Goal: Task Accomplishment & Management: Complete application form

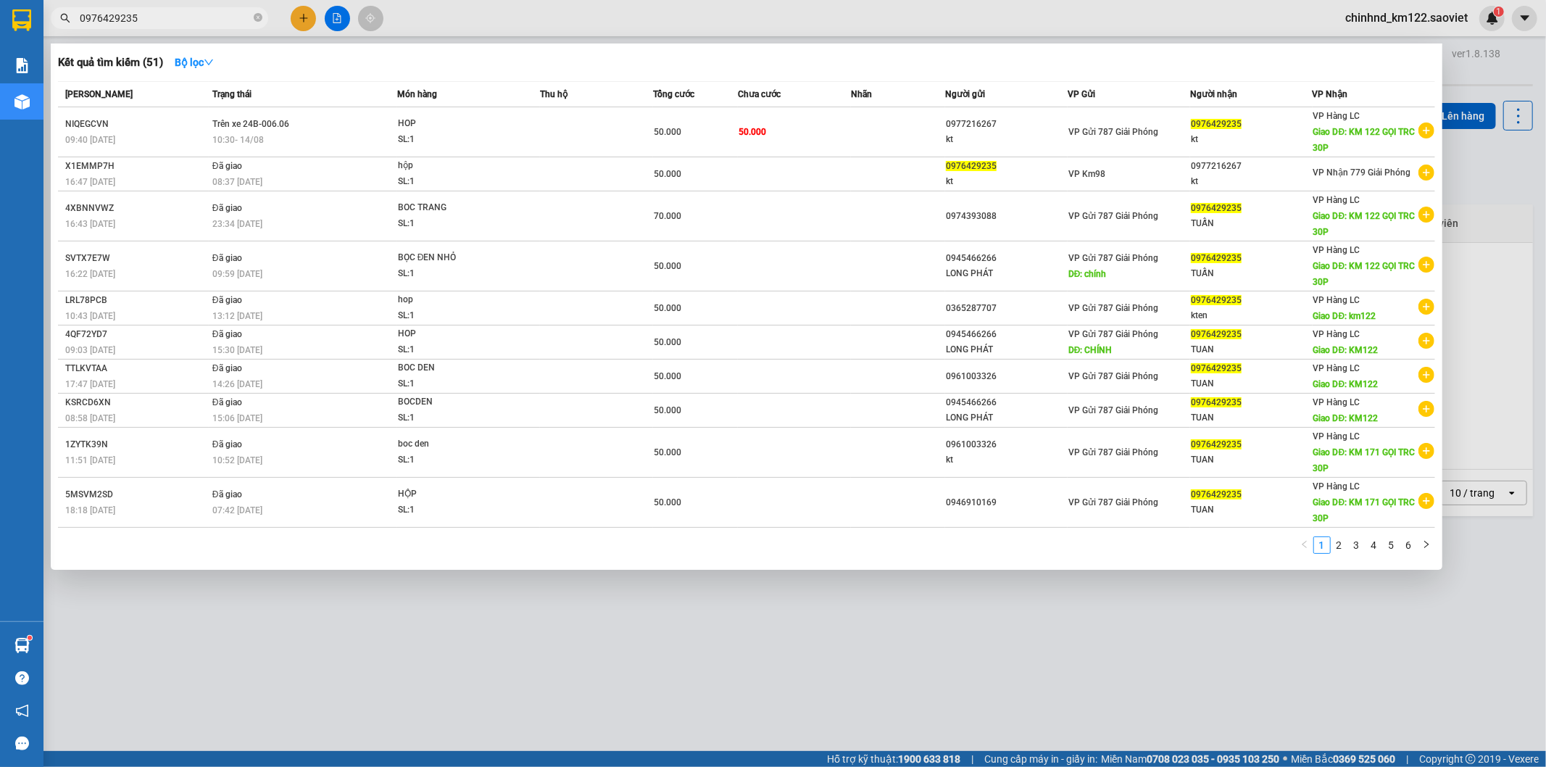
click at [713, 4] on div at bounding box center [773, 383] width 1546 height 767
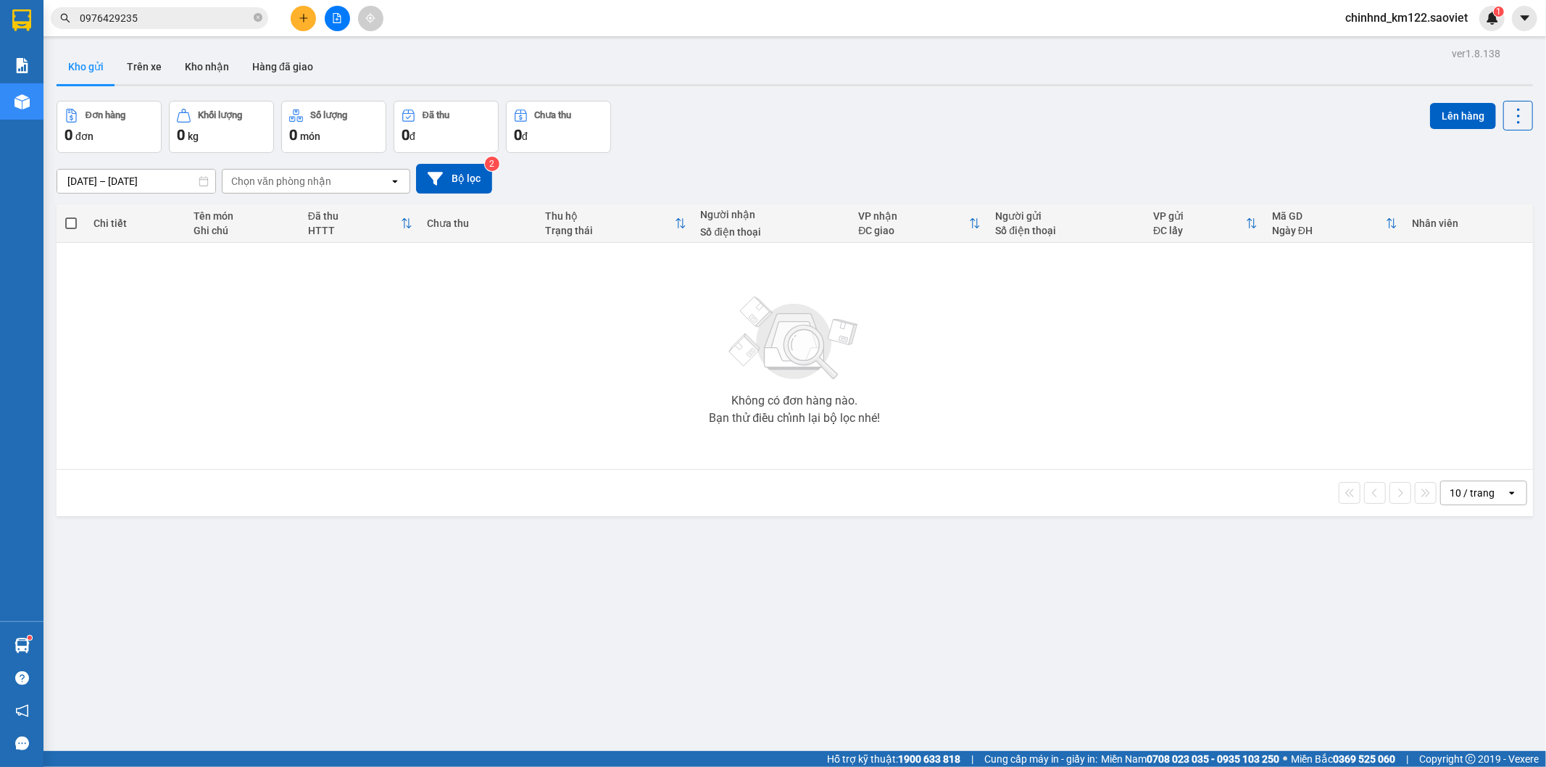
click at [310, 6] on div at bounding box center [337, 18] width 109 height 25
click at [308, 13] on icon "plus" at bounding box center [304, 18] width 10 height 10
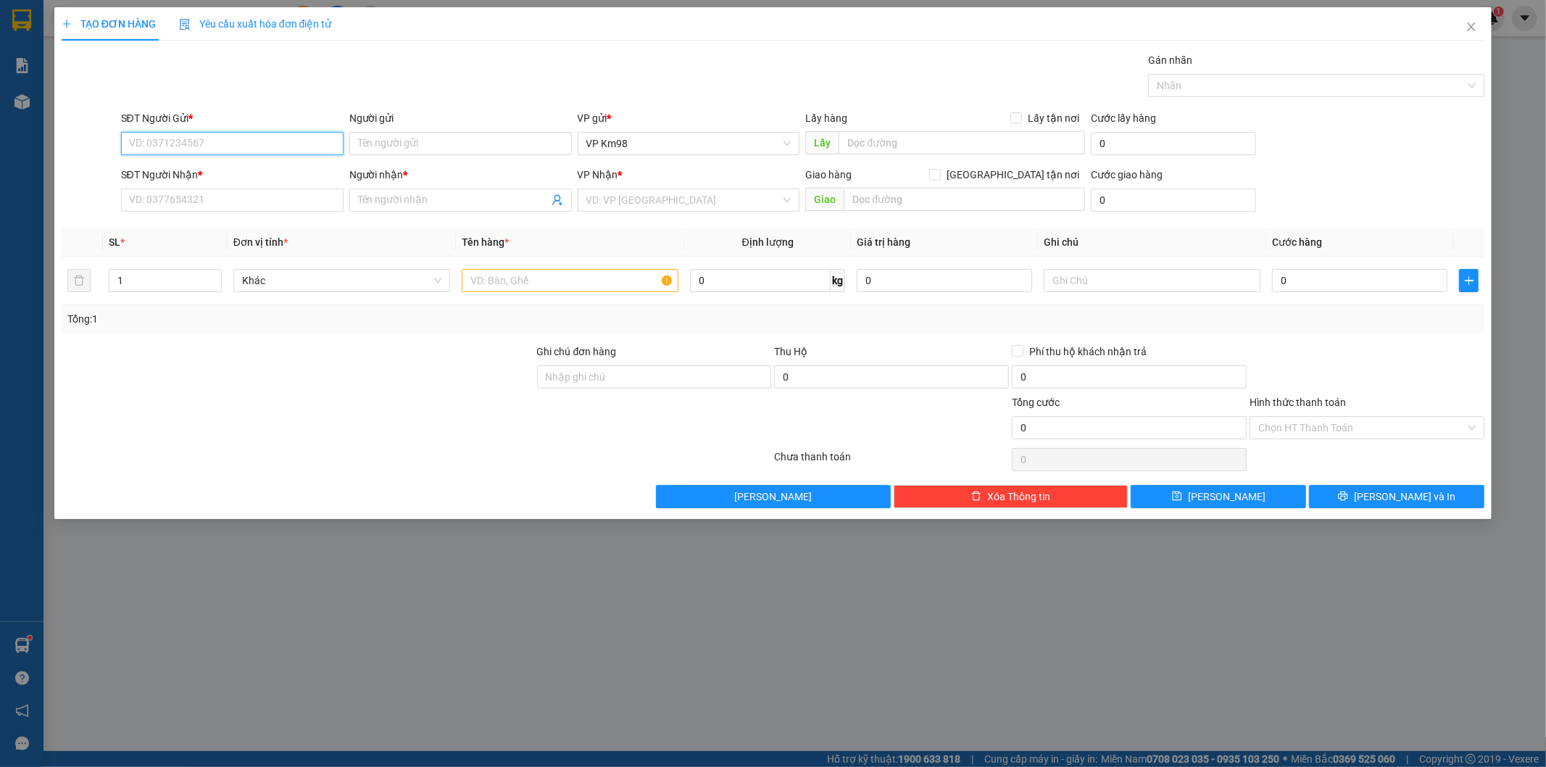
click at [308, 152] on input "SĐT Người Gửi *" at bounding box center [232, 143] width 223 height 23
type input "0984592442"
click at [203, 202] on input "SĐT Người Nhận *" at bounding box center [232, 199] width 223 height 23
click at [426, 138] on input "Người gửi" at bounding box center [460, 143] width 223 height 23
type input "kt"
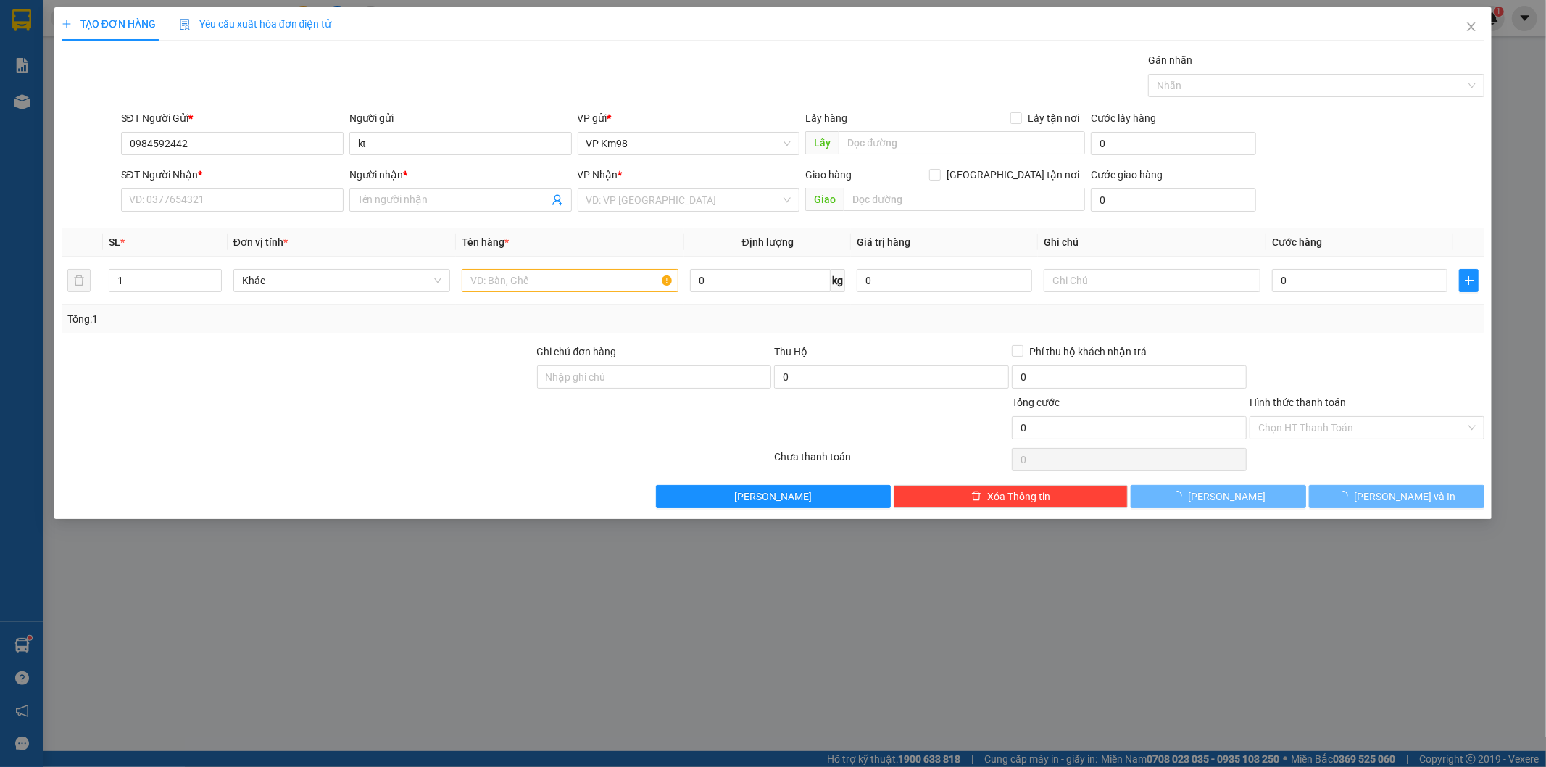
click at [396, 93] on div "Gán nhãn Nhãn" at bounding box center [803, 77] width 1370 height 51
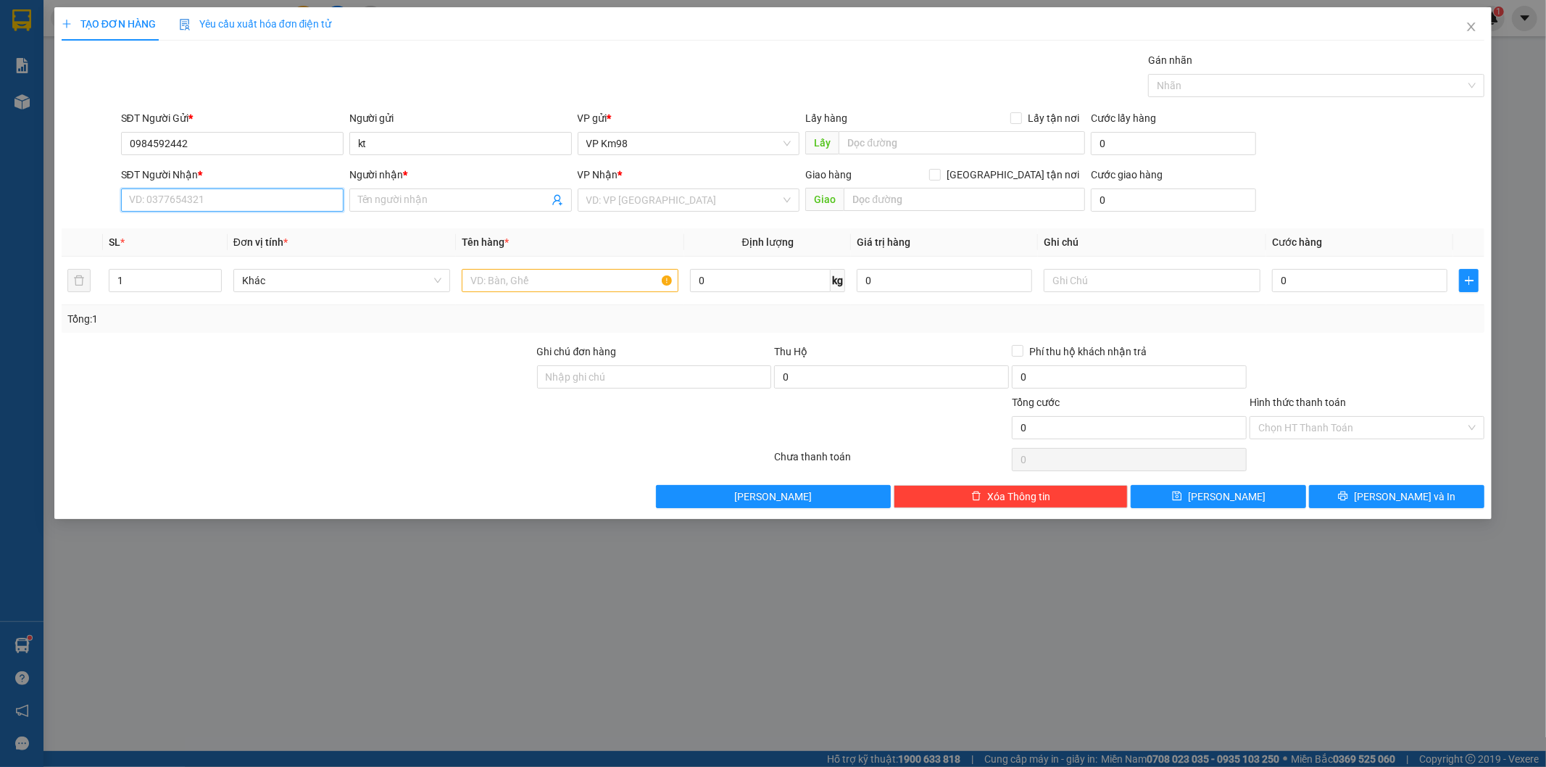
click at [247, 211] on input "SĐT Người Nhận *" at bounding box center [232, 199] width 223 height 23
click at [389, 201] on input "Người nhận *" at bounding box center [453, 200] width 191 height 16
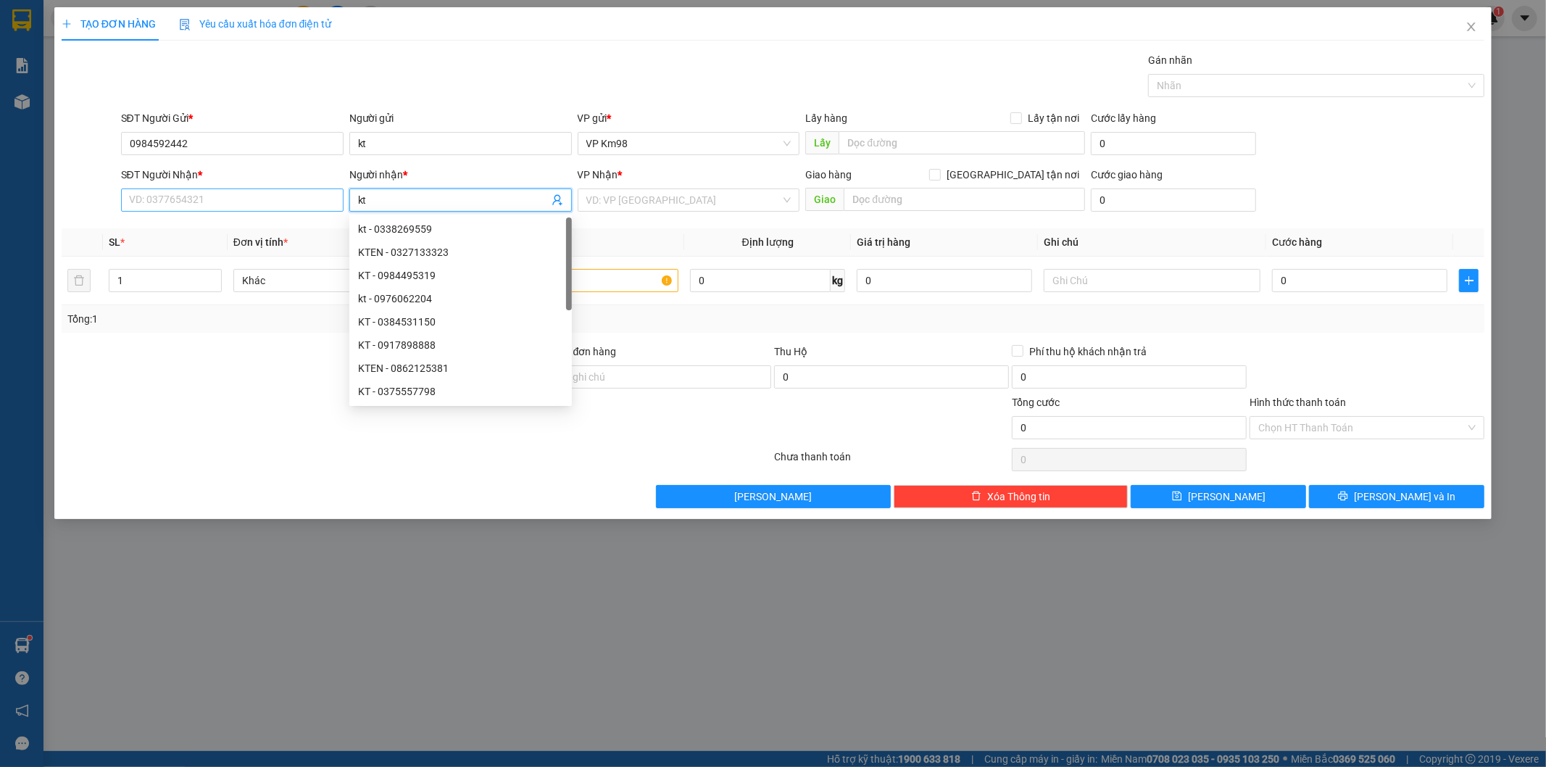
type input "kt"
click at [290, 205] on input "SĐT Người Nhận *" at bounding box center [232, 199] width 223 height 23
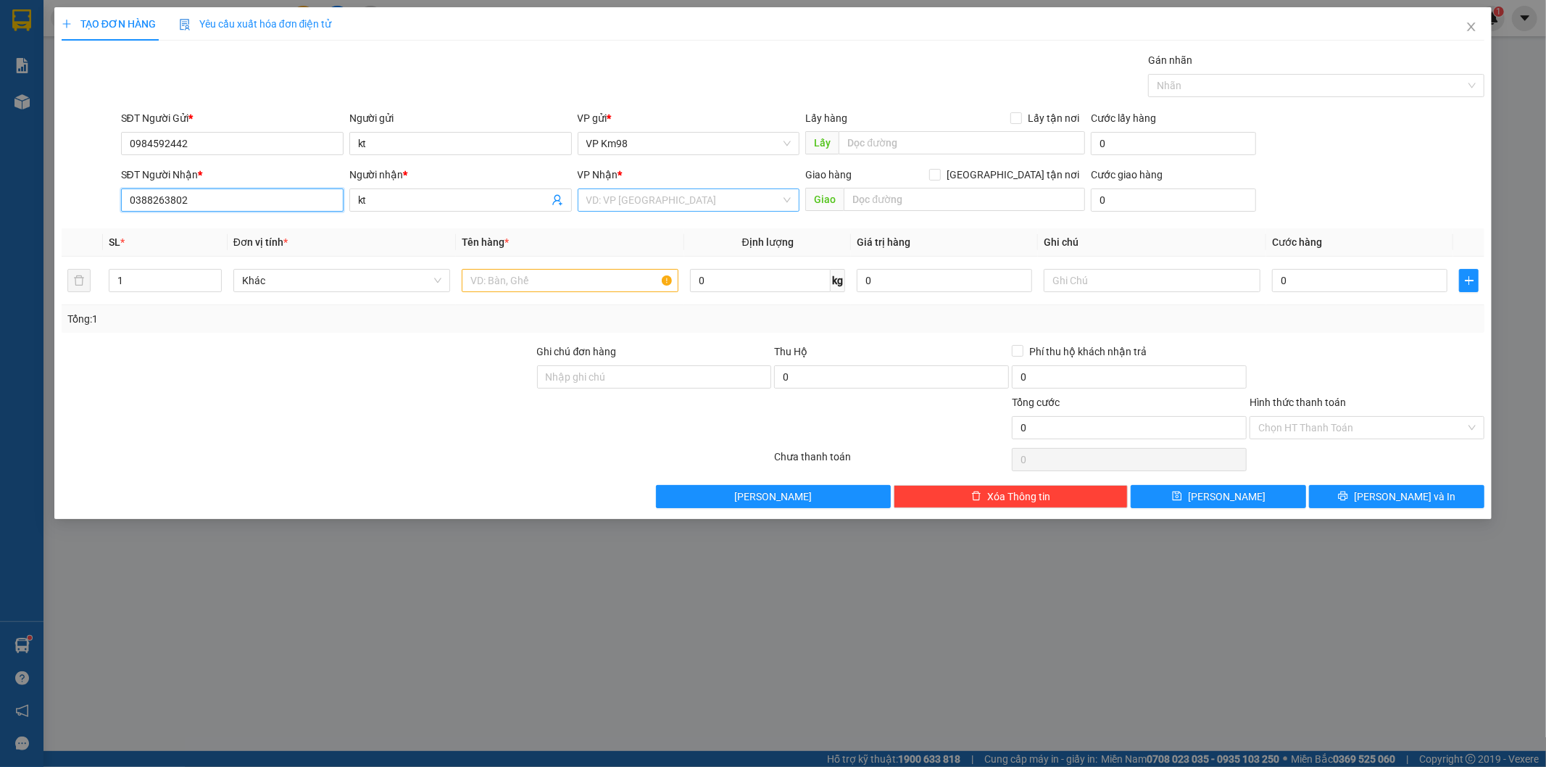
type input "0388263802"
click at [615, 191] on input "search" at bounding box center [683, 200] width 195 height 22
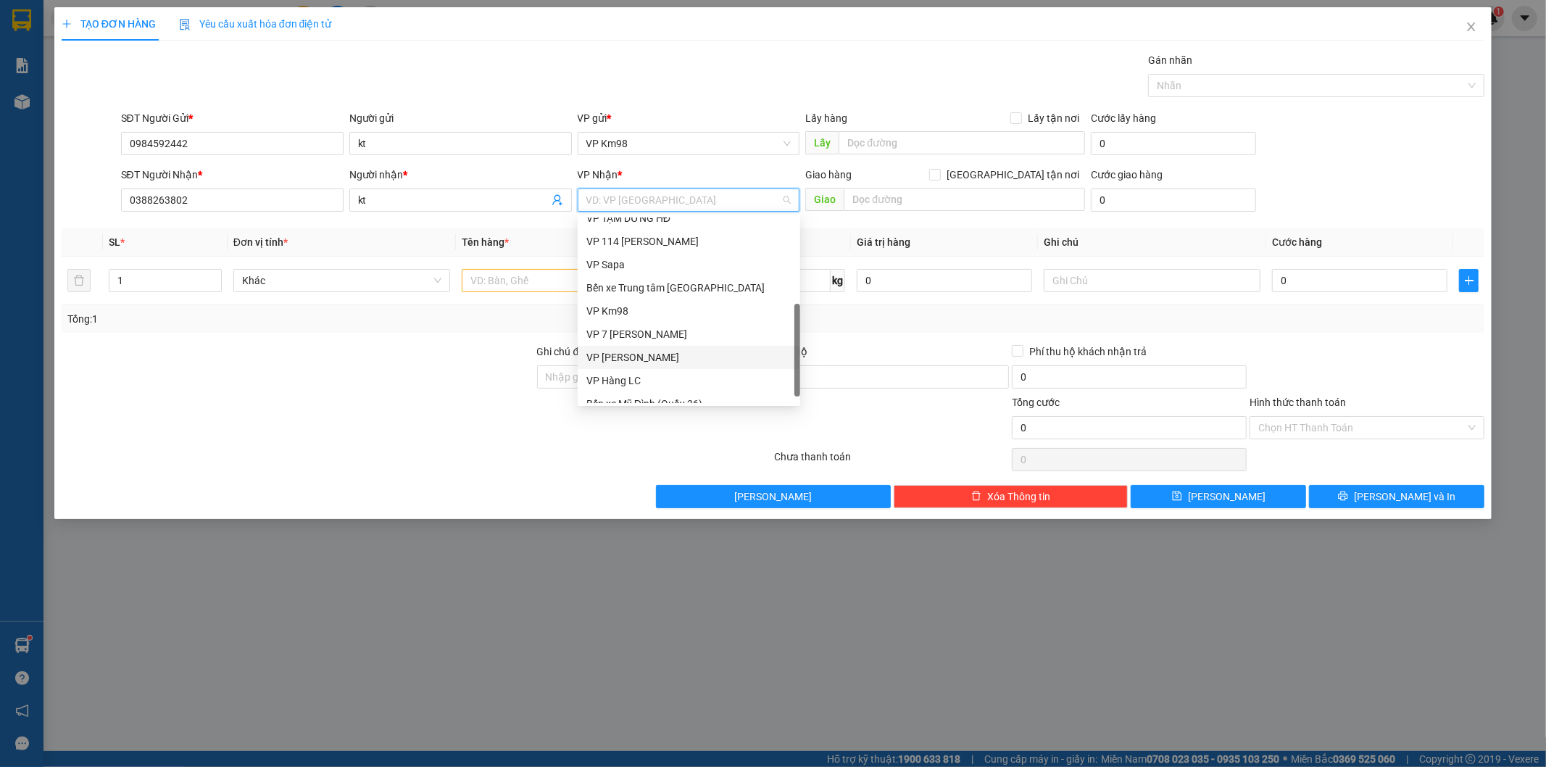
scroll to position [162, 0]
click at [621, 376] on div "VP Hàng LC" at bounding box center [689, 368] width 223 height 23
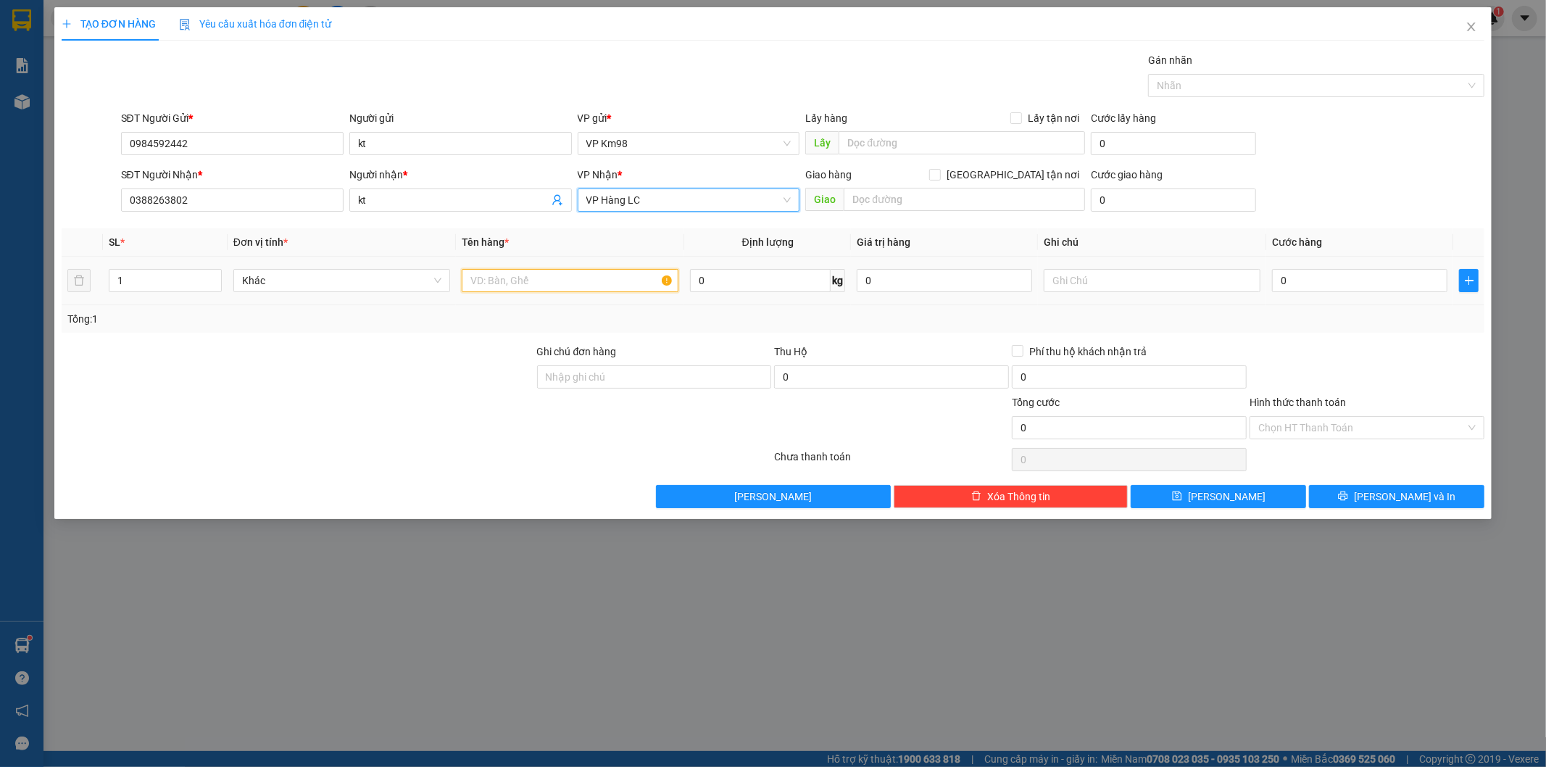
click at [511, 278] on input "text" at bounding box center [570, 280] width 217 height 23
type input "xốp"
click at [755, 41] on div "TẠO ĐƠN HÀNG Yêu cầu xuất hóa đơn điện tử Transit Pickup Surcharge Ids Transit …" at bounding box center [774, 257] width 1424 height 501
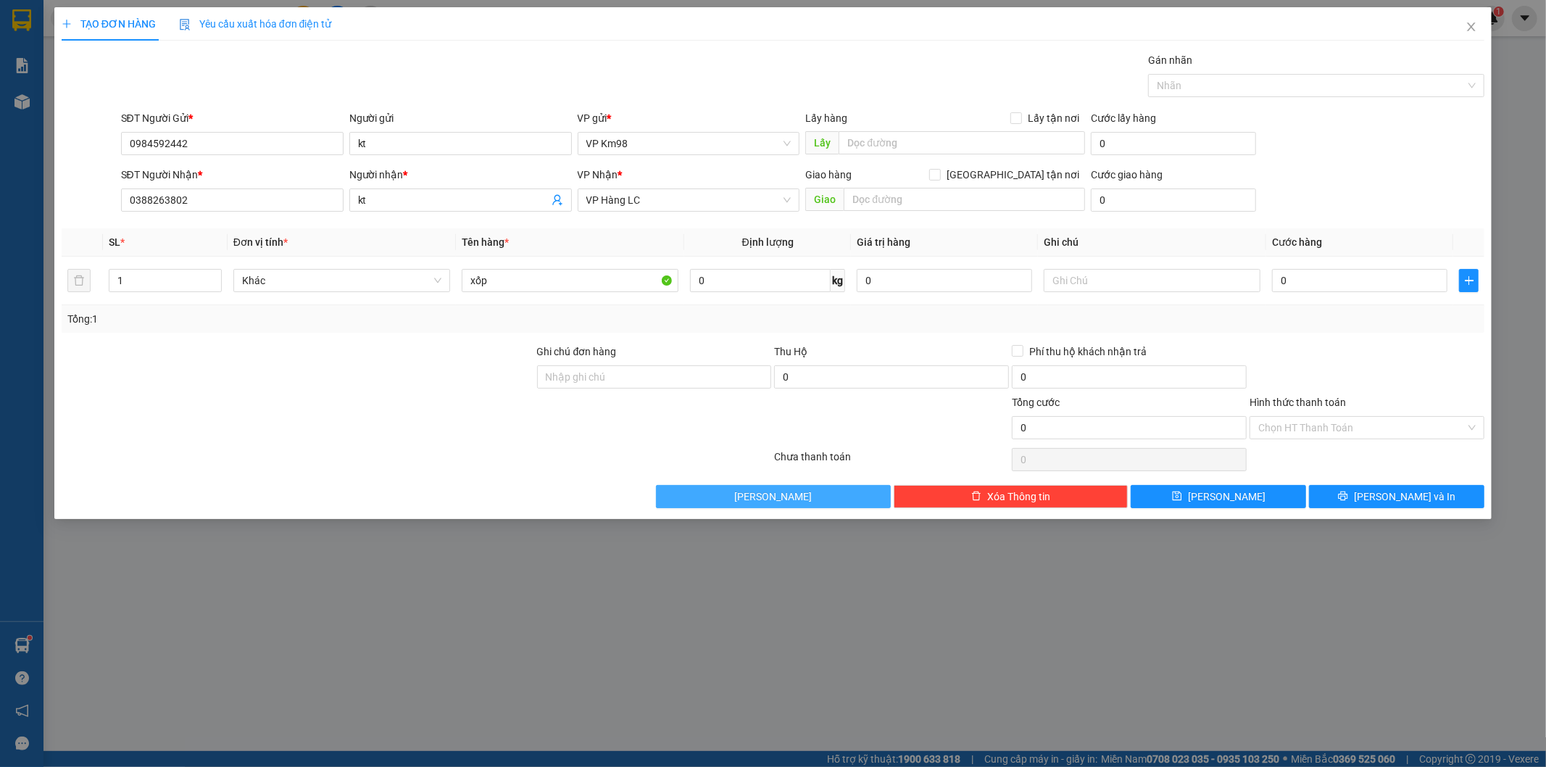
click at [776, 501] on span "[PERSON_NAME]" at bounding box center [773, 497] width 78 height 16
click at [1338, 280] on input "0" at bounding box center [1359, 280] width 175 height 23
type input "7"
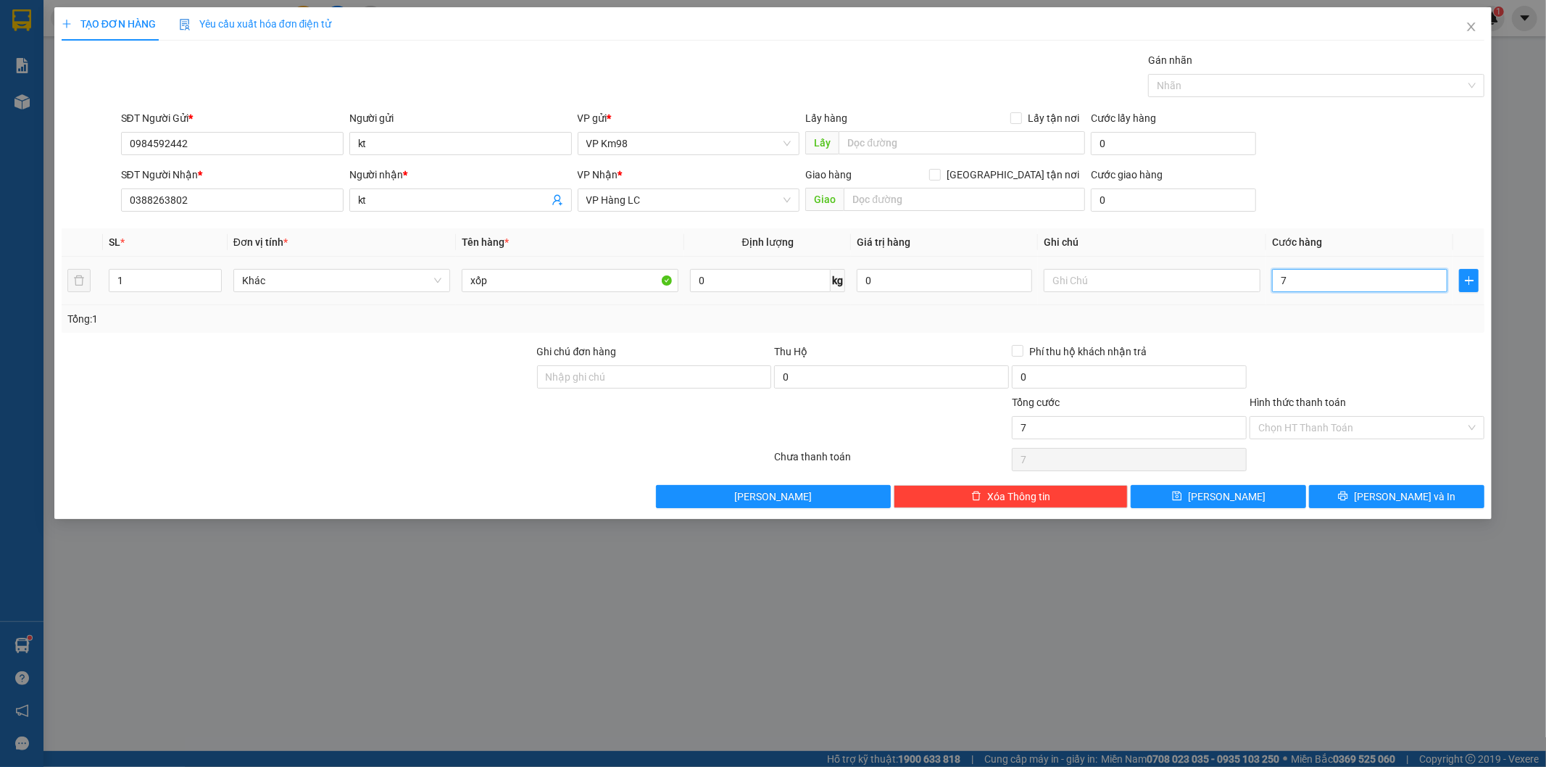
type input "70"
type input "700"
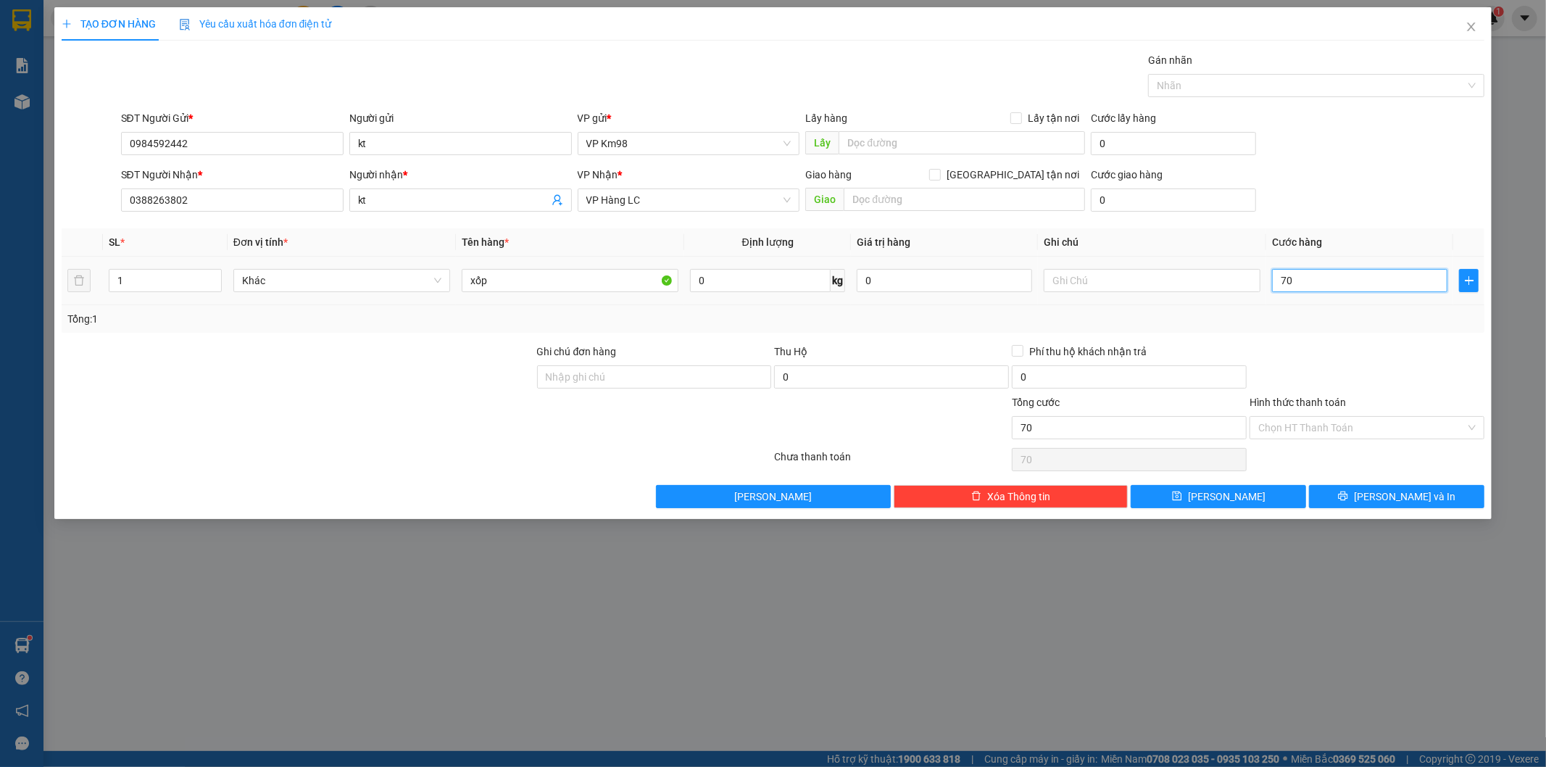
type input "700"
type input "7.000"
type input "70.000"
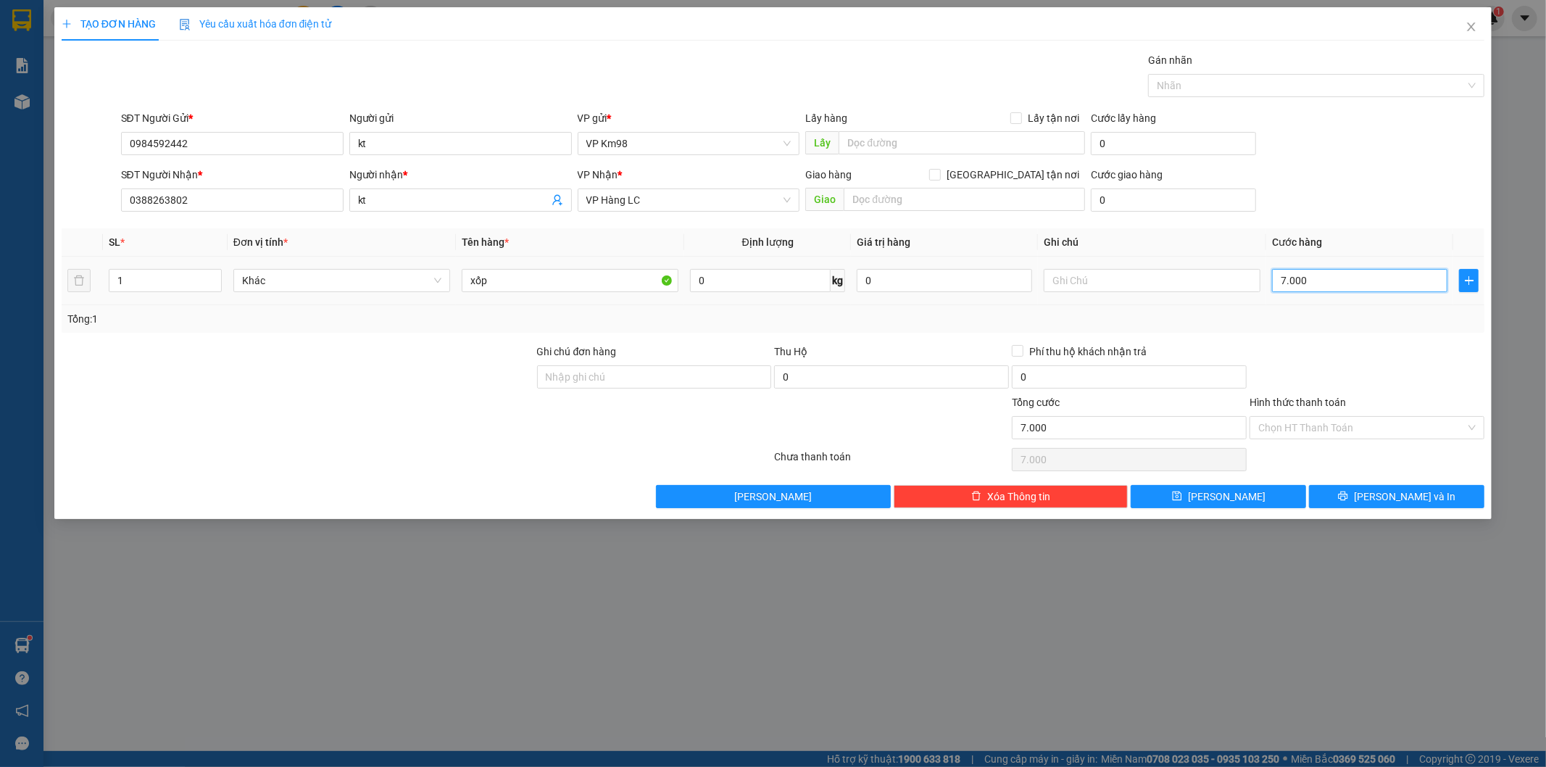
type input "70.000"
click at [1348, 495] on icon "printer" at bounding box center [1343, 496] width 9 height 9
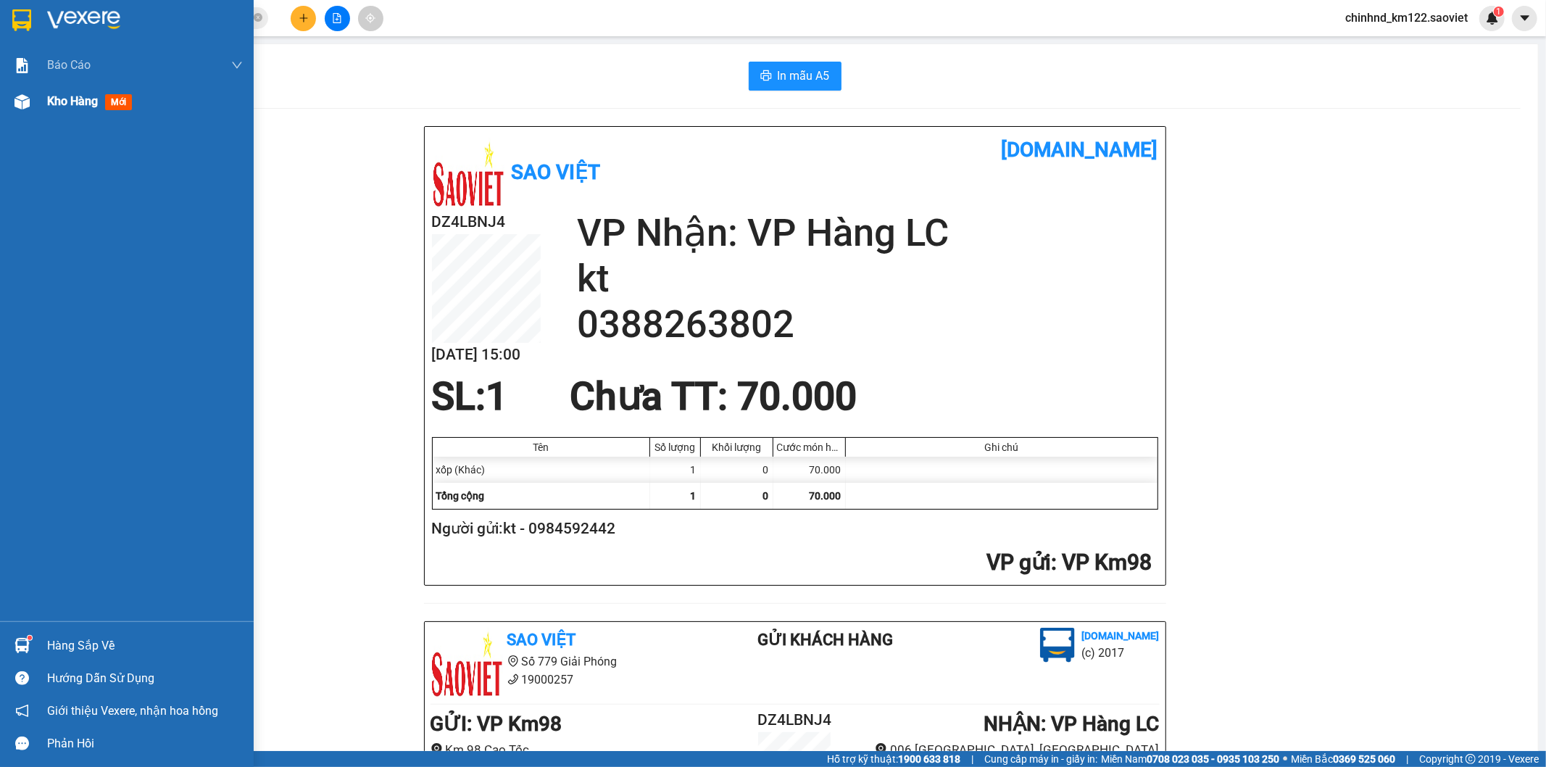
click at [64, 110] on div "Kho hàng mới" at bounding box center [92, 101] width 91 height 18
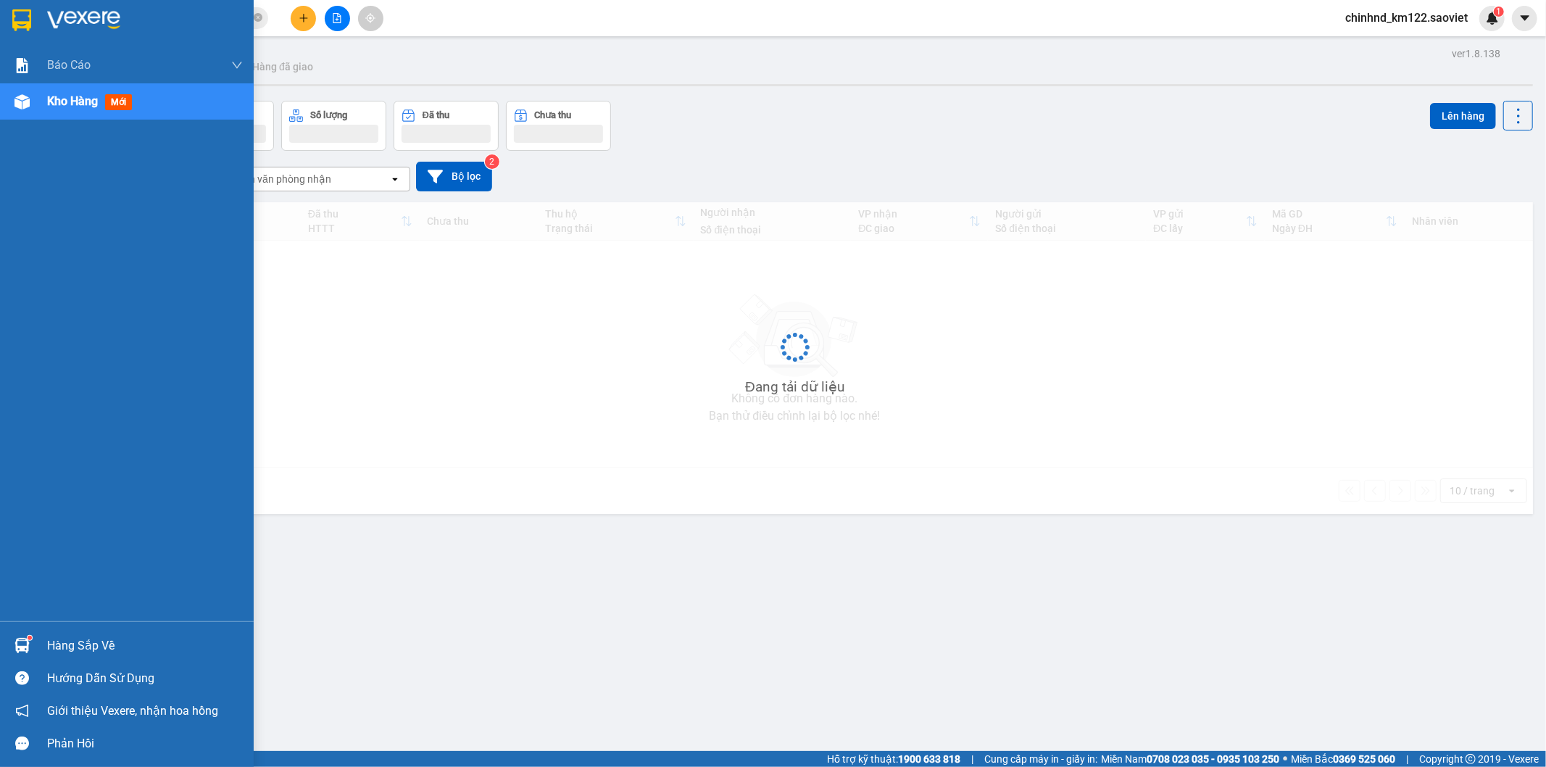
click at [64, 110] on div "Kho hàng mới" at bounding box center [92, 101] width 91 height 18
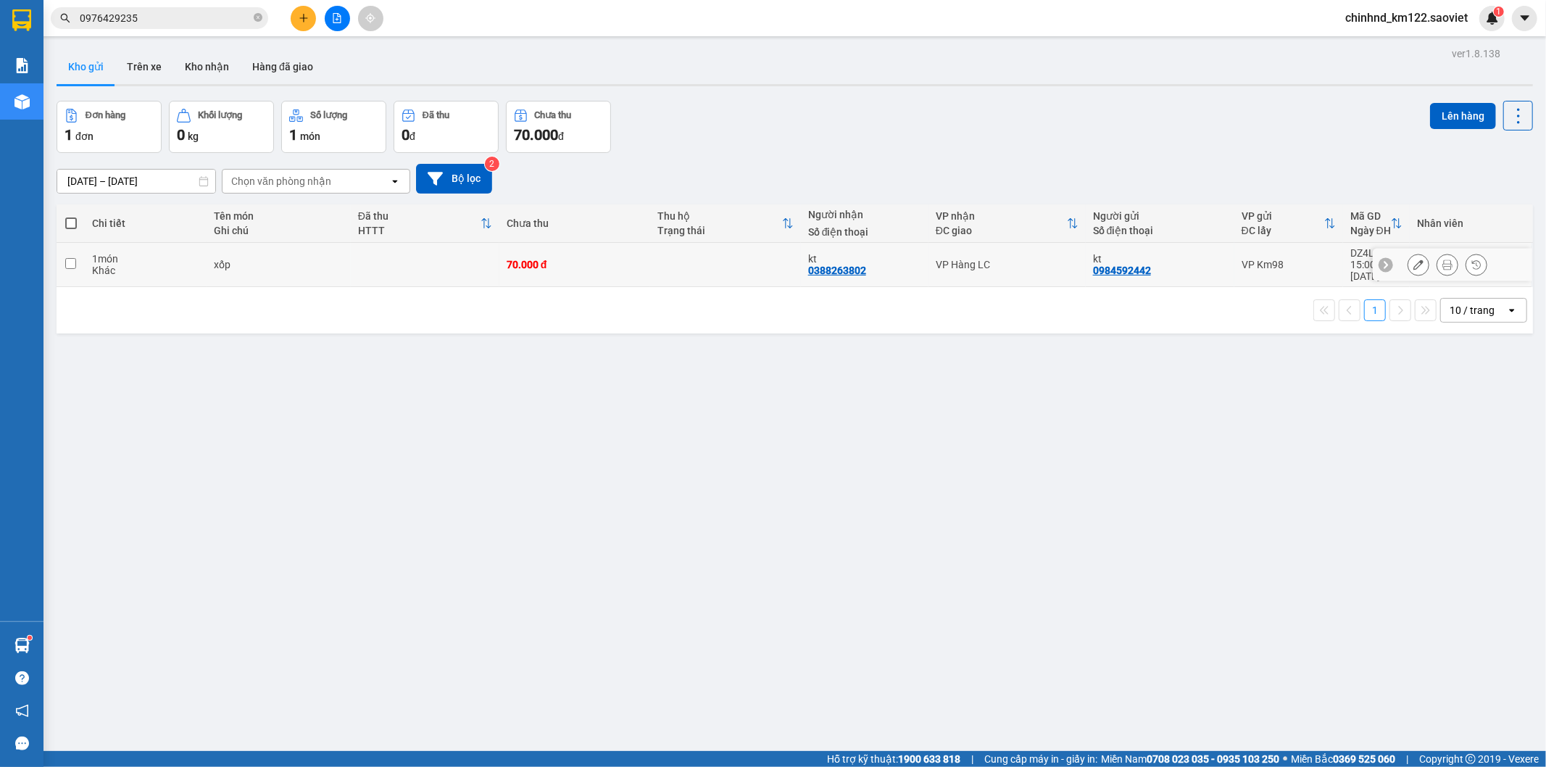
click at [366, 265] on td at bounding box center [425, 265] width 149 height 44
checkbox input "true"
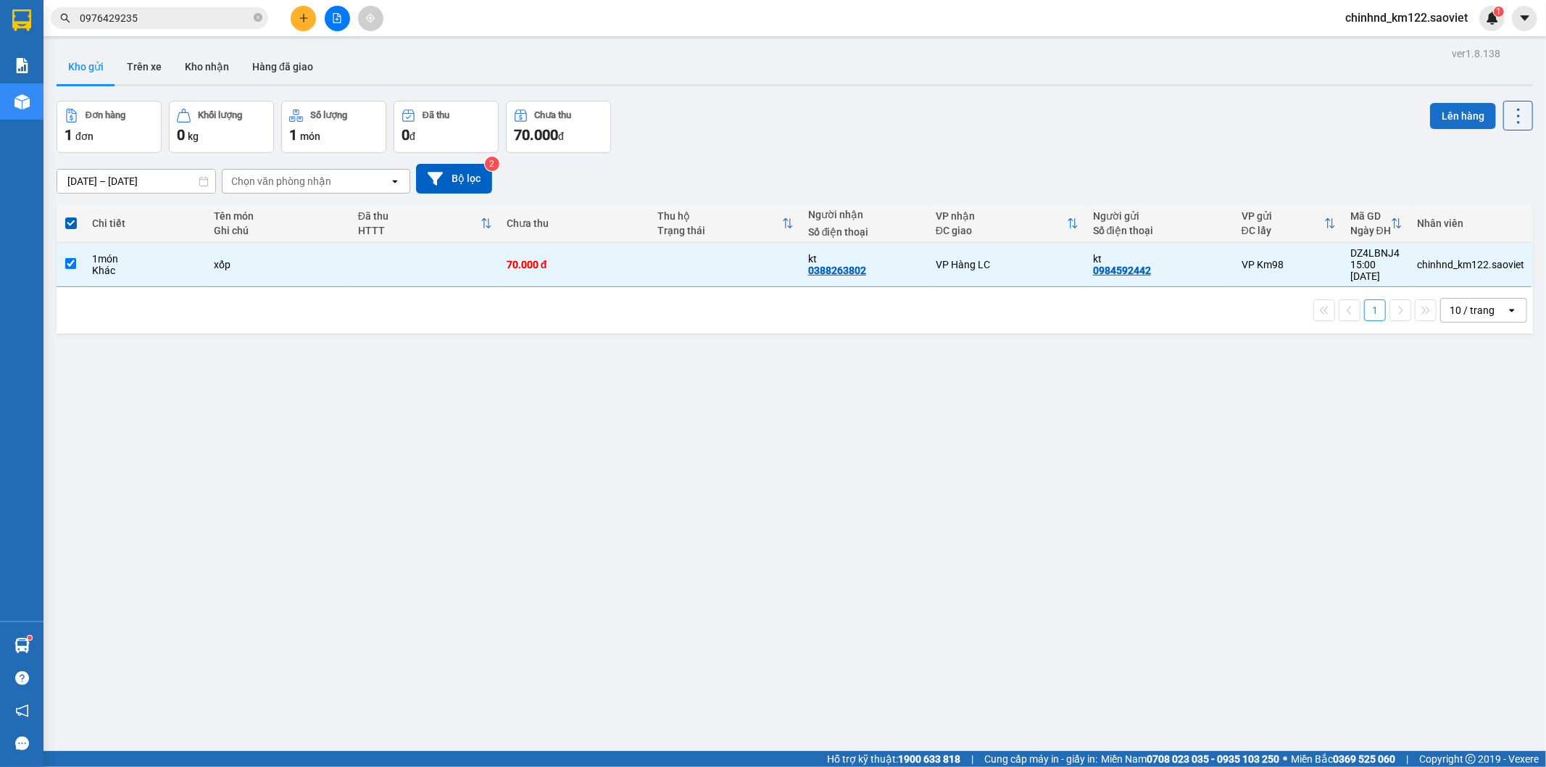
drag, startPoint x: 1433, startPoint y: 114, endPoint x: 1415, endPoint y: 114, distance: 18.1
click at [1430, 114] on button "Lên hàng" at bounding box center [1463, 116] width 66 height 26
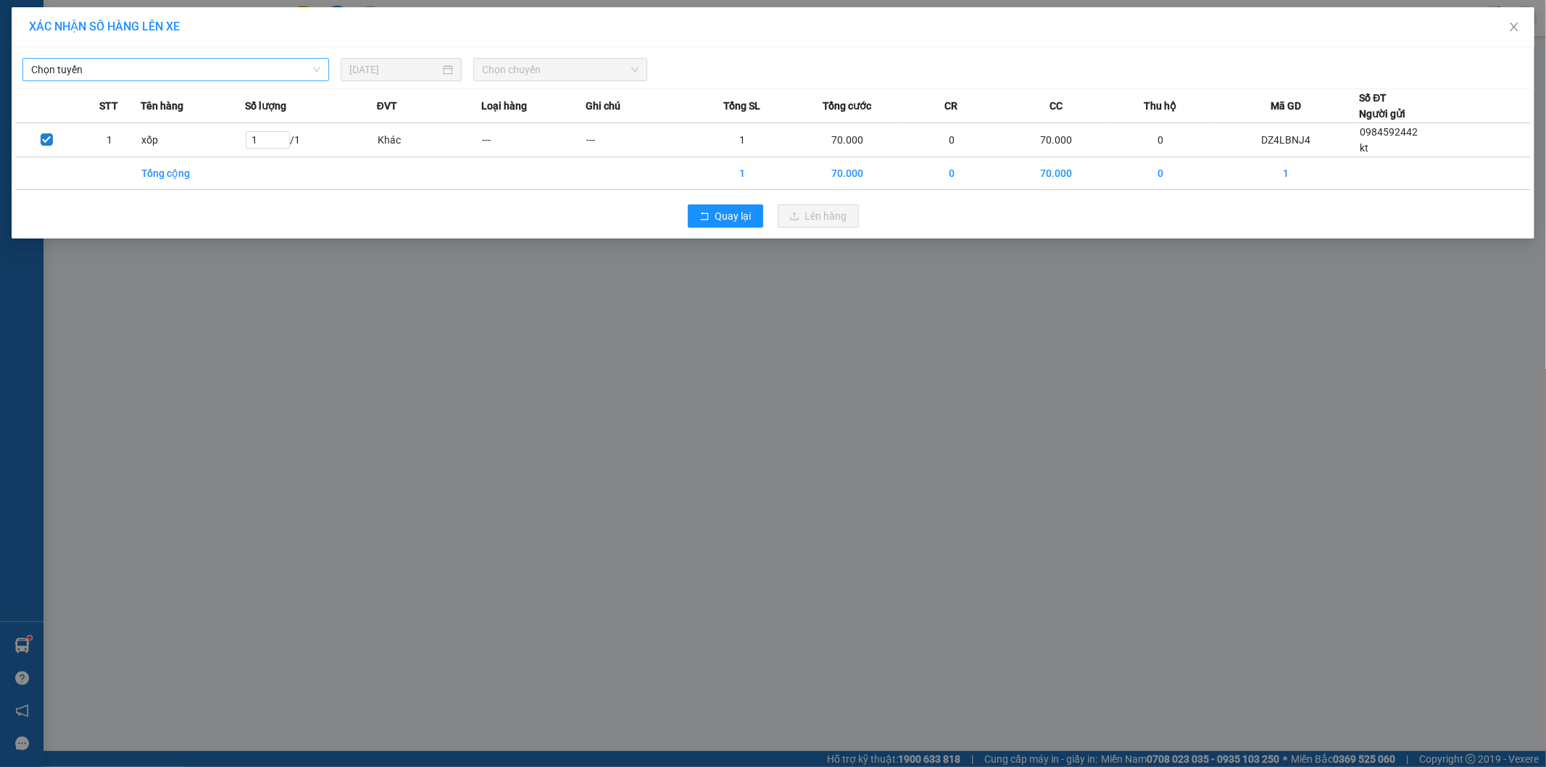
click at [110, 76] on span "Chọn tuyến" at bounding box center [175, 70] width 289 height 22
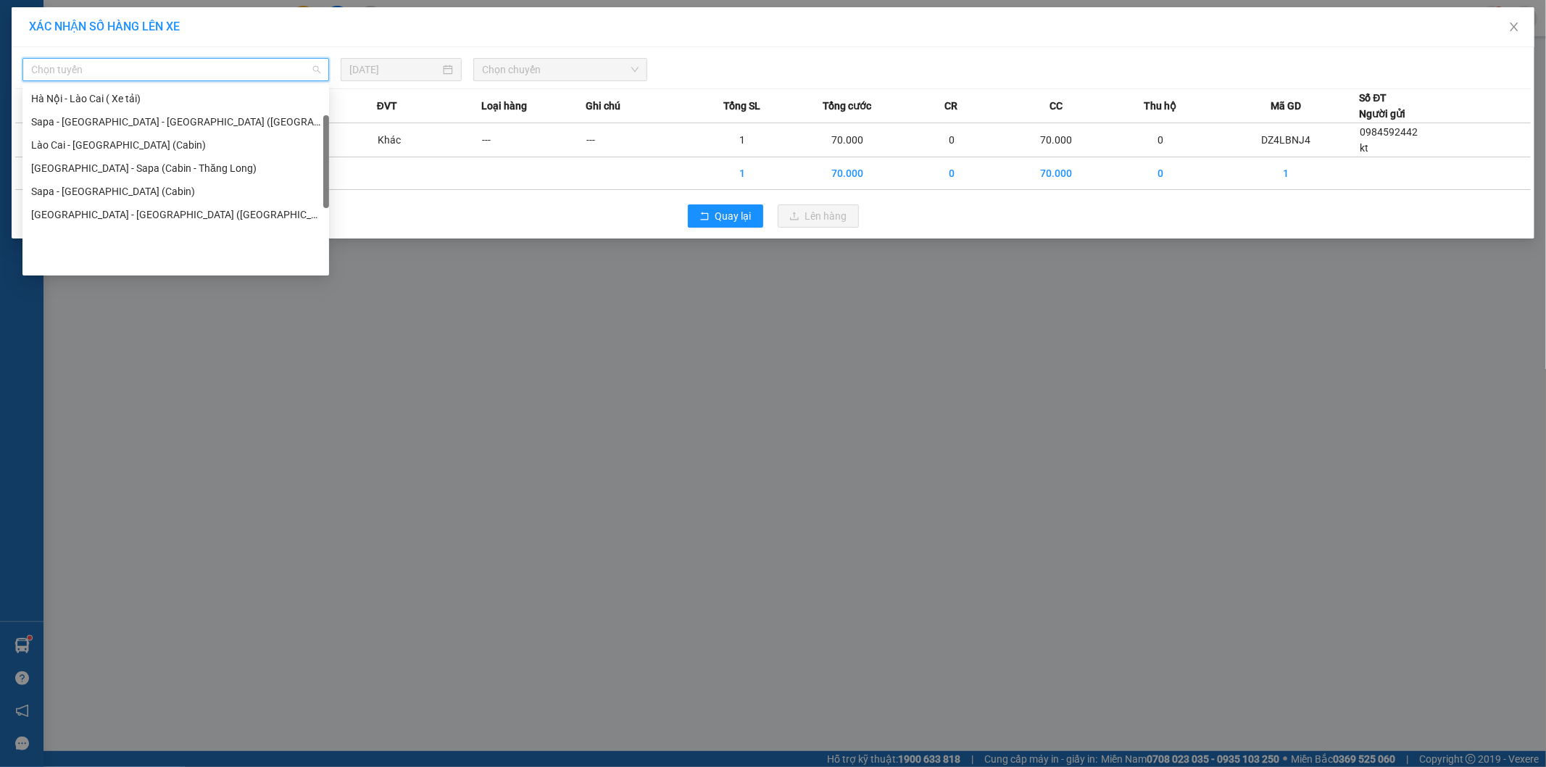
scroll to position [35, 0]
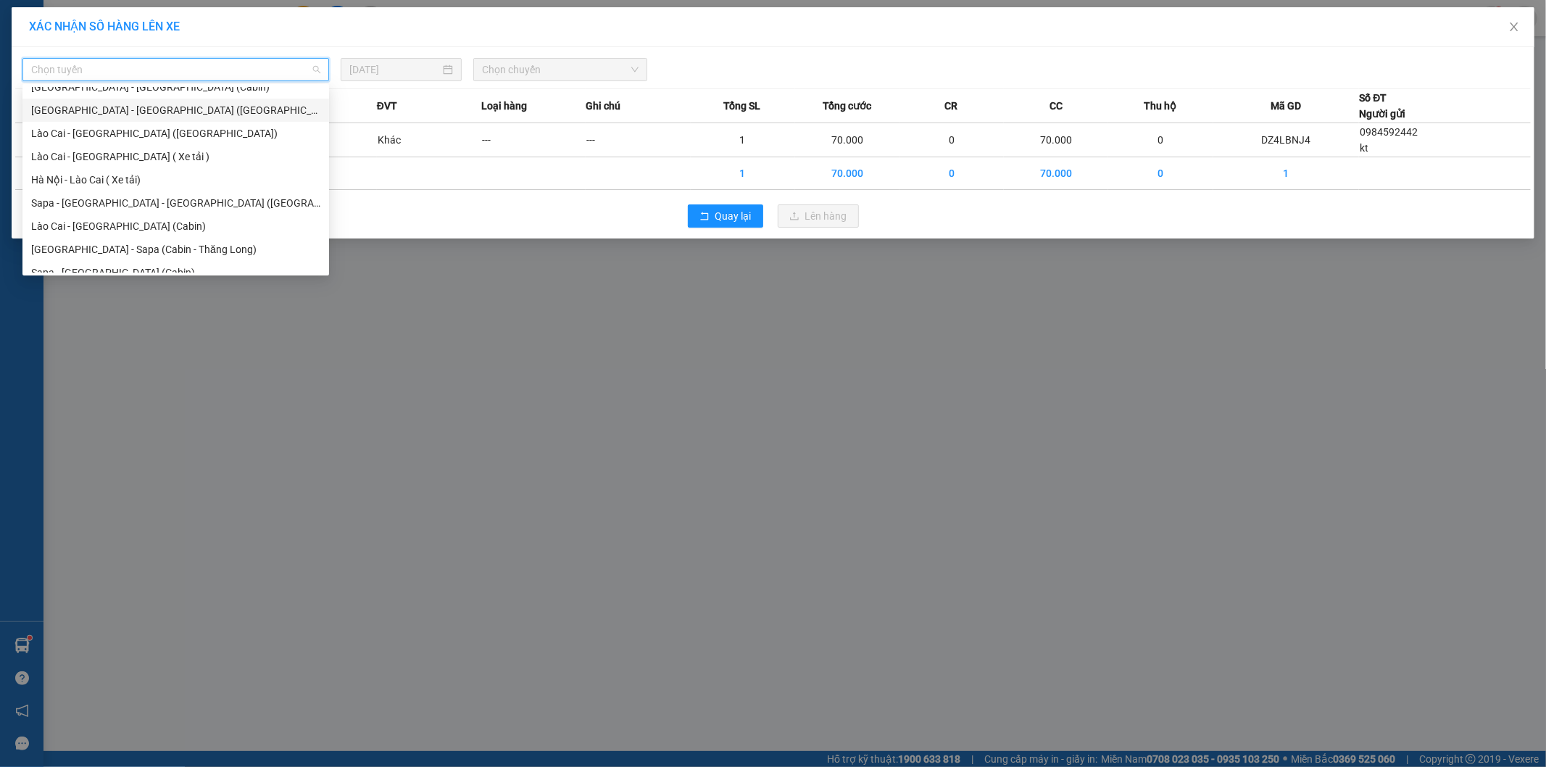
click at [105, 112] on div "[GEOGRAPHIC_DATA] - [GEOGRAPHIC_DATA] ([GEOGRAPHIC_DATA])" at bounding box center [175, 110] width 289 height 16
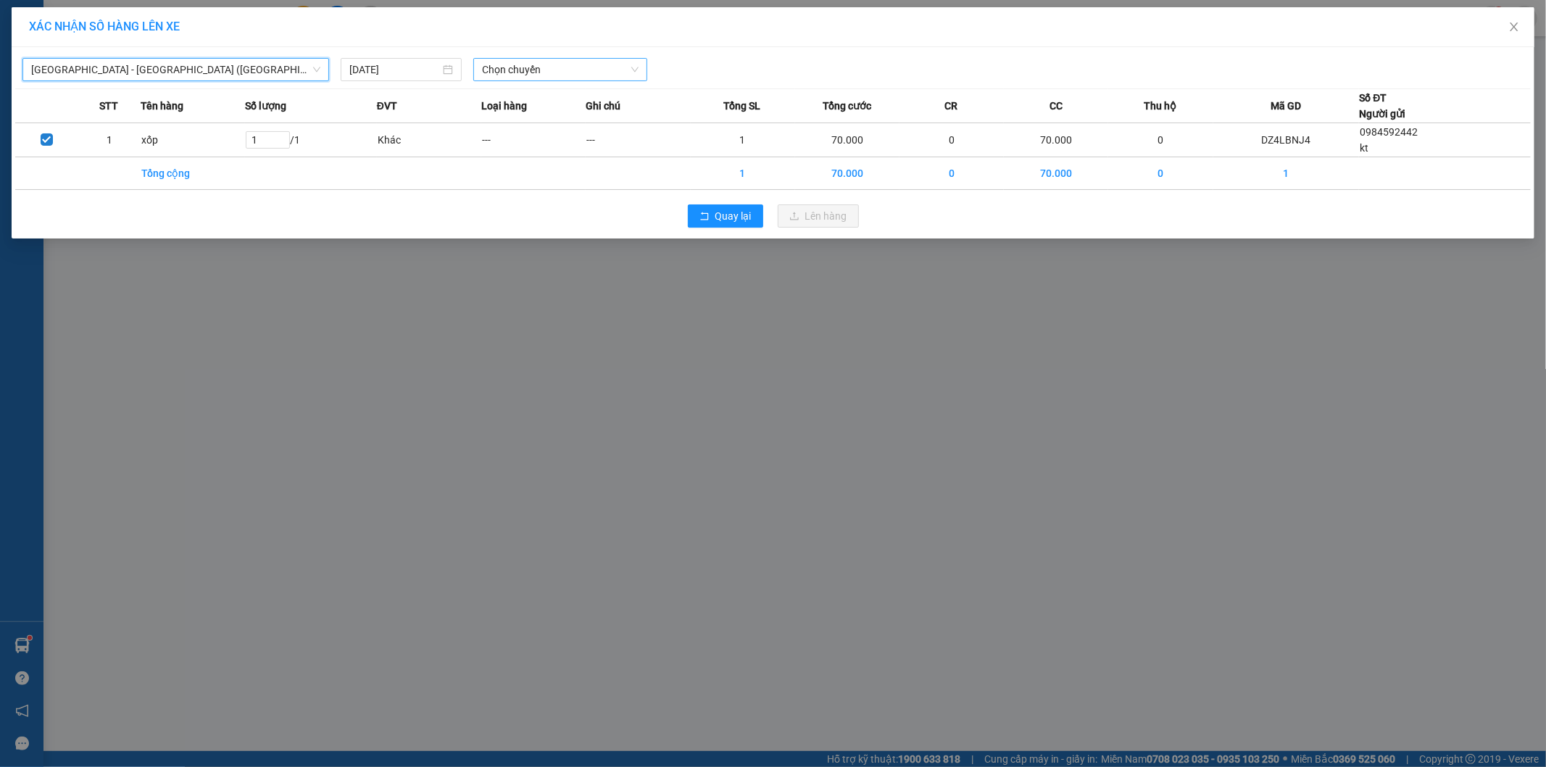
click at [545, 69] on span "Chọn chuyến" at bounding box center [560, 70] width 157 height 22
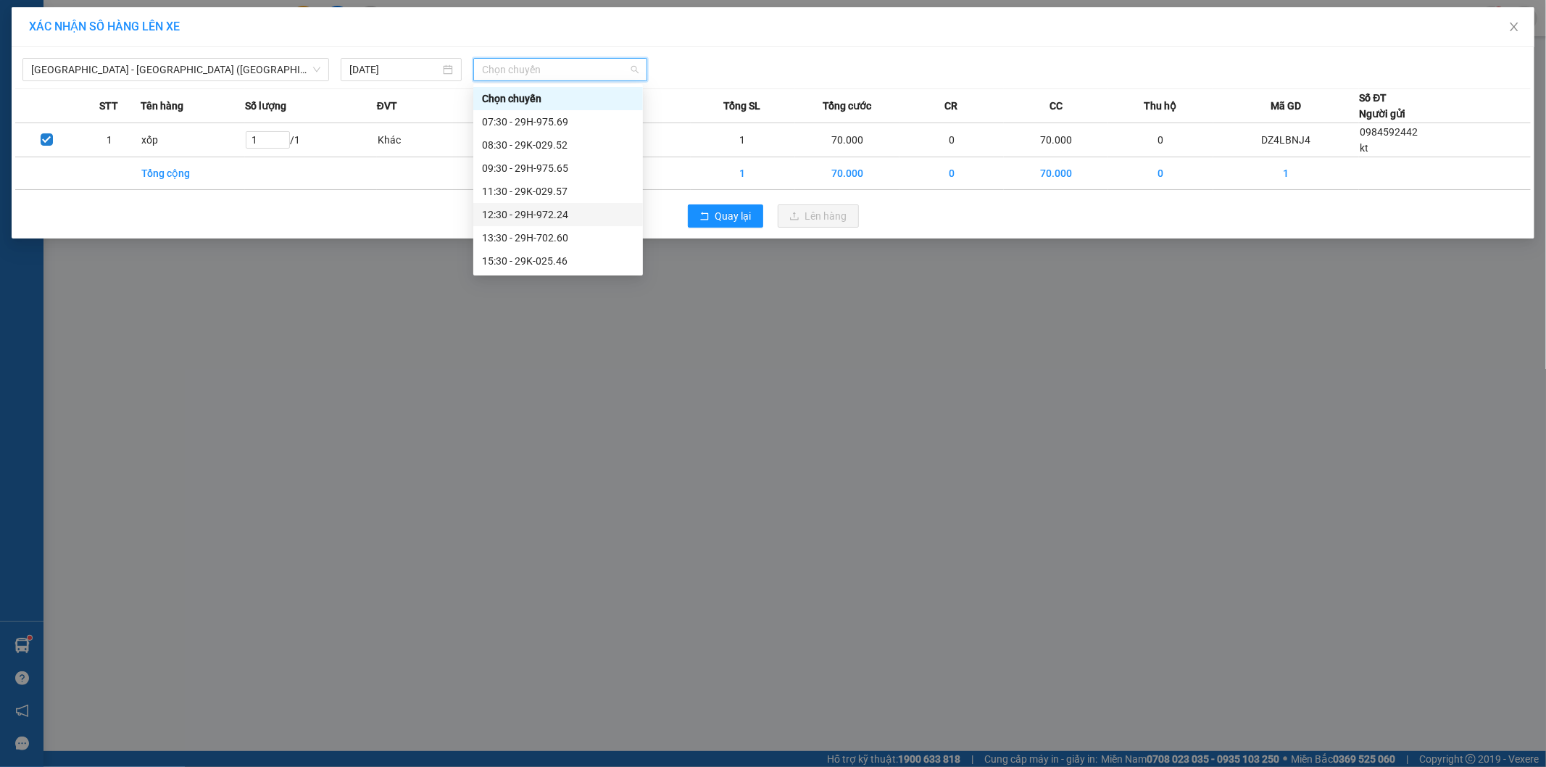
click at [539, 214] on div "12:30 - 29H-972.24" at bounding box center [558, 215] width 152 height 16
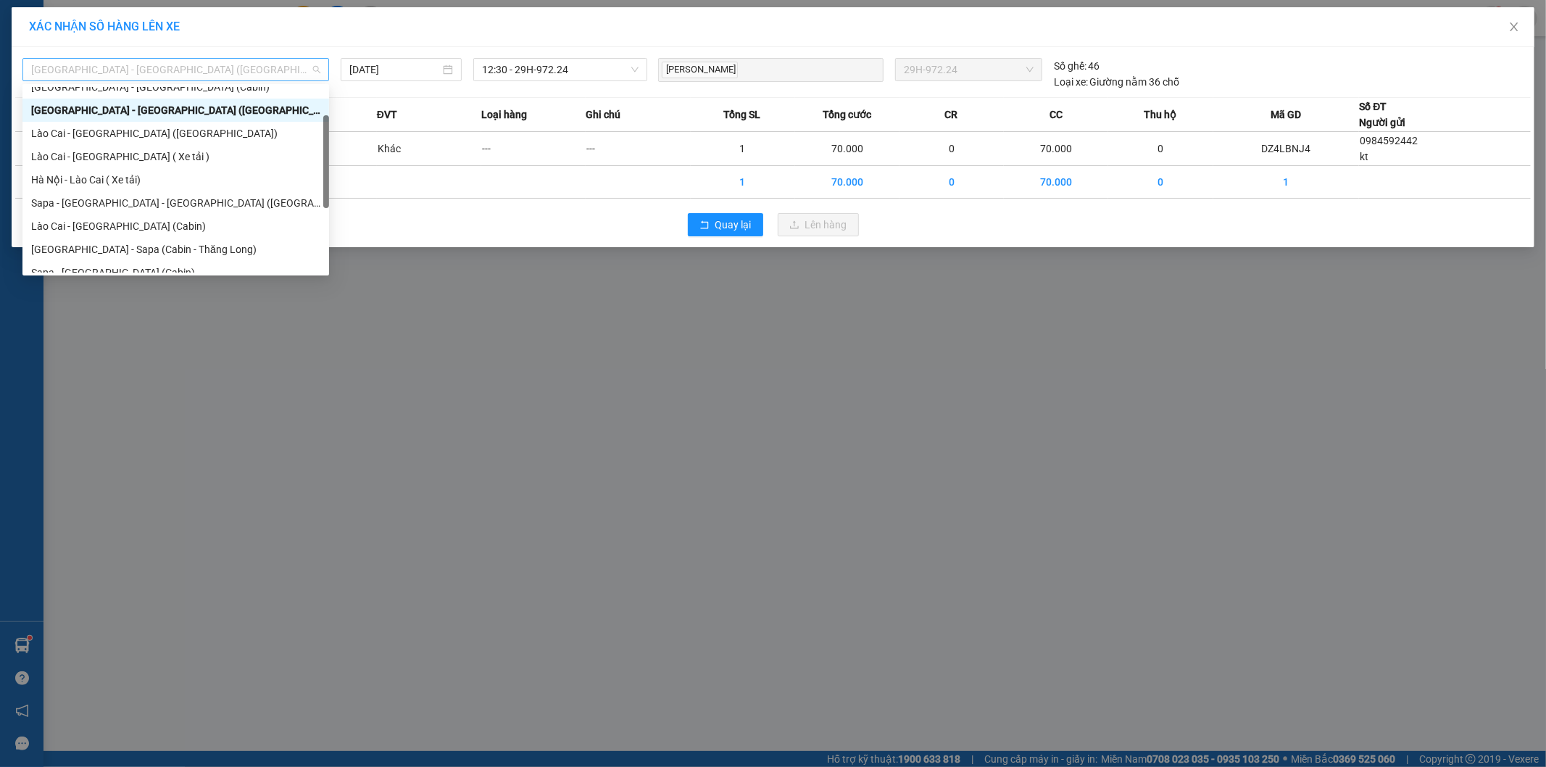
click at [260, 74] on span "[GEOGRAPHIC_DATA] - [GEOGRAPHIC_DATA] ([GEOGRAPHIC_DATA])" at bounding box center [175, 70] width 289 height 22
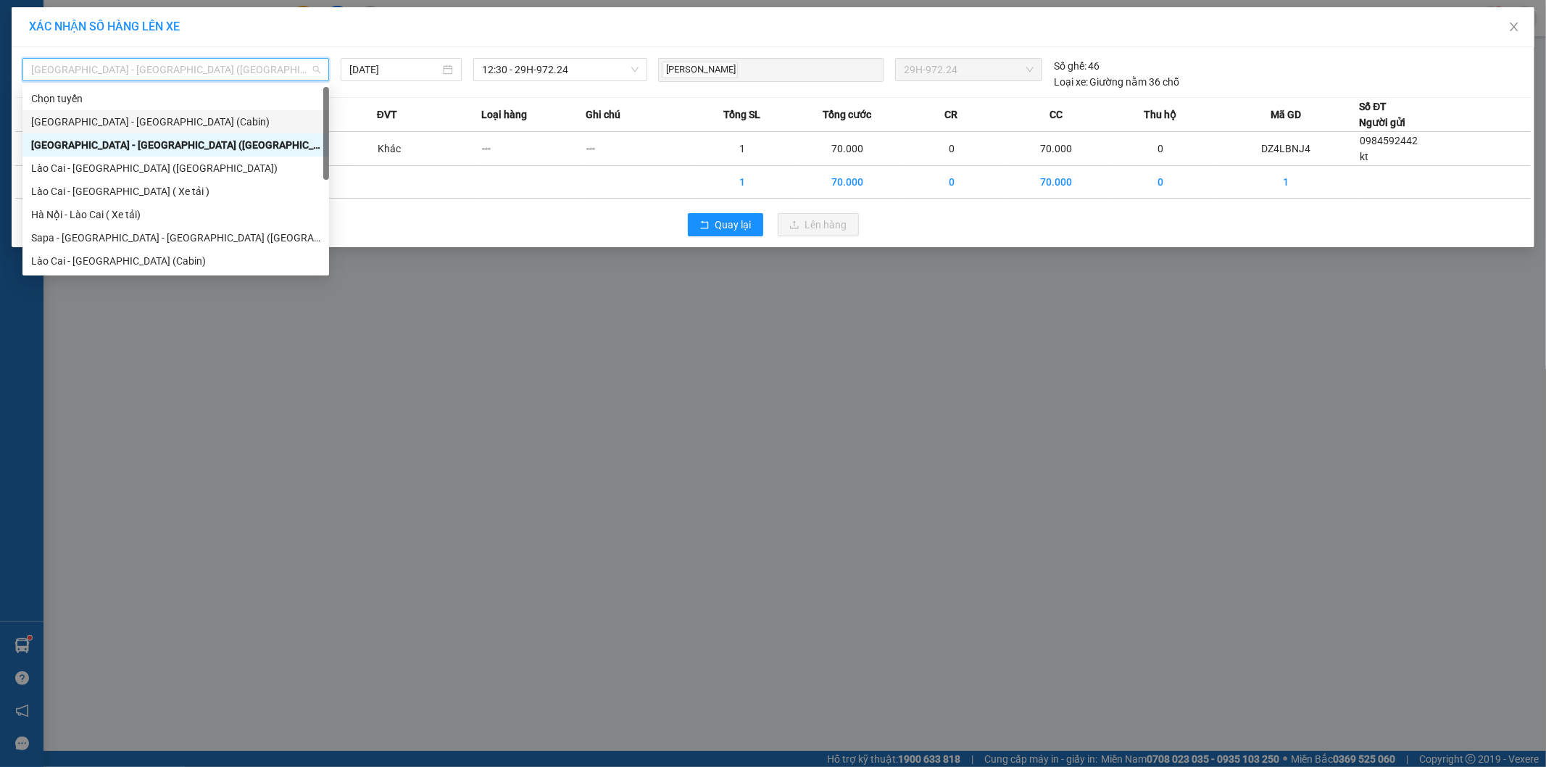
click at [95, 121] on div "[GEOGRAPHIC_DATA] - [GEOGRAPHIC_DATA] (Cabin)" at bounding box center [175, 122] width 289 height 16
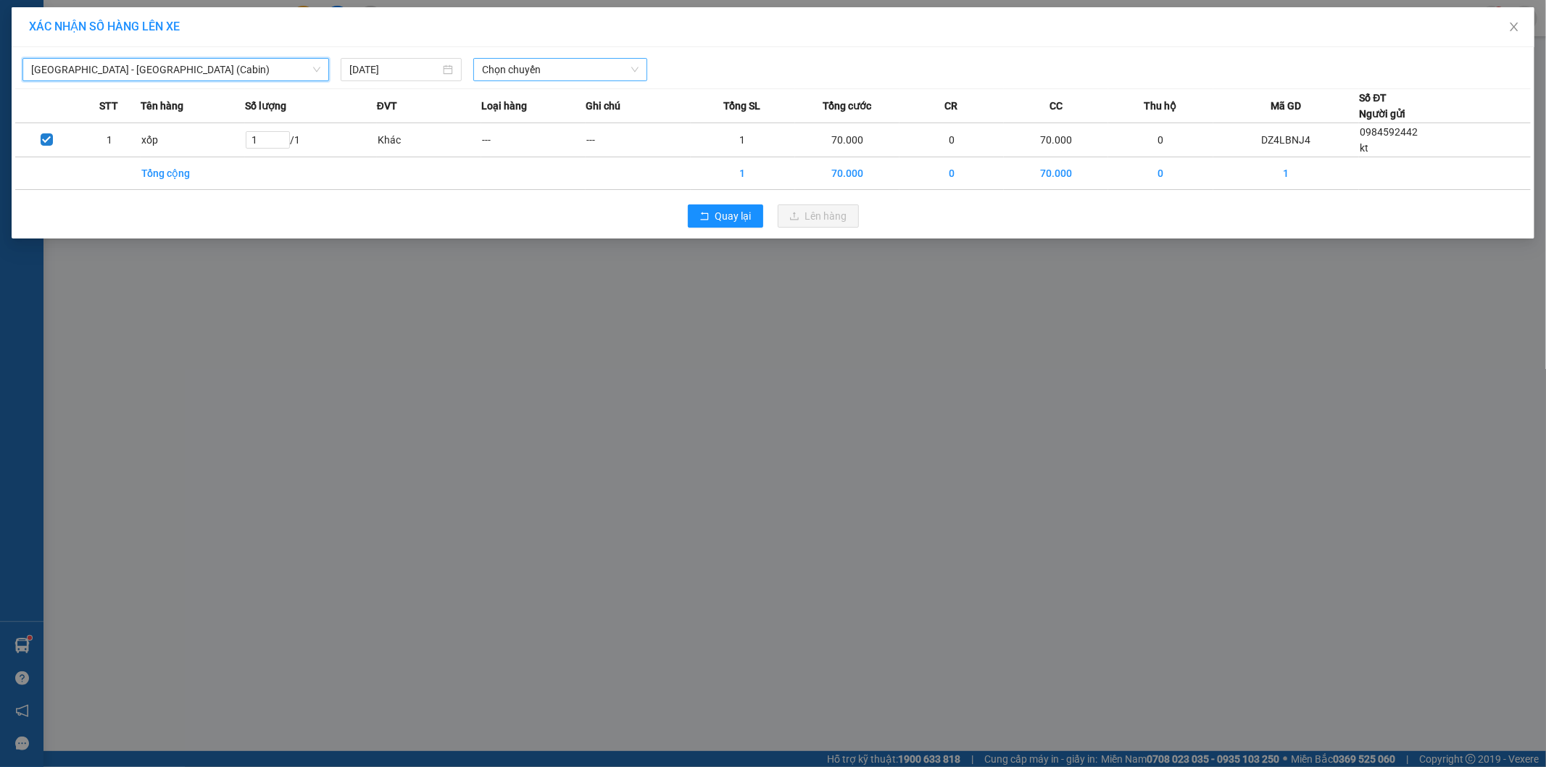
click at [510, 71] on span "Chọn chuyến" at bounding box center [560, 70] width 157 height 22
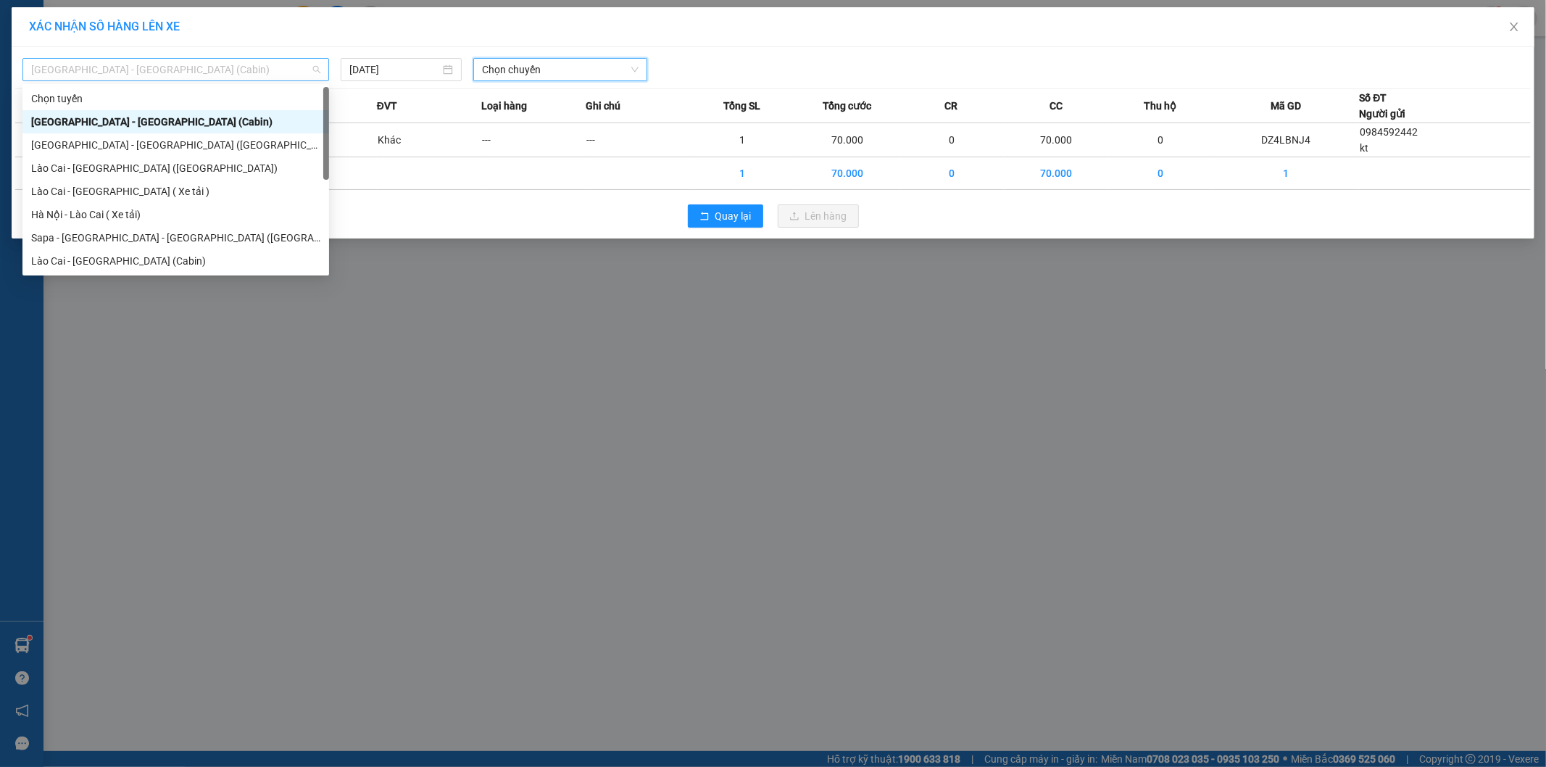
click at [203, 70] on span "[GEOGRAPHIC_DATA] - [GEOGRAPHIC_DATA] (Cabin)" at bounding box center [175, 70] width 289 height 22
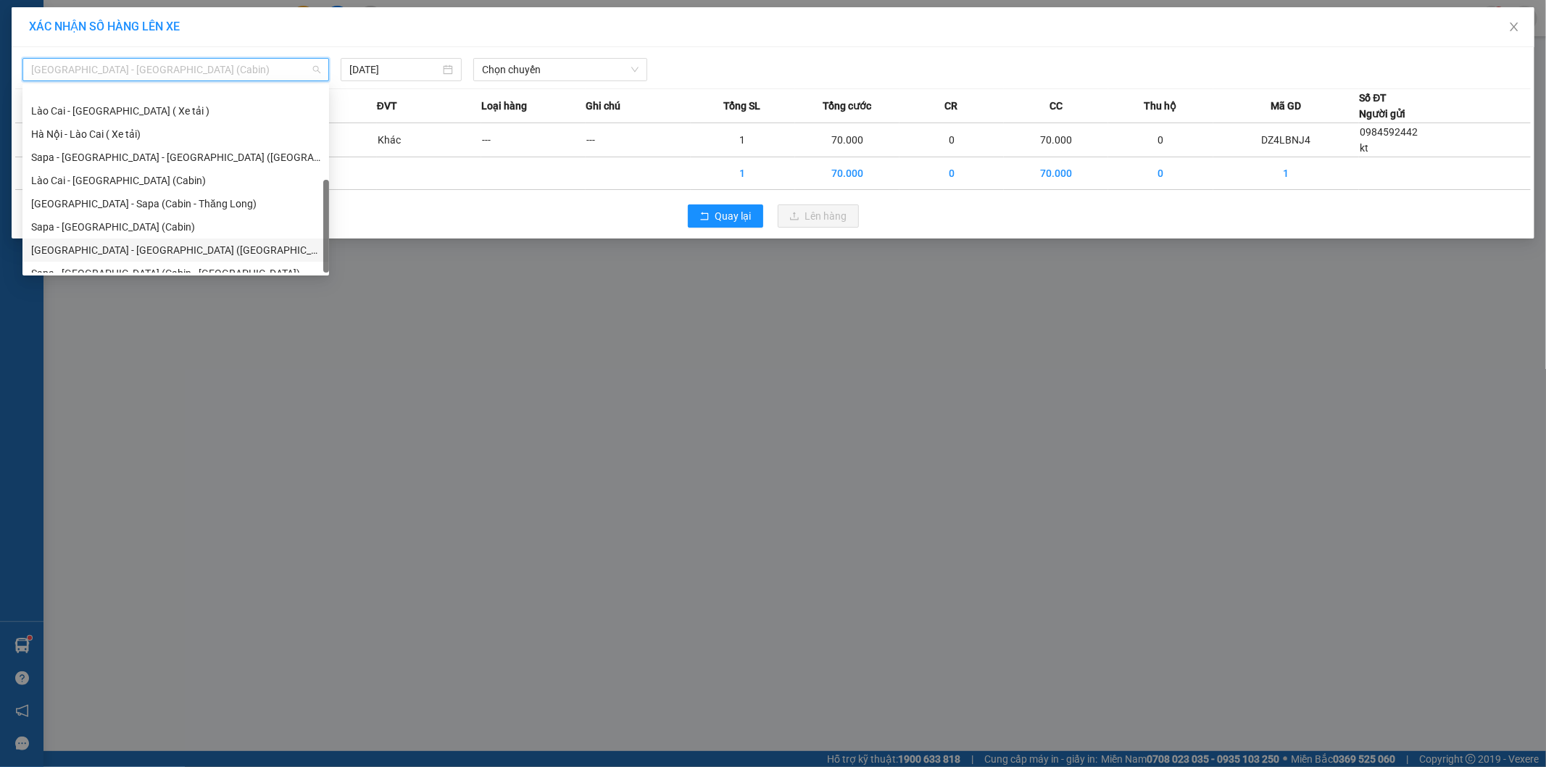
scroll to position [116, 0]
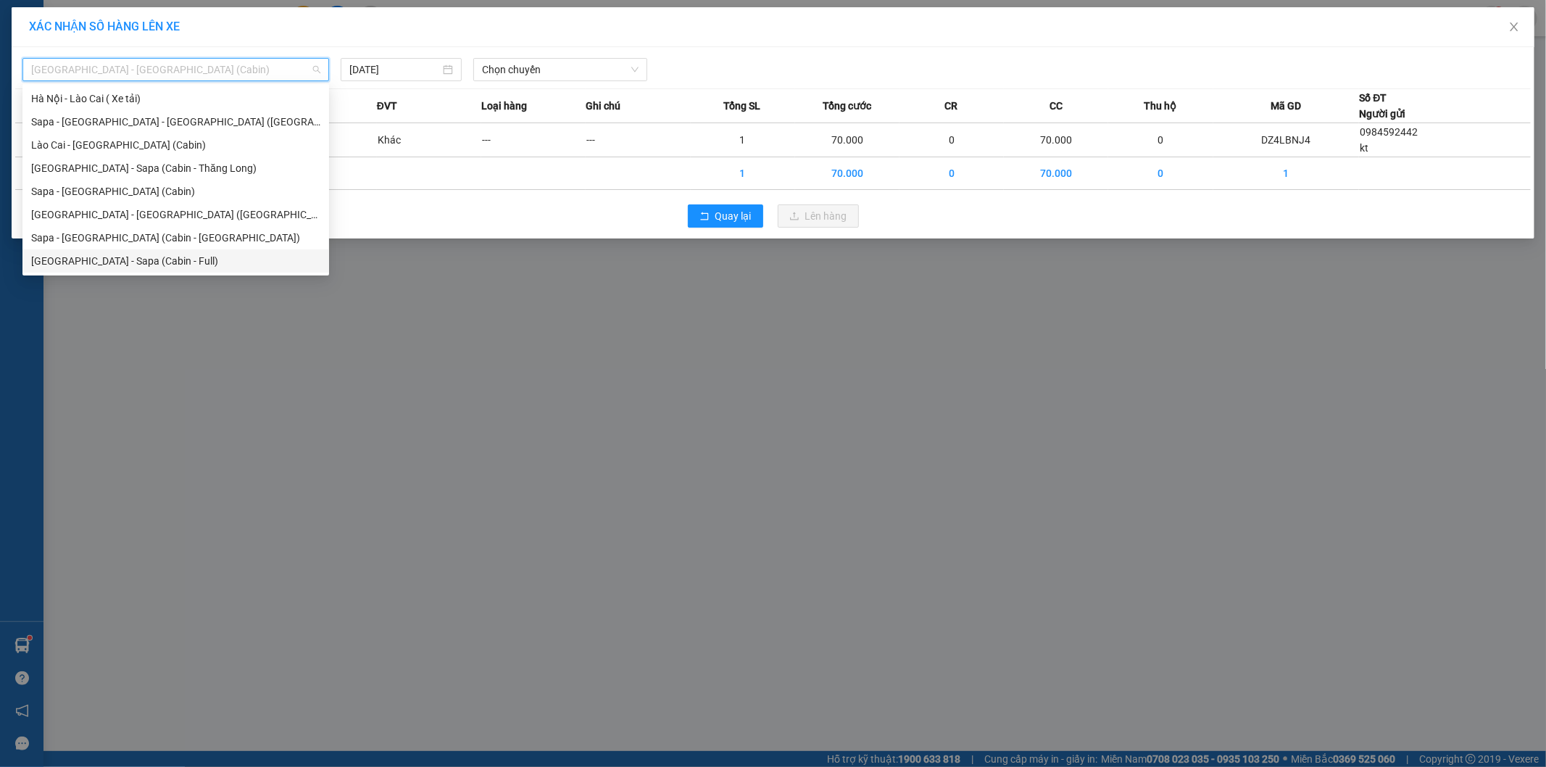
click at [95, 259] on div "[GEOGRAPHIC_DATA] - Sapa (Cabin - Full)" at bounding box center [175, 261] width 289 height 16
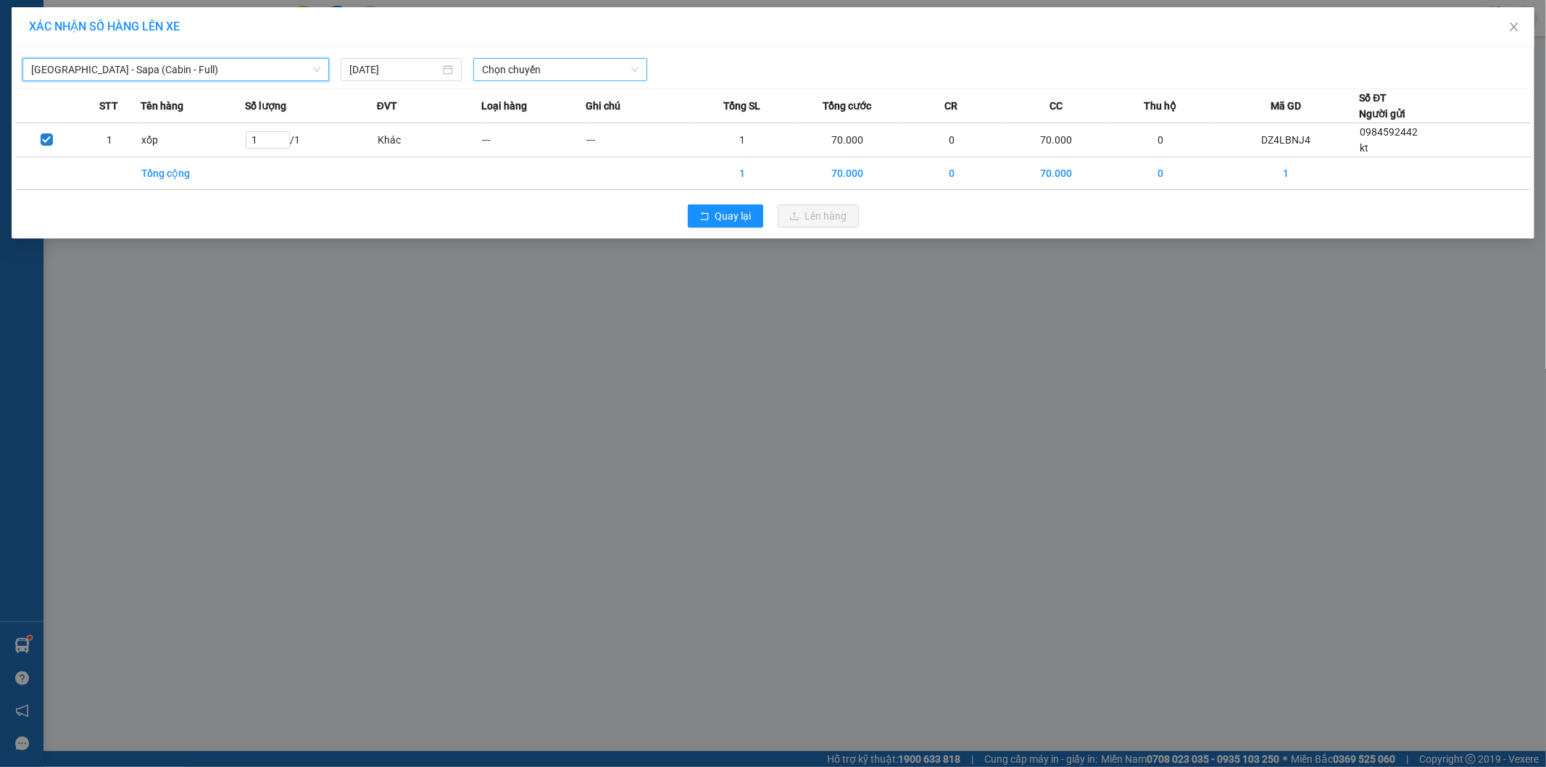
click at [503, 69] on span "Chọn chuyến" at bounding box center [560, 70] width 157 height 22
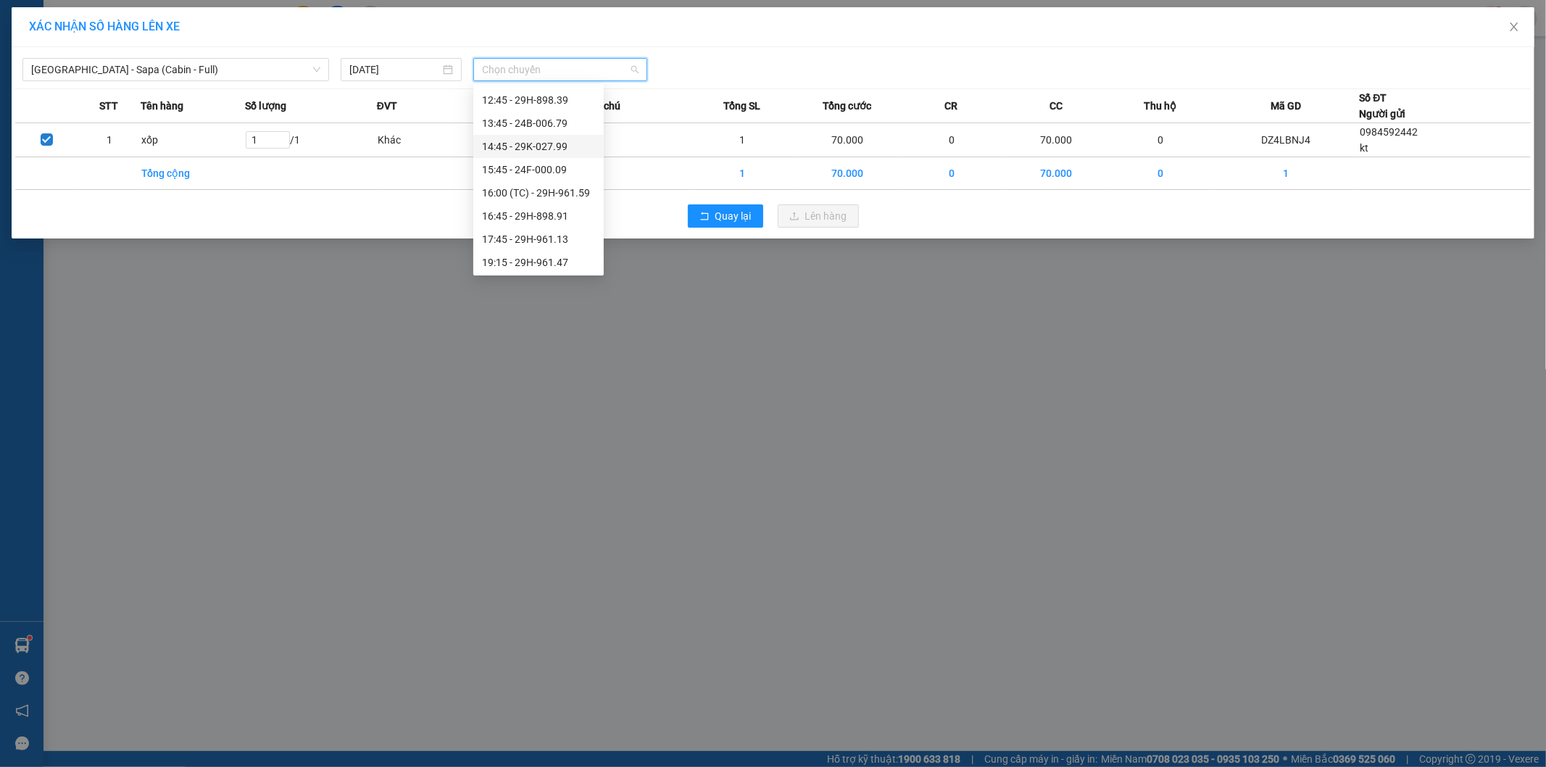
scroll to position [80, 0]
click at [538, 186] on div "12:45 - 29H-898.39" at bounding box center [538, 181] width 113 height 16
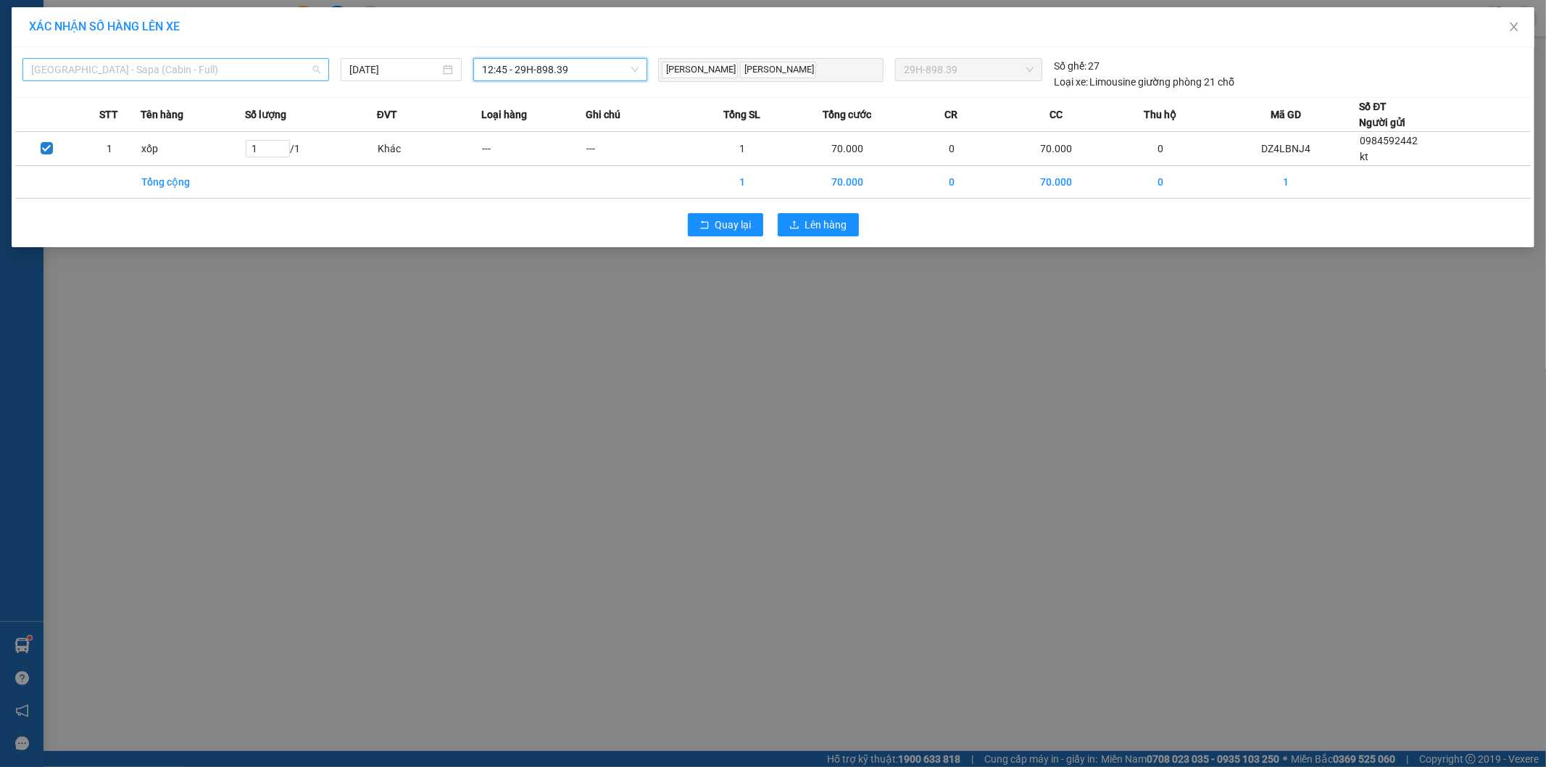
click at [201, 75] on span "[GEOGRAPHIC_DATA] - Sapa (Cabin - Full)" at bounding box center [175, 70] width 289 height 22
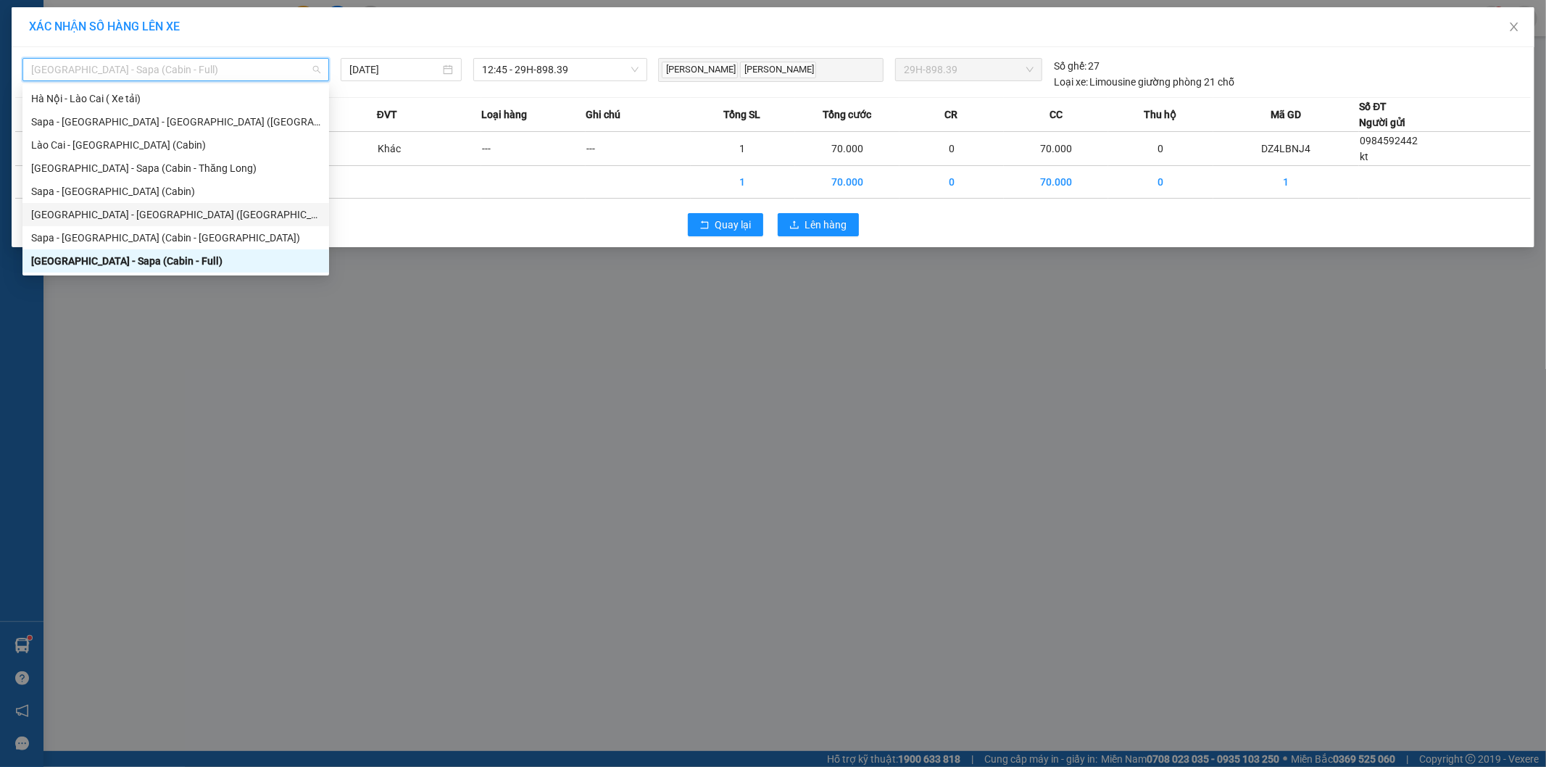
scroll to position [35, 0]
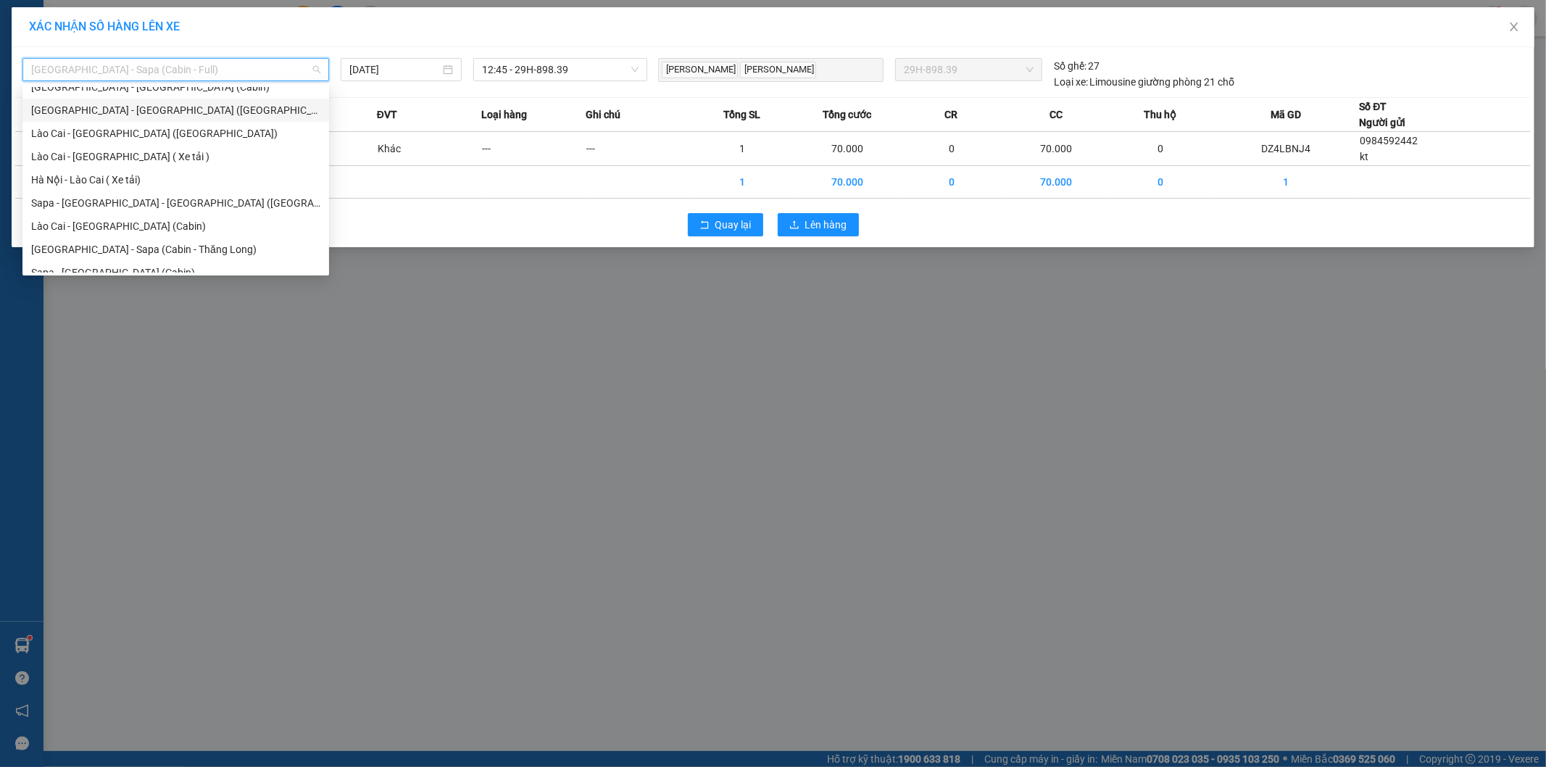
click at [91, 112] on div "[GEOGRAPHIC_DATA] - [GEOGRAPHIC_DATA] ([GEOGRAPHIC_DATA])" at bounding box center [175, 110] width 289 height 16
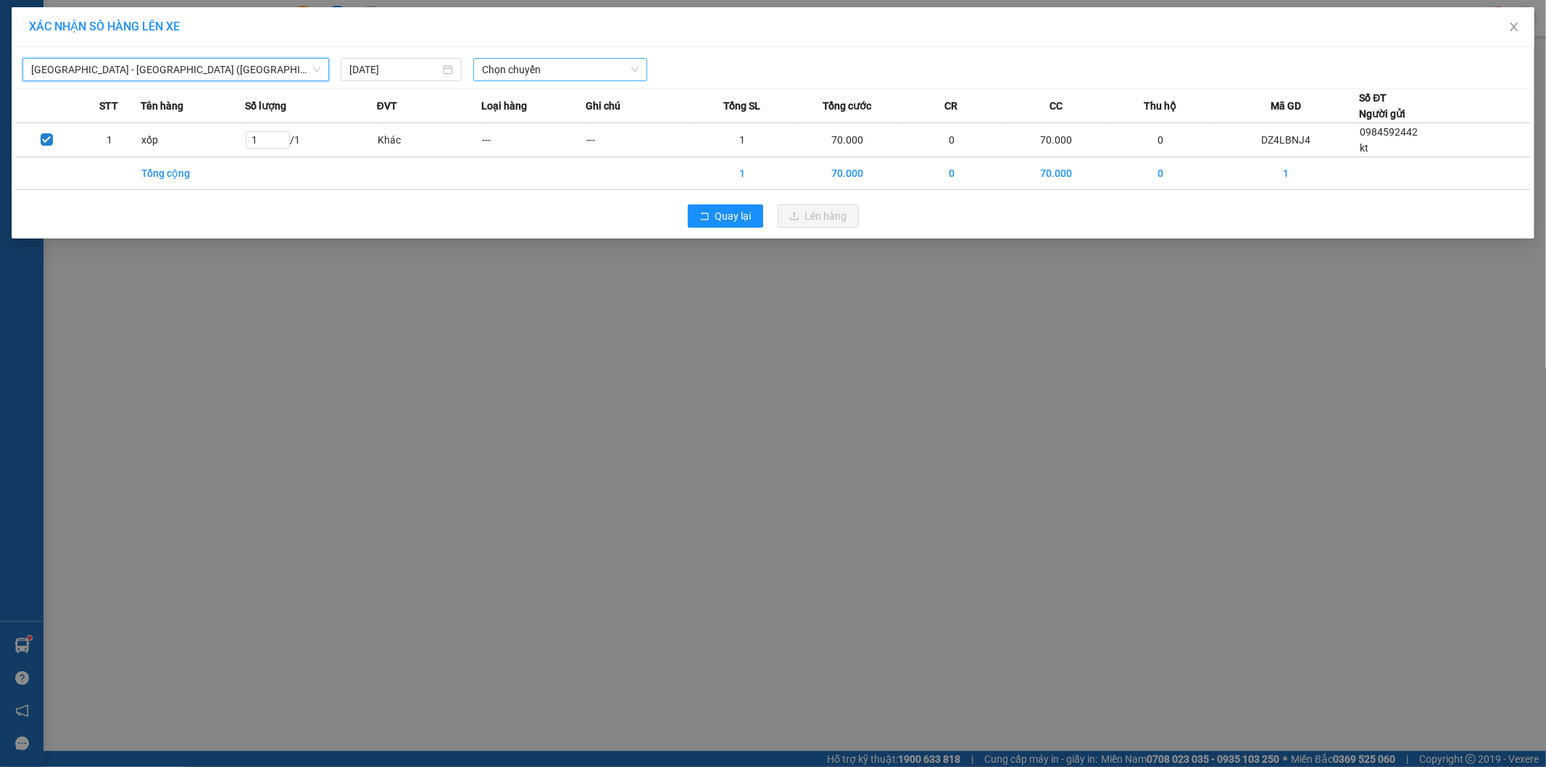
click at [549, 71] on span "Chọn chuyến" at bounding box center [560, 70] width 157 height 22
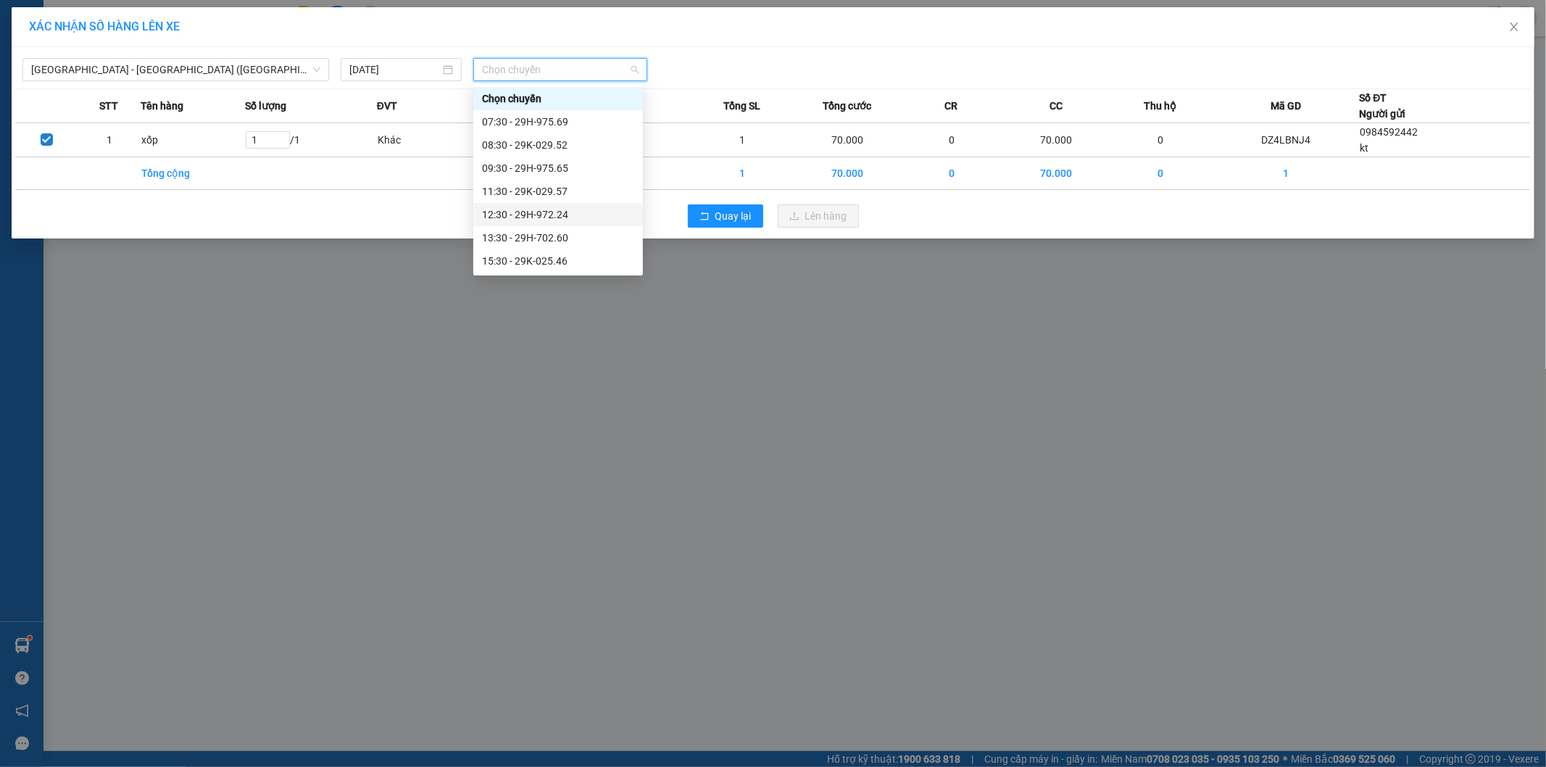
click at [517, 218] on div "12:30 - 29H-972.24" at bounding box center [558, 215] width 152 height 16
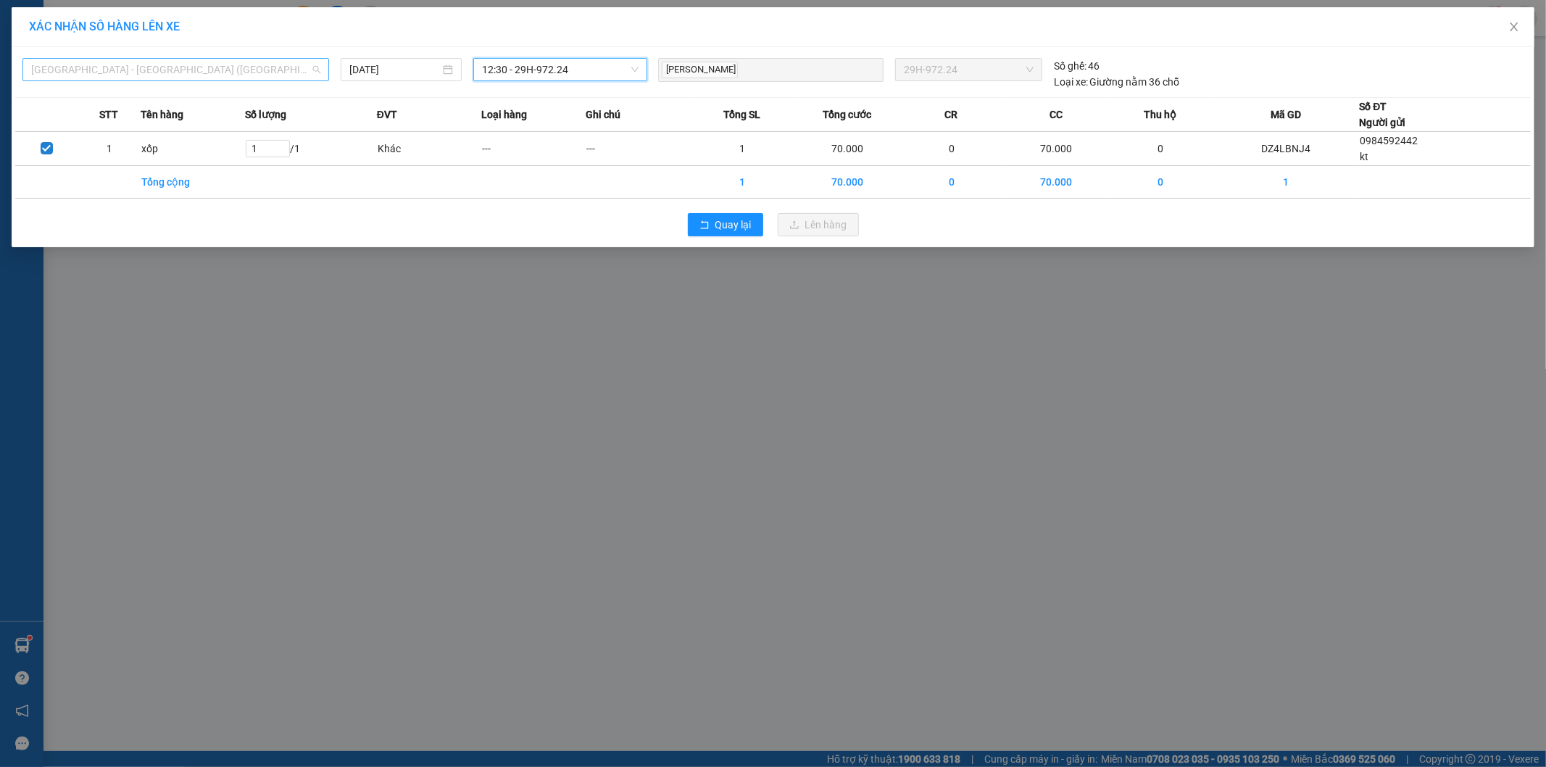
click at [284, 75] on span "[GEOGRAPHIC_DATA] - [GEOGRAPHIC_DATA] ([GEOGRAPHIC_DATA])" at bounding box center [175, 70] width 289 height 22
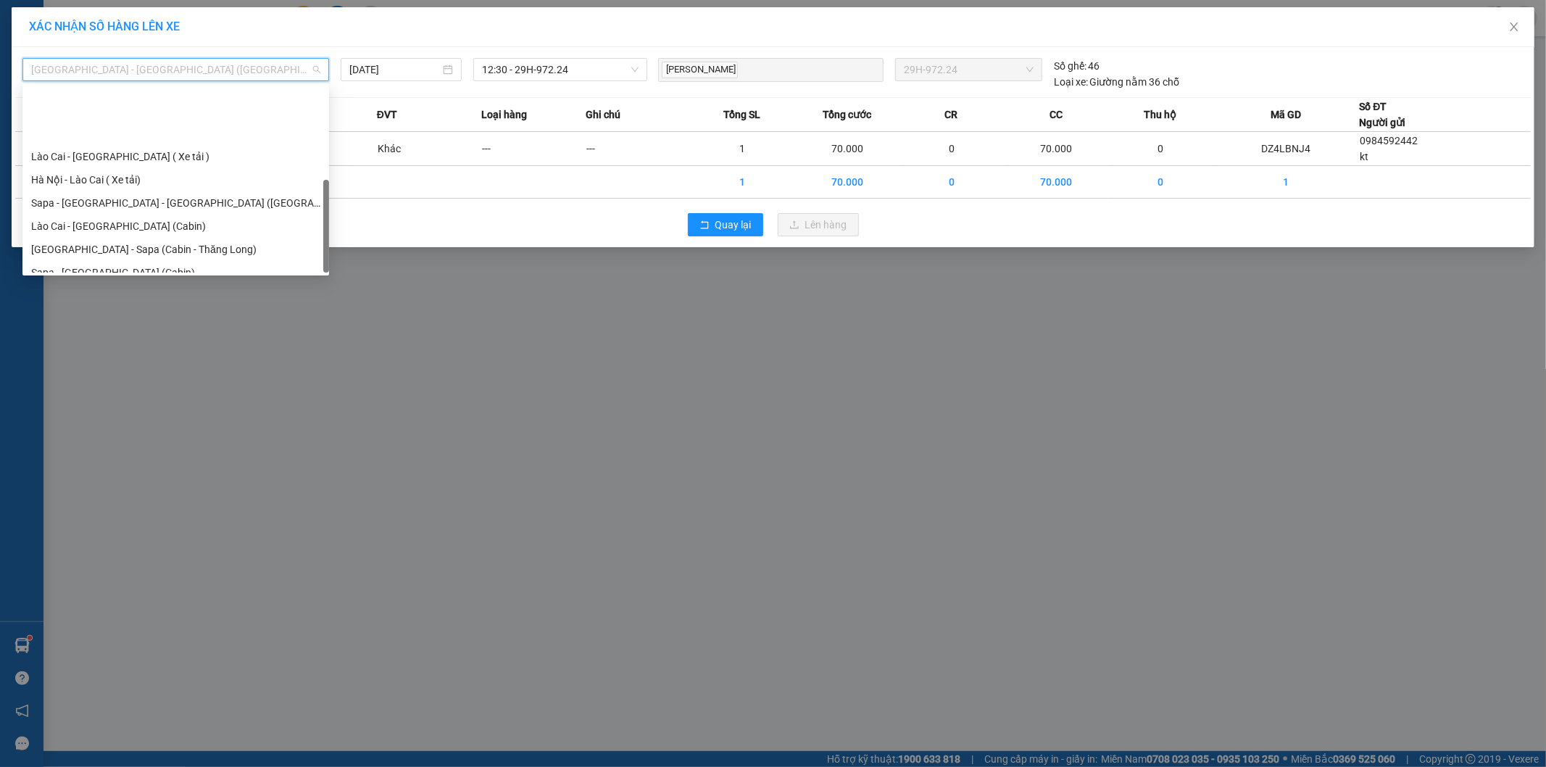
scroll to position [116, 0]
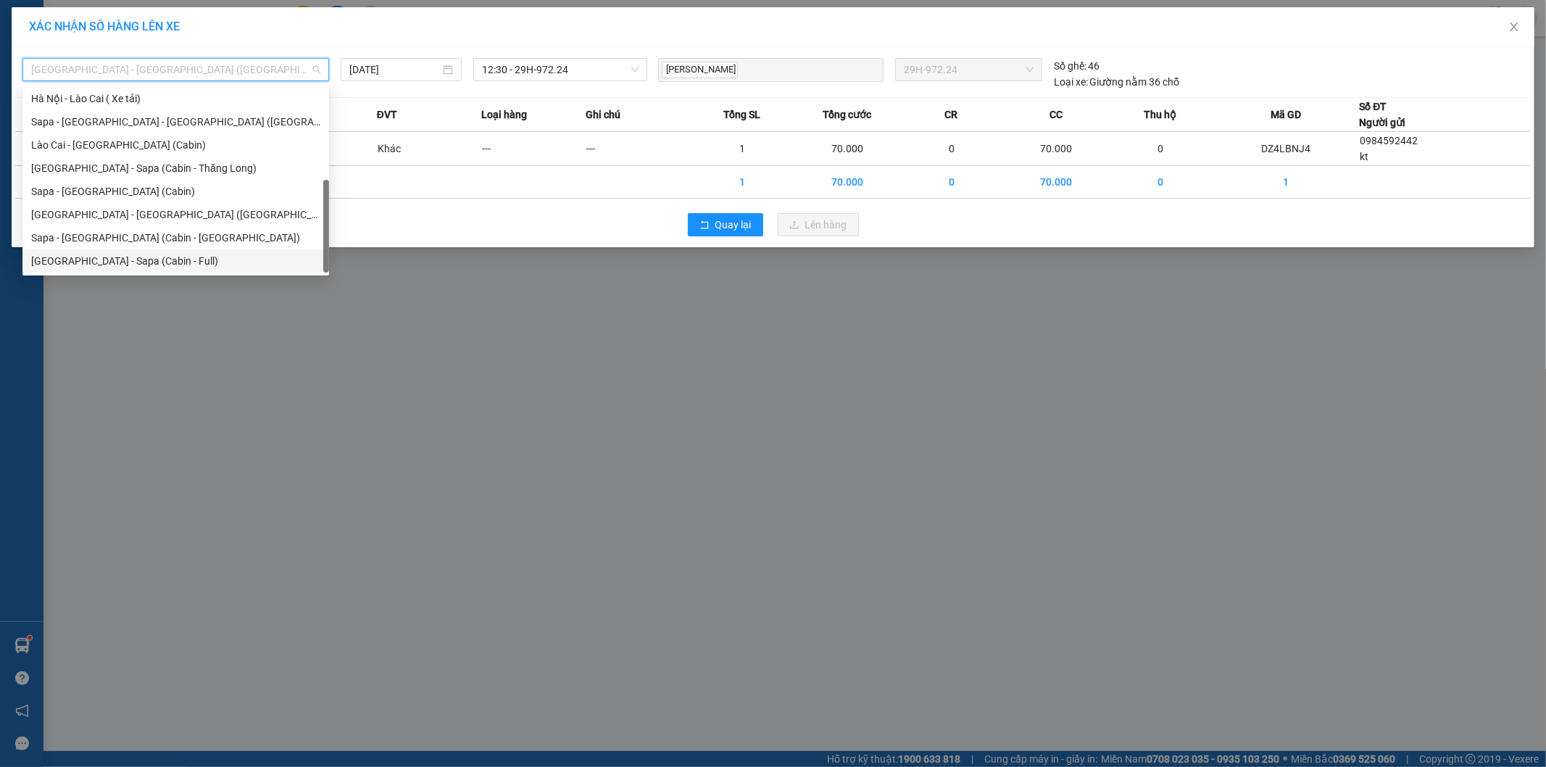
click at [94, 260] on div "[GEOGRAPHIC_DATA] - Sapa (Cabin - Full)" at bounding box center [175, 261] width 289 height 16
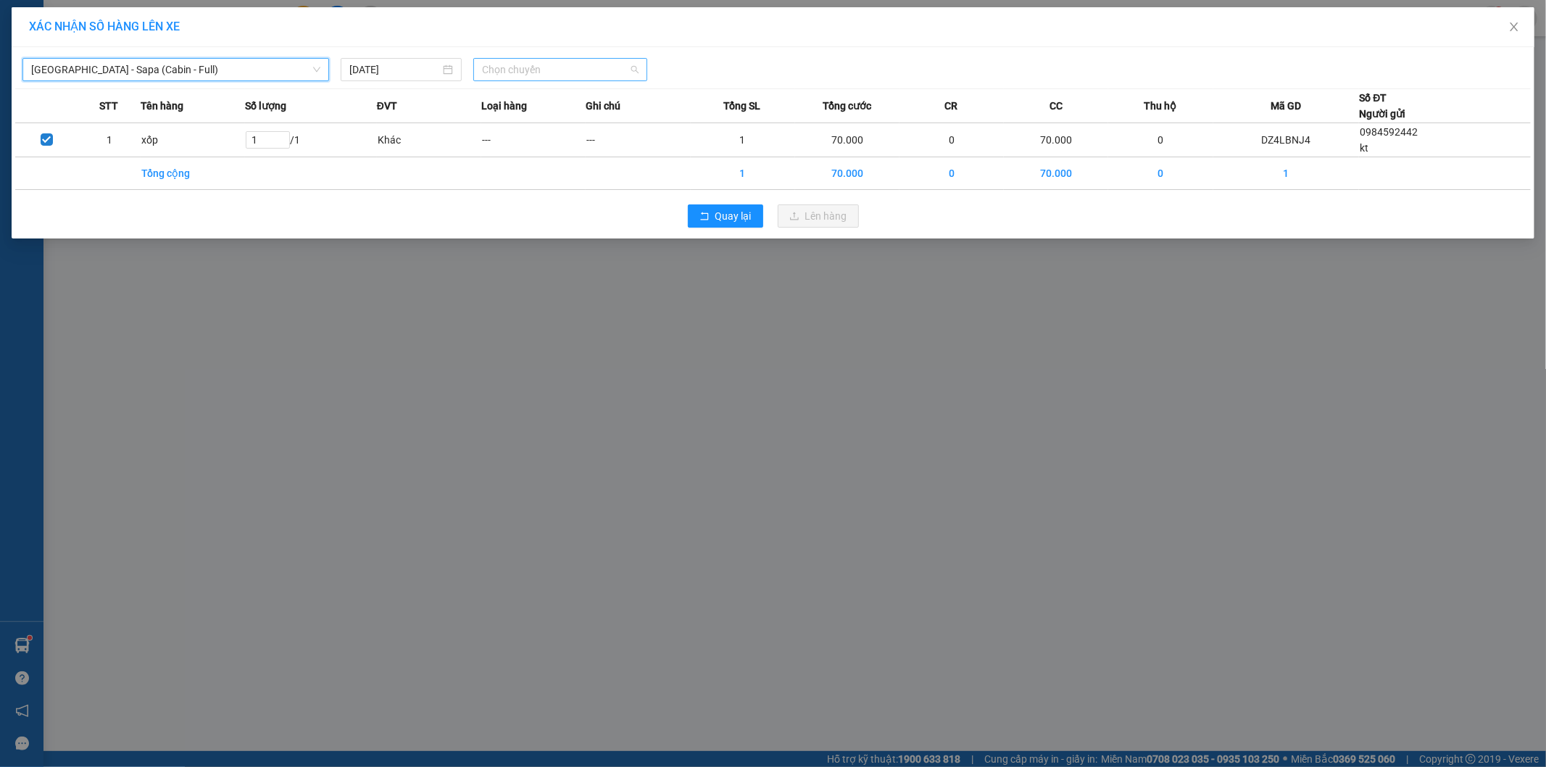
click at [564, 62] on span "Chọn chuyến" at bounding box center [560, 70] width 157 height 22
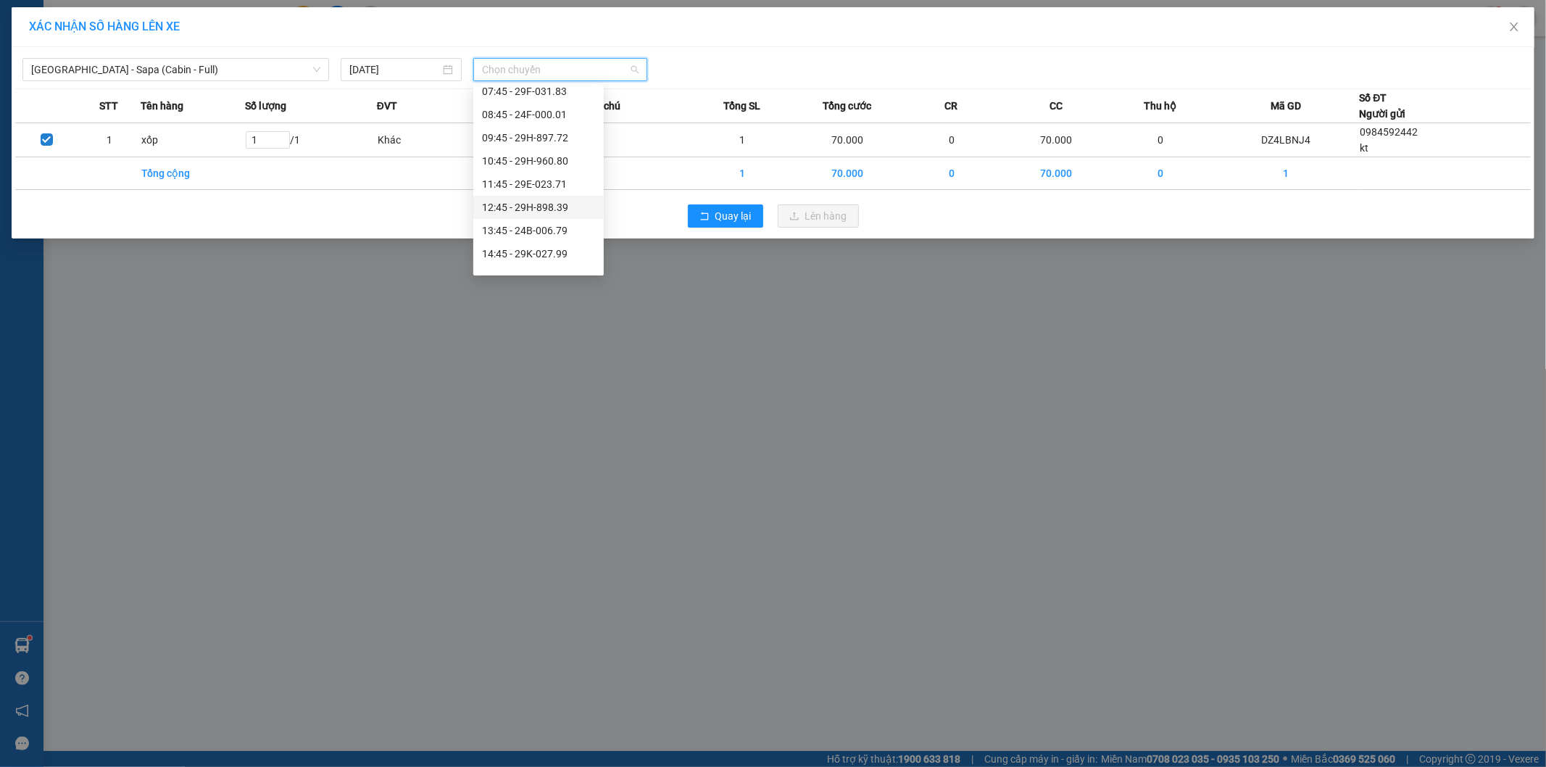
scroll to position [80, 0]
click at [553, 178] on div "12:45 - 29H-898.39" at bounding box center [538, 181] width 113 height 16
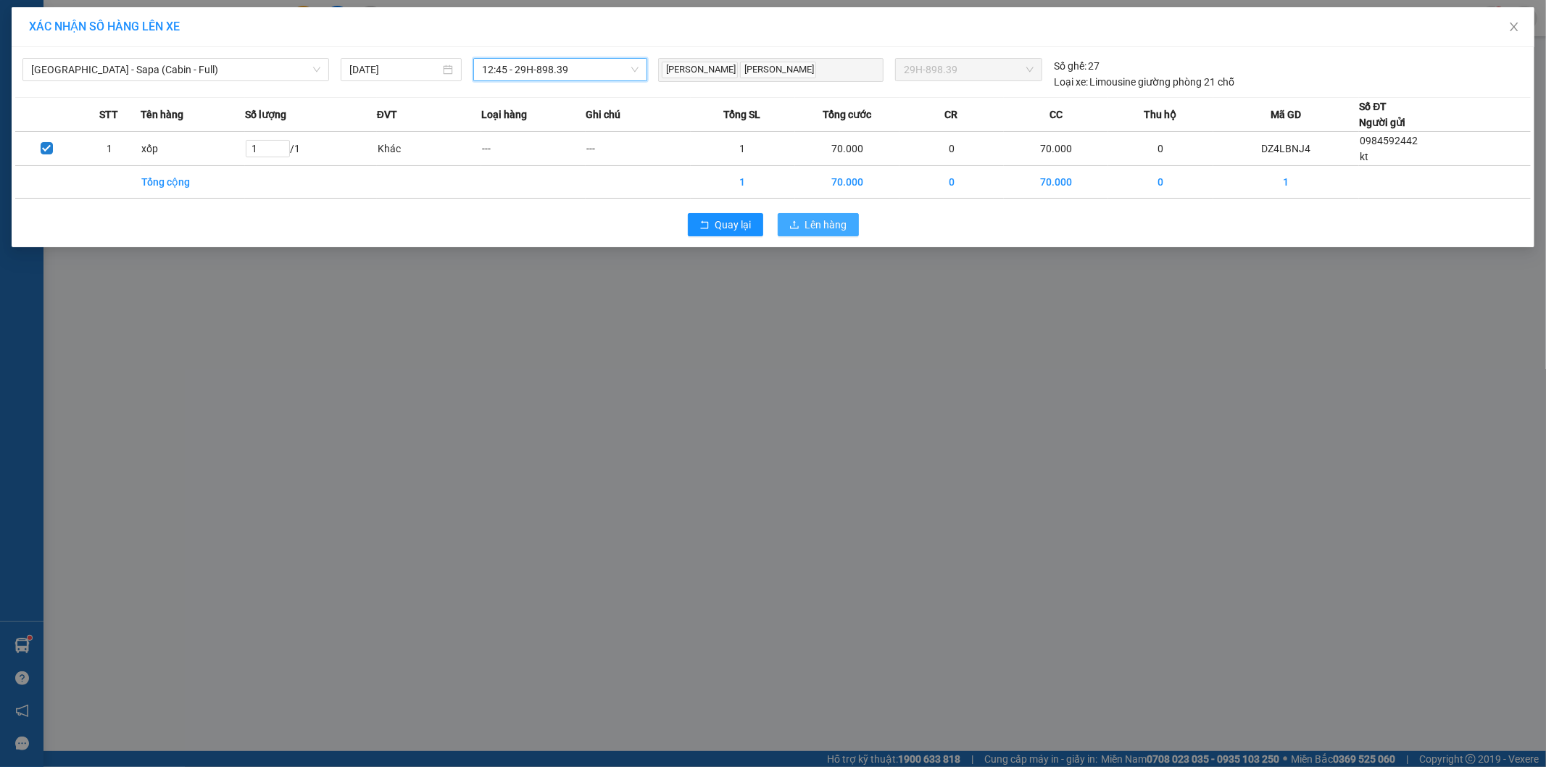
click at [832, 228] on span "Lên hàng" at bounding box center [826, 225] width 42 height 16
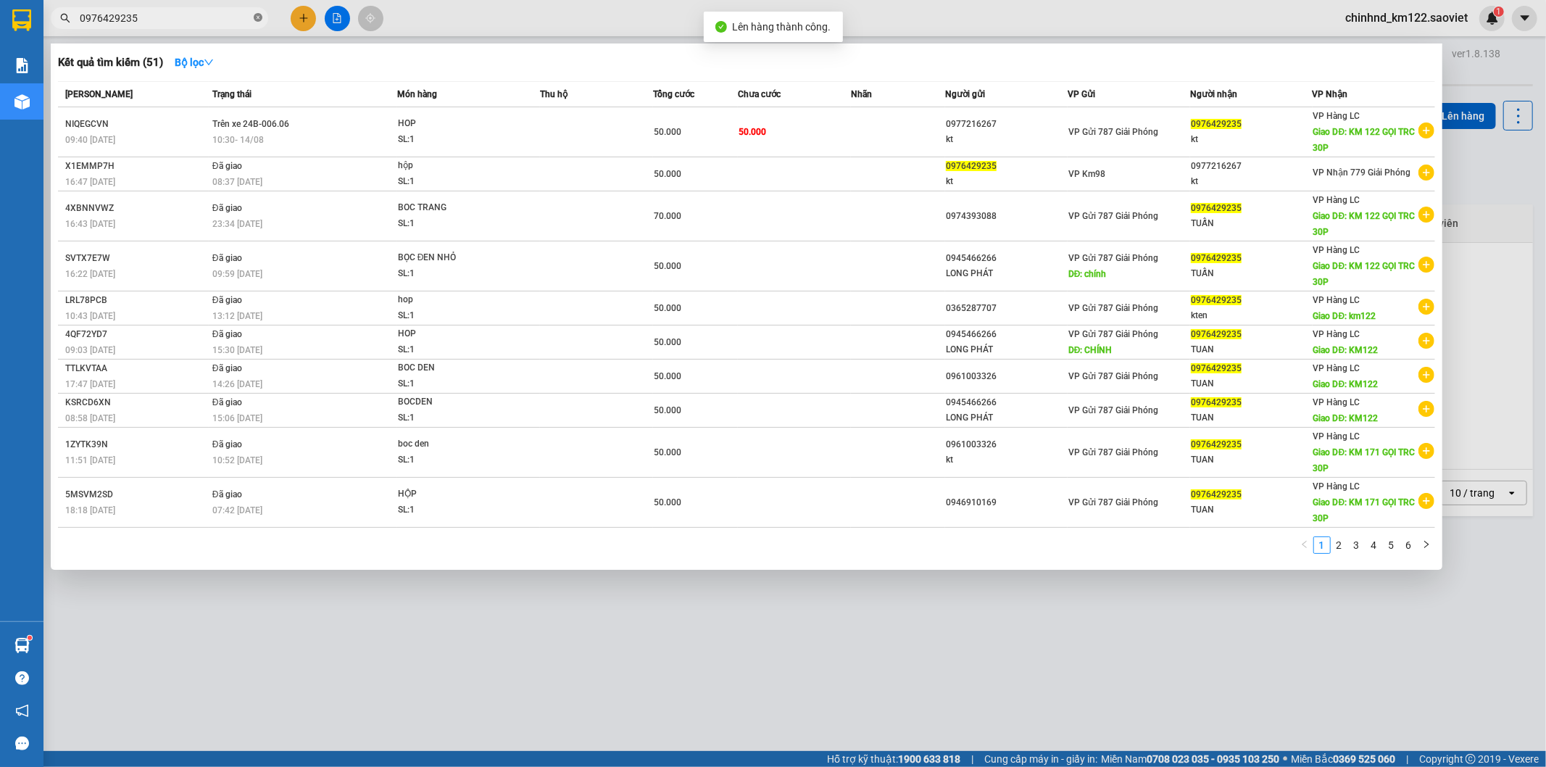
click at [256, 16] on icon "close-circle" at bounding box center [258, 17] width 9 height 9
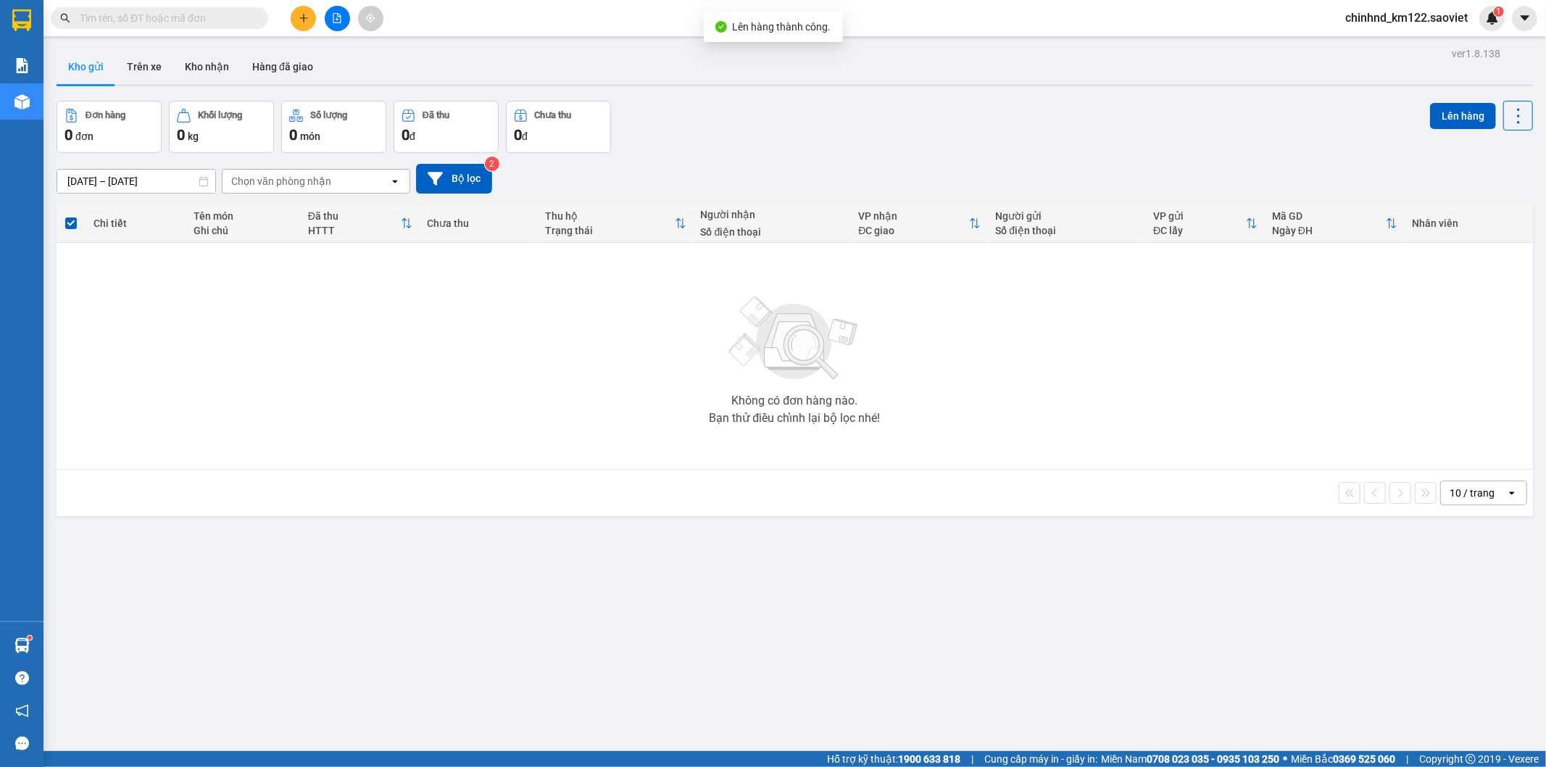
click at [233, 17] on input "text" at bounding box center [165, 18] width 171 height 16
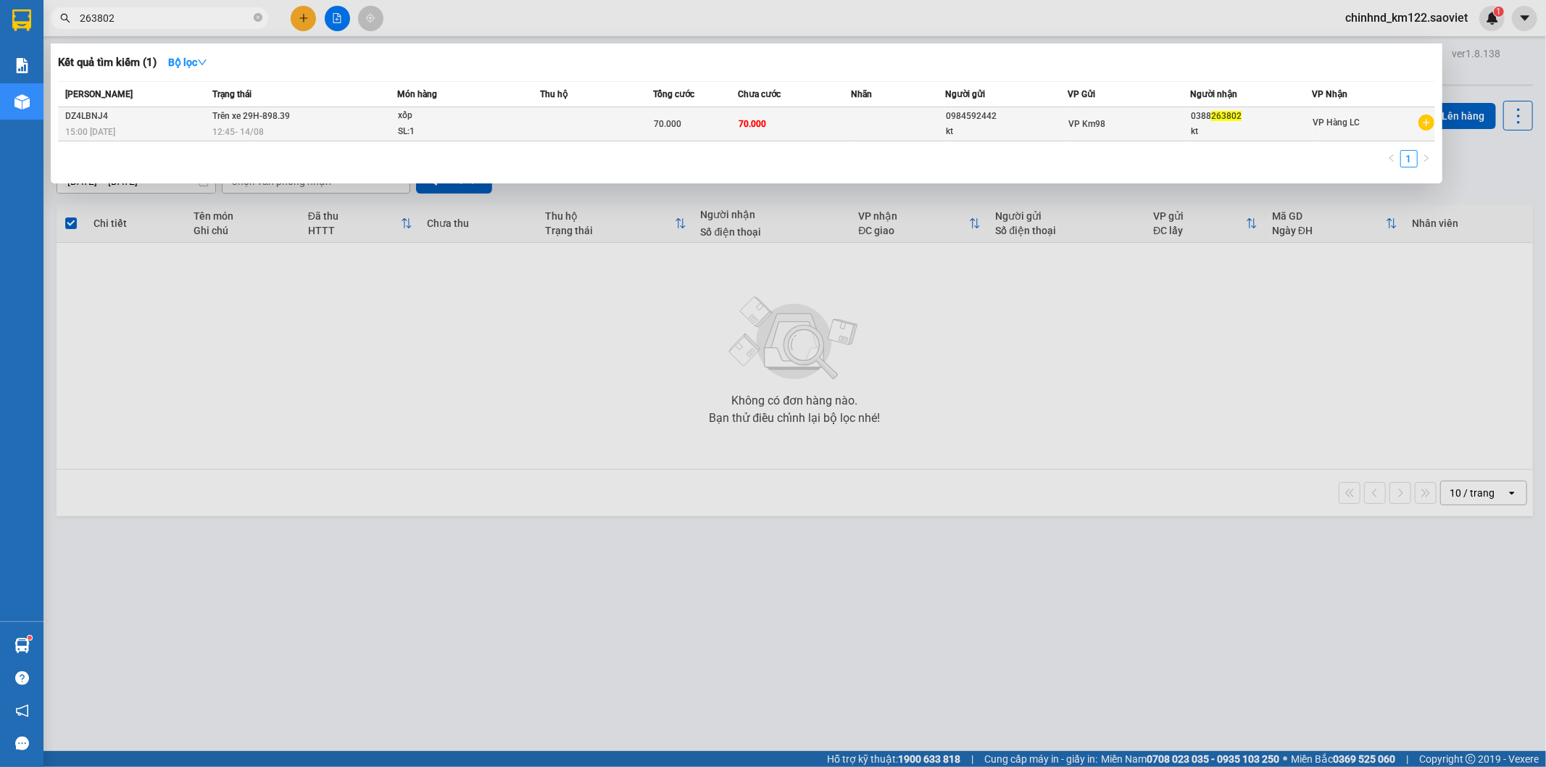
type input "263802"
click at [328, 117] on td "Trên xe 29H-898.39 12:45 [DATE]" at bounding box center [303, 124] width 188 height 34
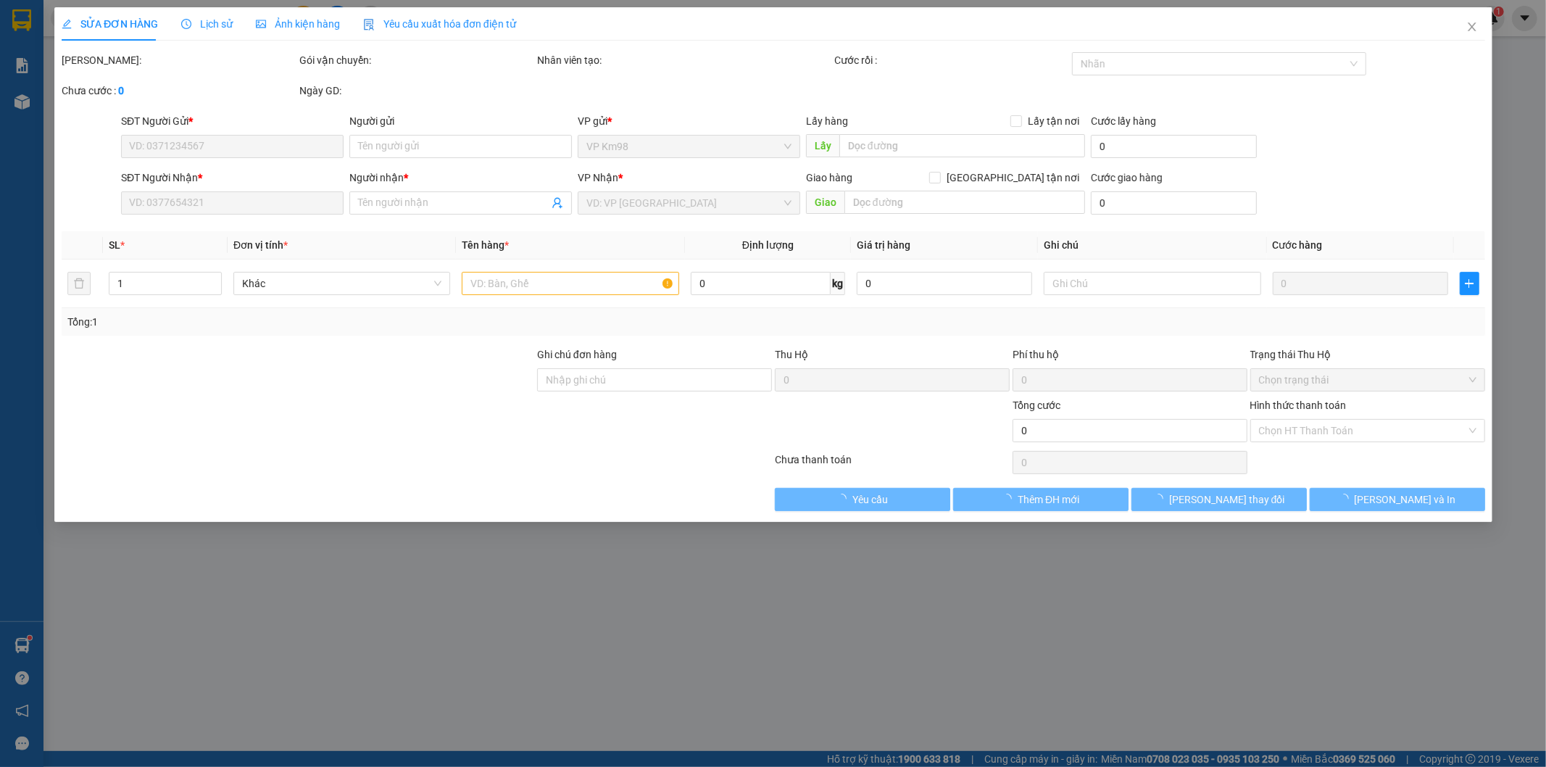
type input "0984592442"
type input "kt"
type input "0388263802"
type input "kt"
type input "70.000"
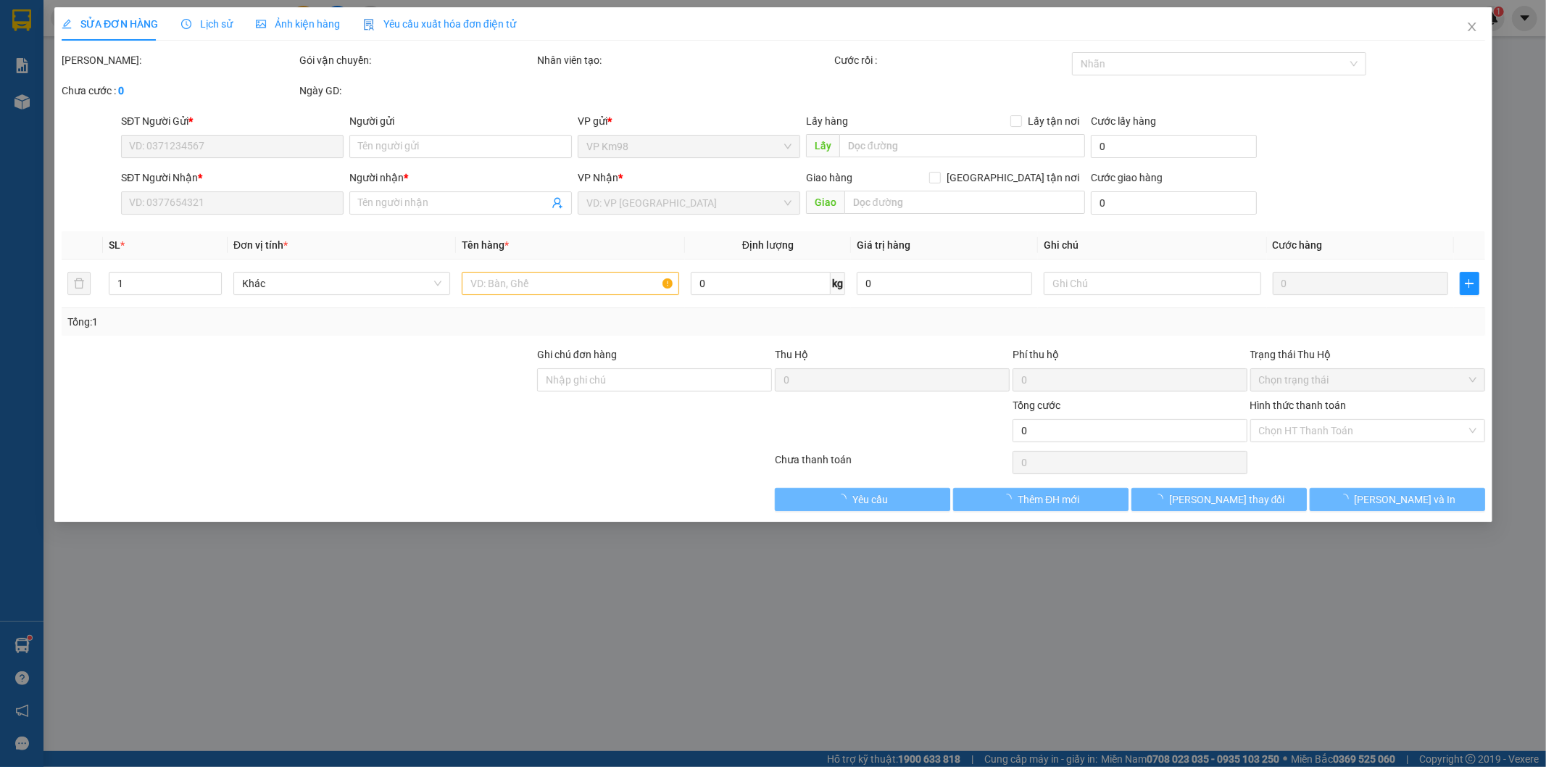
type input "70.000"
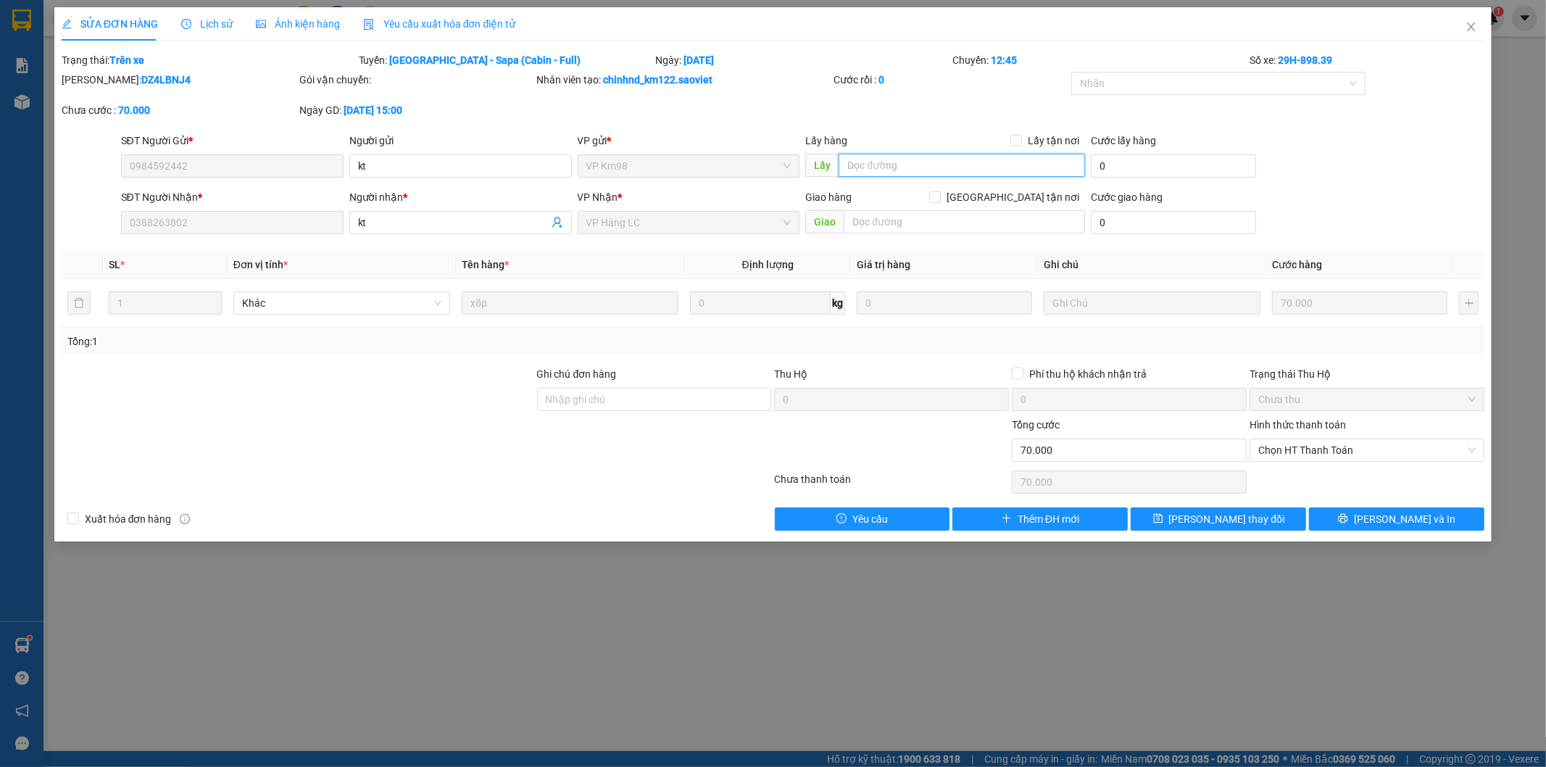
click at [879, 165] on input "text" at bounding box center [962, 165] width 246 height 23
type input "l"
type input "trên xe 224"
click at [1214, 525] on span "[PERSON_NAME] thay đổi" at bounding box center [1227, 519] width 116 height 16
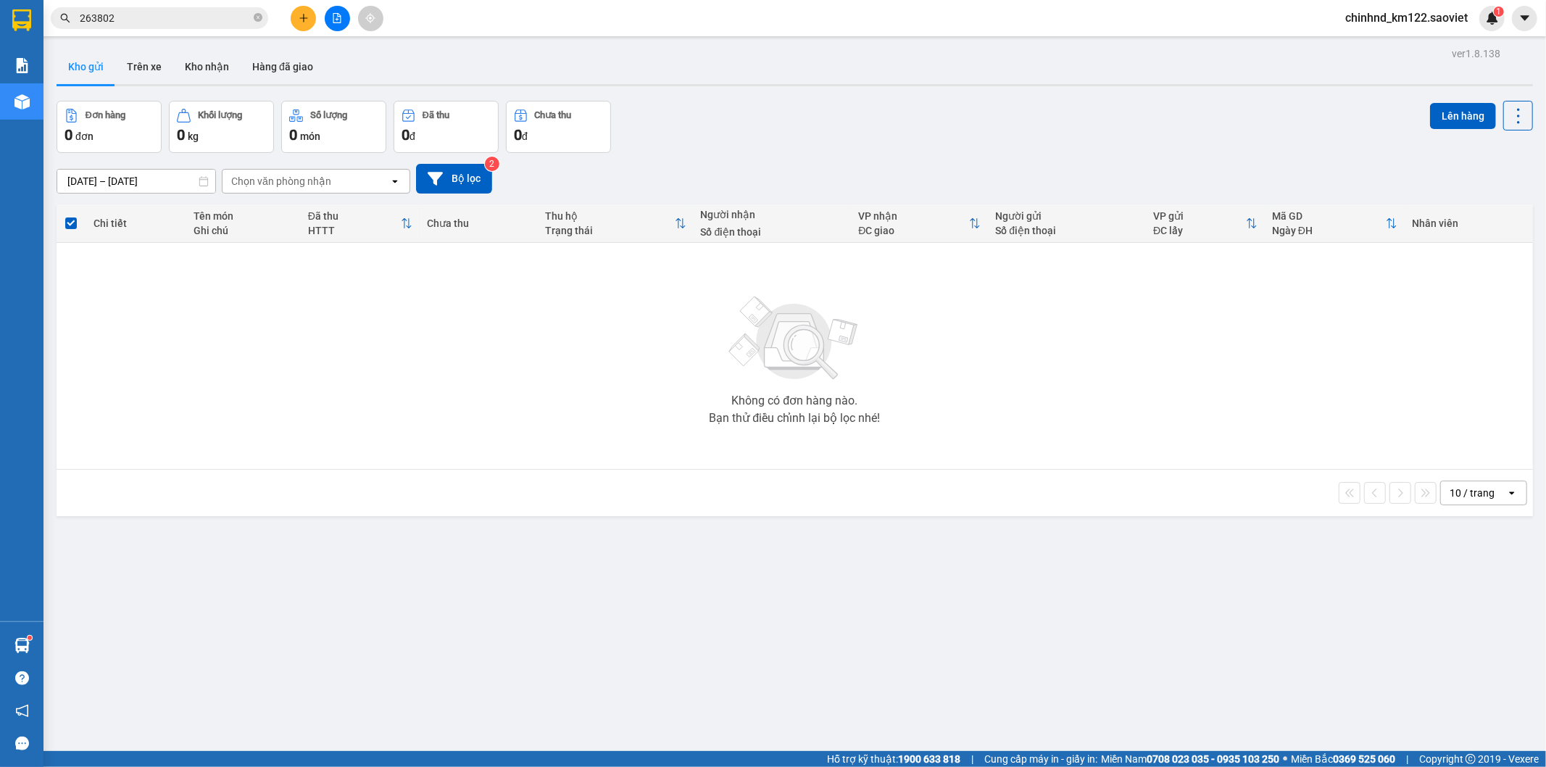
click at [174, 12] on input "263802" at bounding box center [165, 18] width 171 height 16
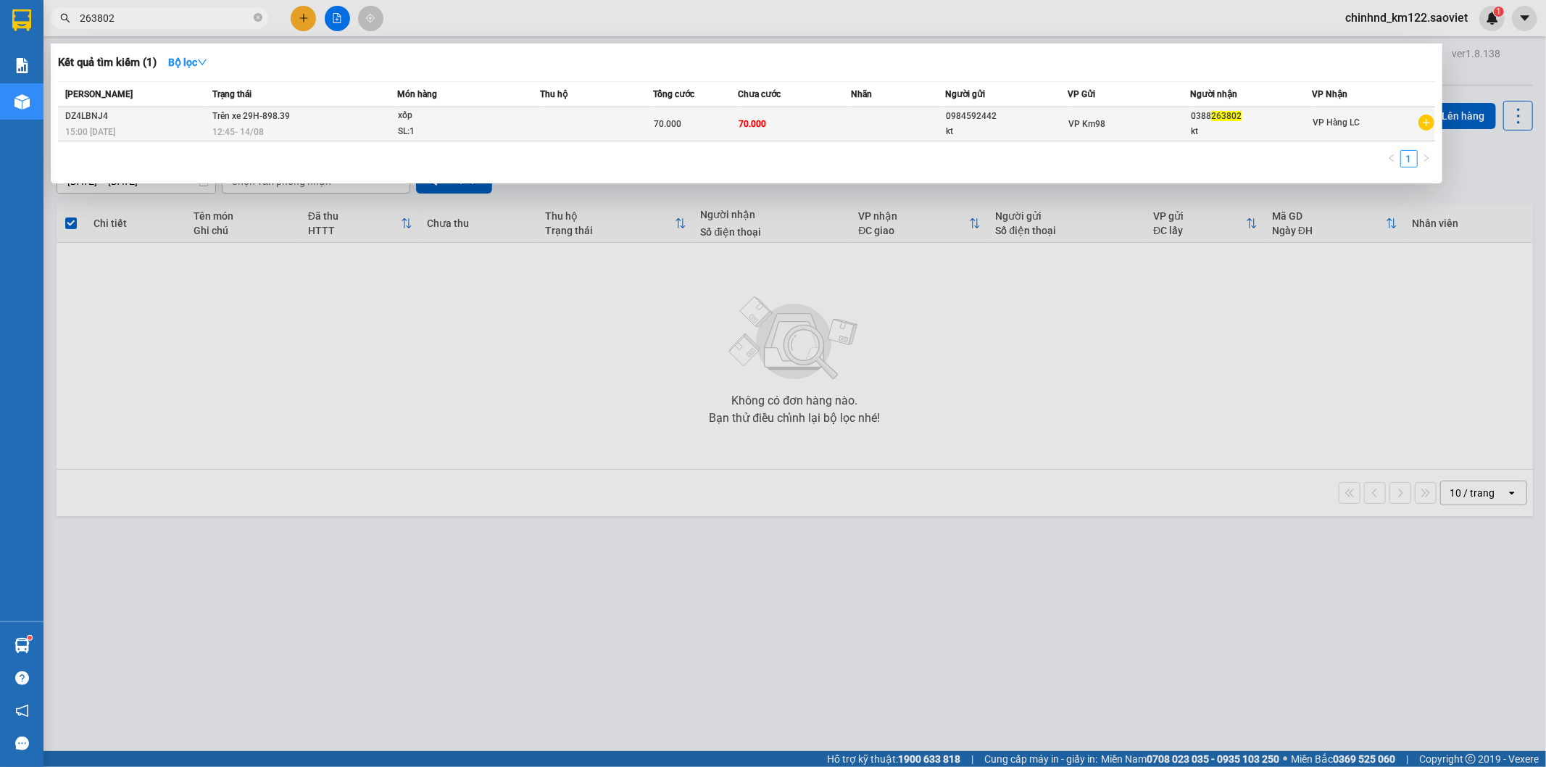
click at [294, 117] on td "Trên xe 29H-898.39 12:45 [DATE]" at bounding box center [303, 124] width 188 height 34
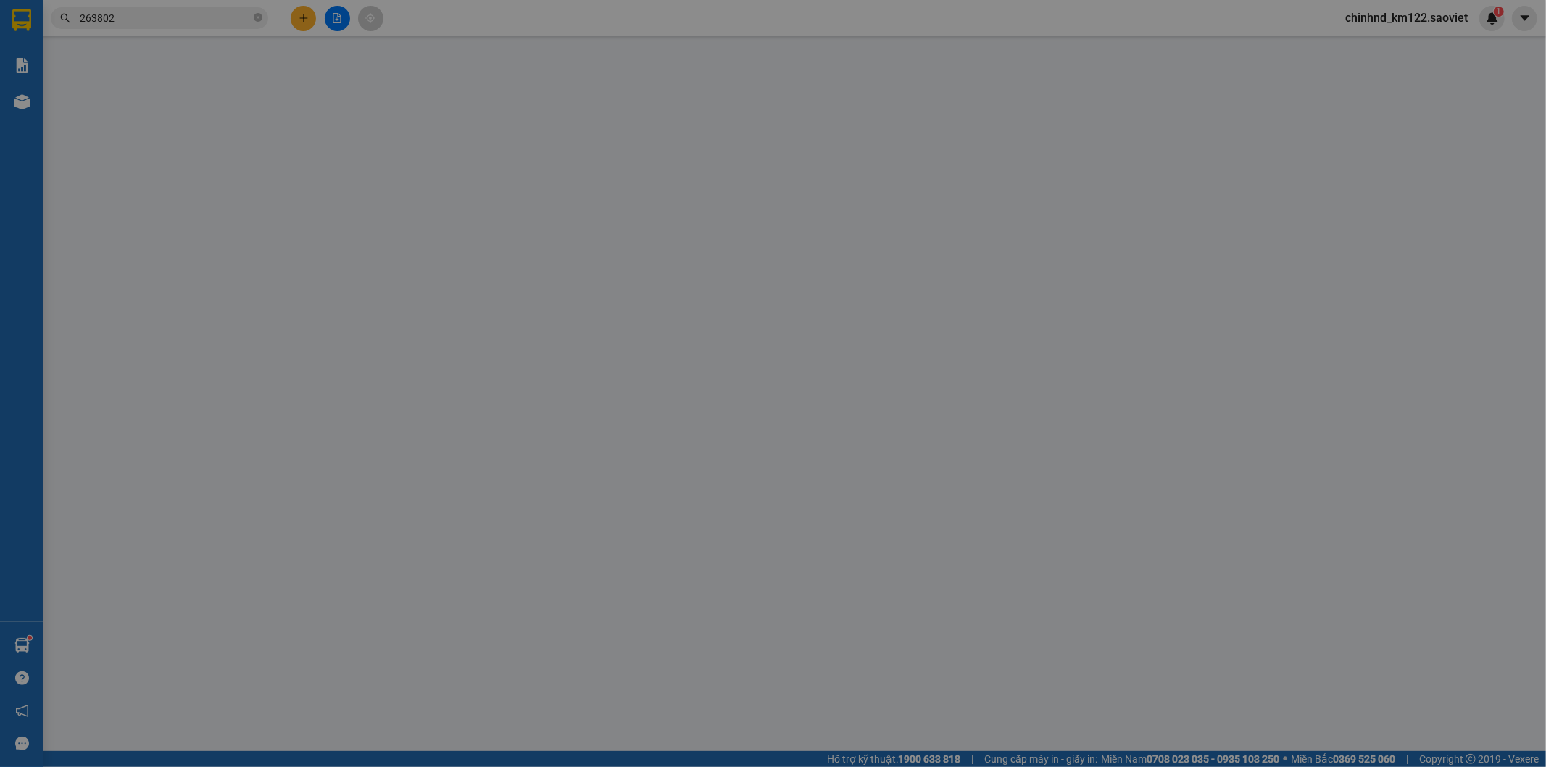
type input "0984592442"
type input "kt"
type input "trên xe 224"
type input "0388263802"
type input "kt"
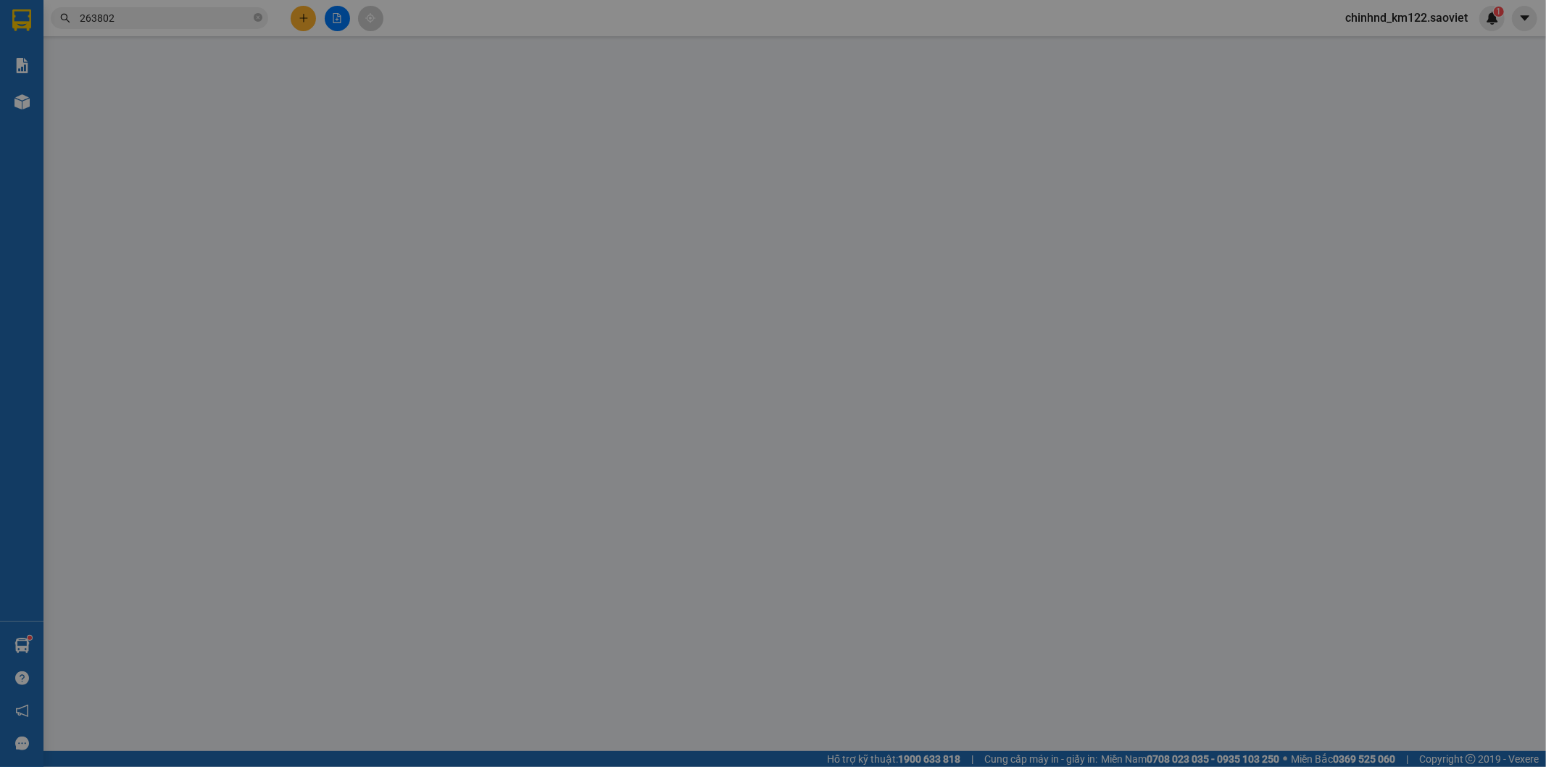
type input "70.000"
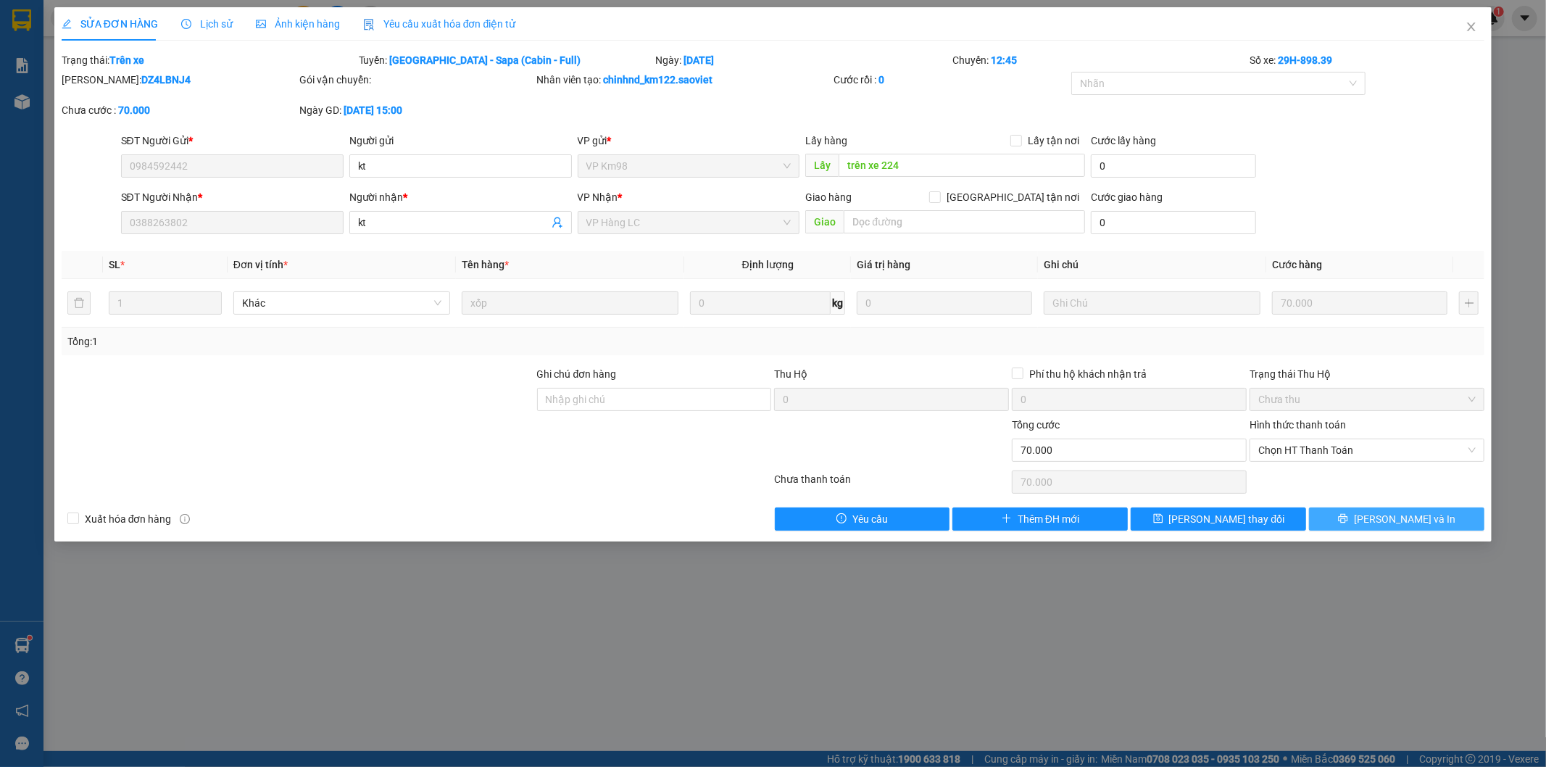
click at [1422, 519] on span "[PERSON_NAME] và In" at bounding box center [1404, 519] width 101 height 16
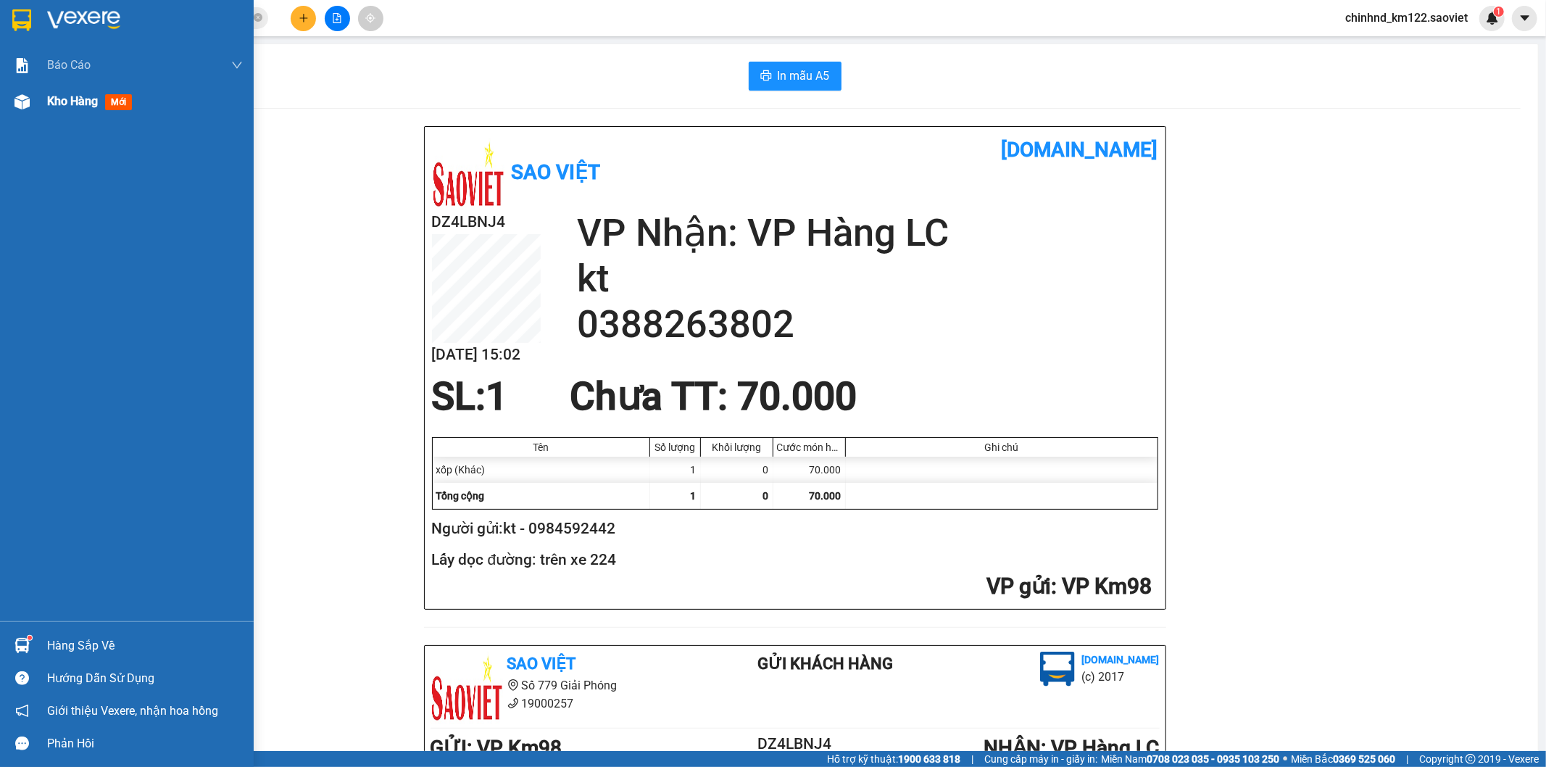
click at [107, 101] on span "mới" at bounding box center [118, 102] width 27 height 16
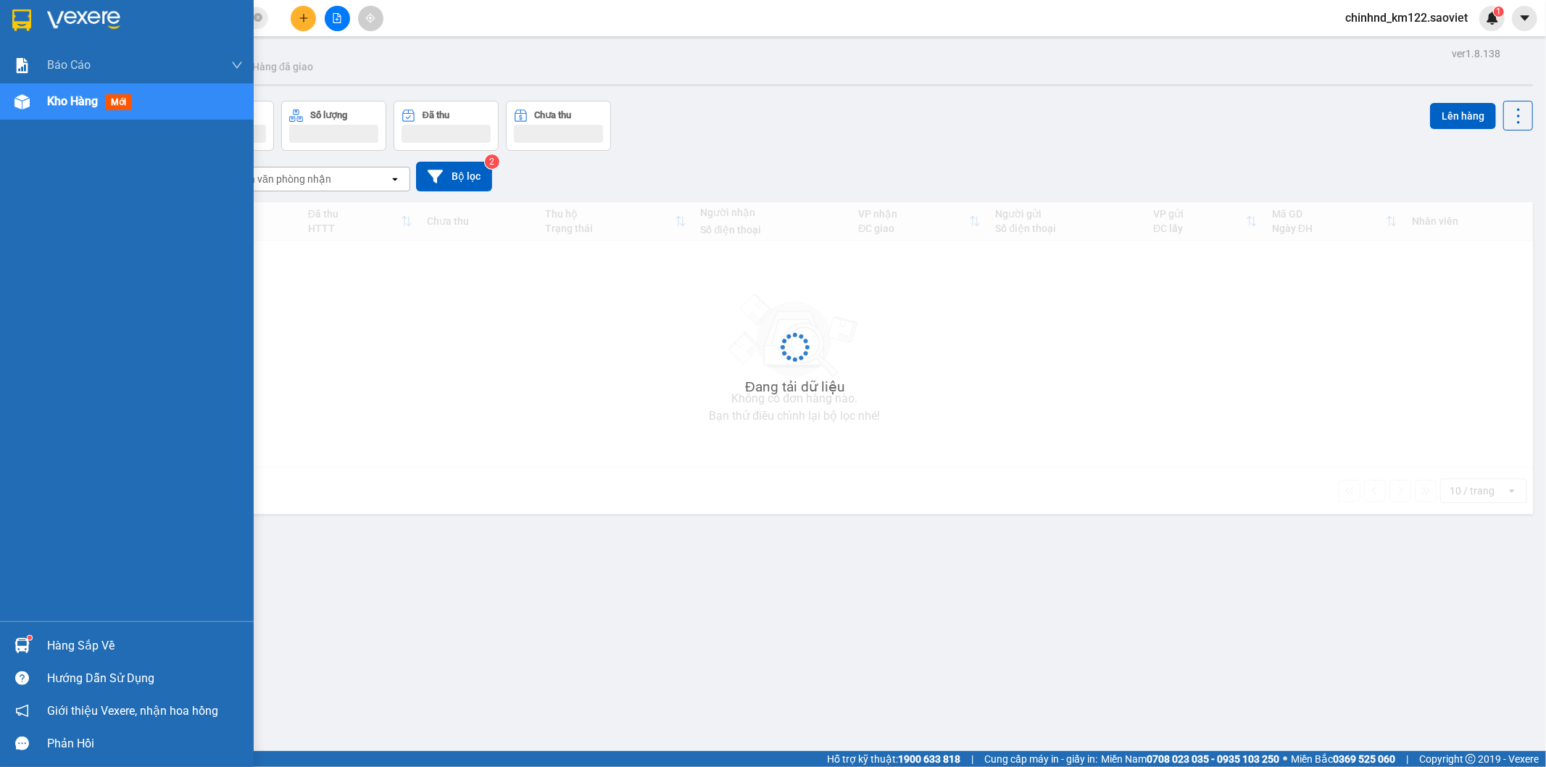
click at [107, 101] on span "mới" at bounding box center [118, 102] width 27 height 16
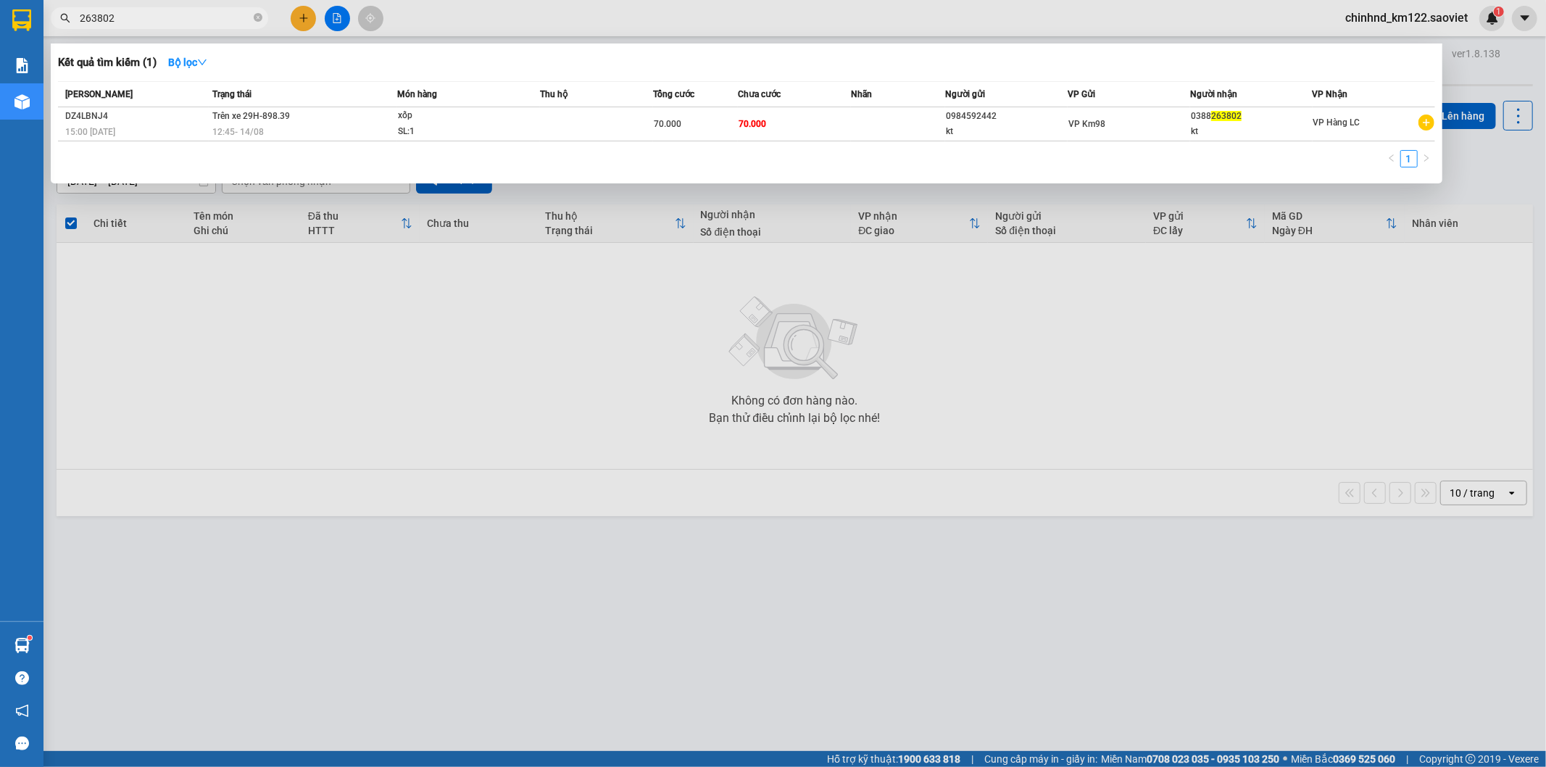
click at [211, 16] on input "263802" at bounding box center [165, 18] width 171 height 16
click at [182, 14] on input "263802" at bounding box center [165, 18] width 171 height 16
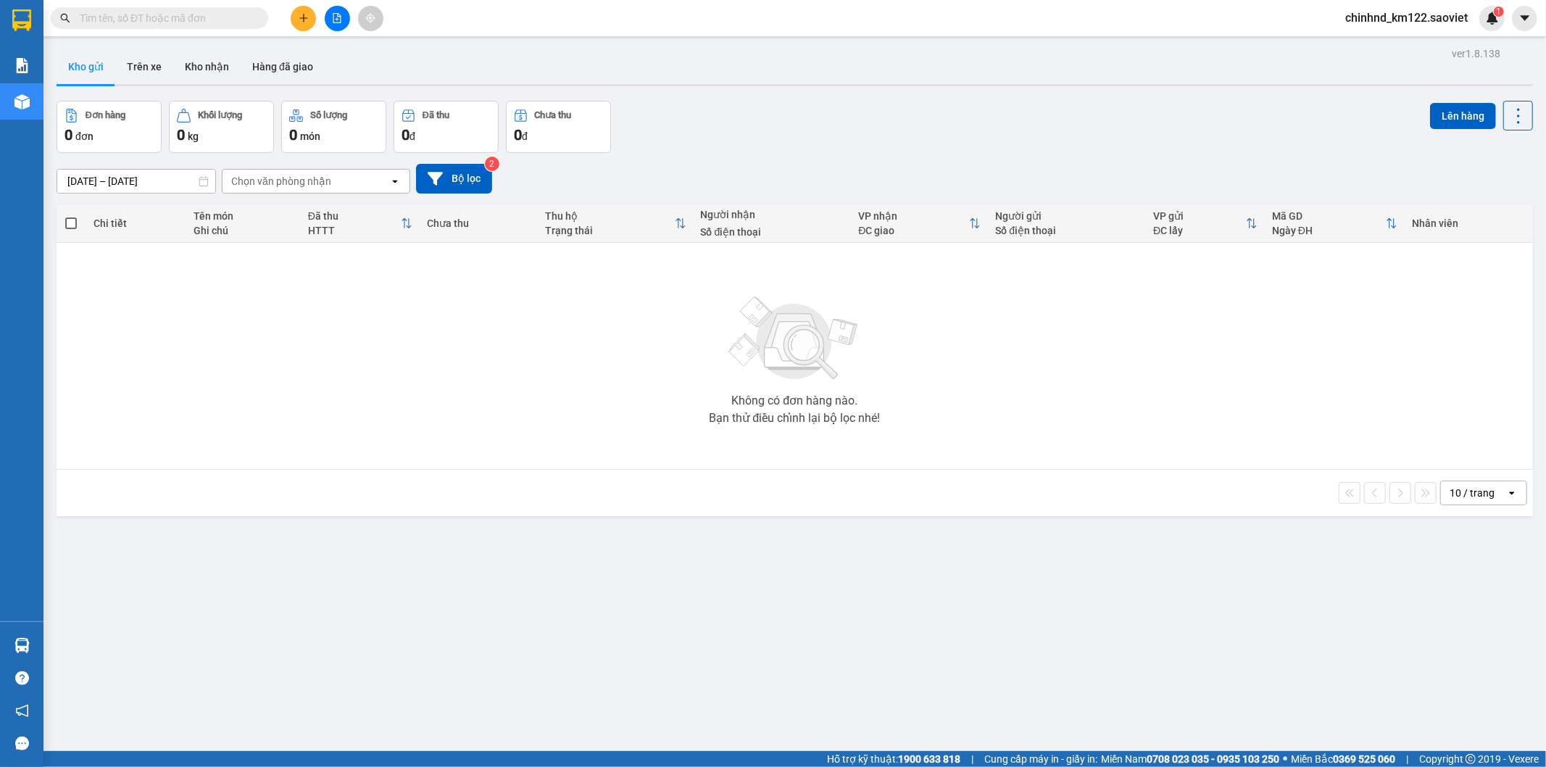
click at [177, 11] on input "text" at bounding box center [165, 18] width 171 height 16
paste input "263802"
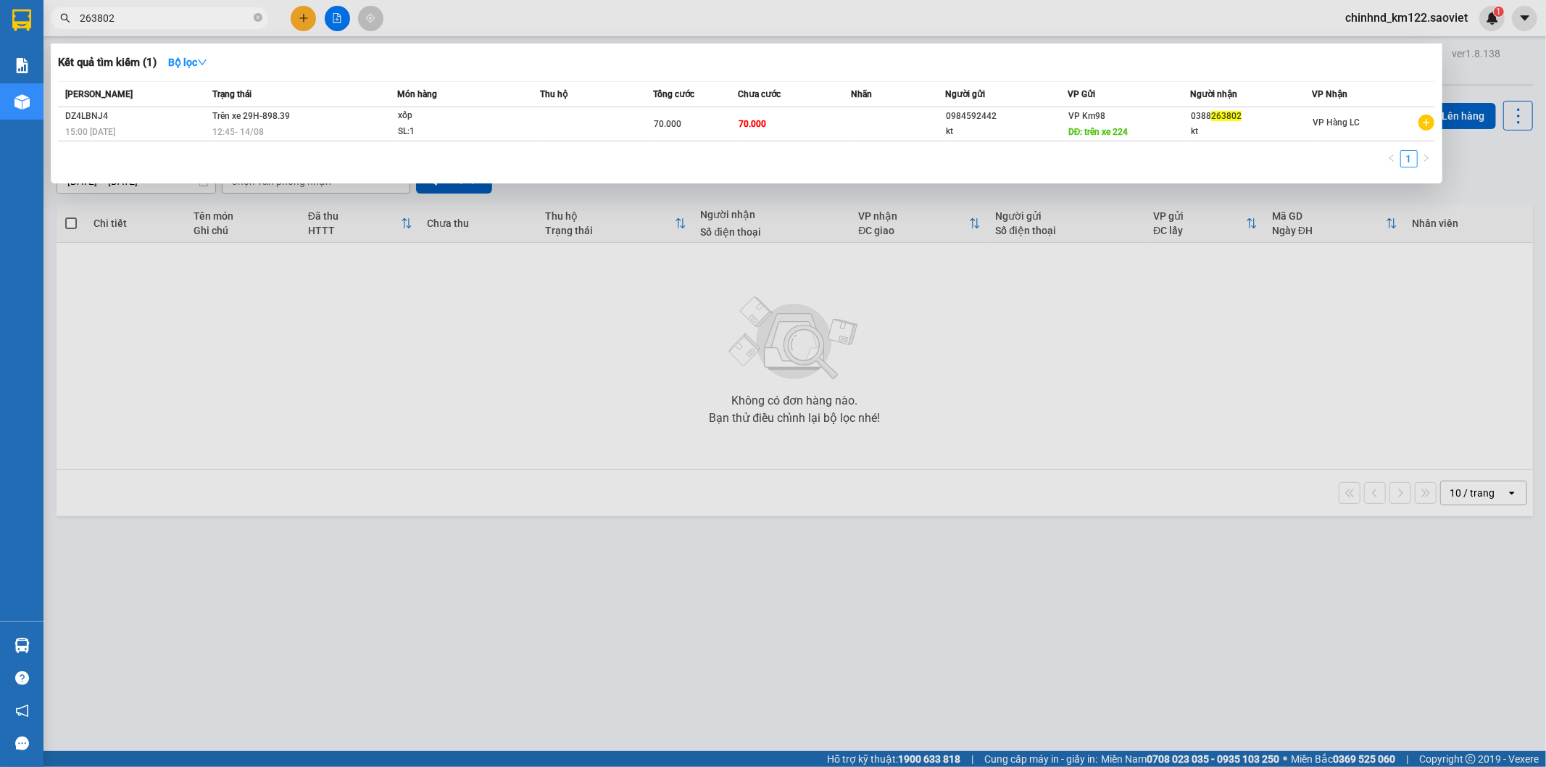
type input "263802"
click at [259, 18] on icon "close-circle" at bounding box center [258, 17] width 9 height 9
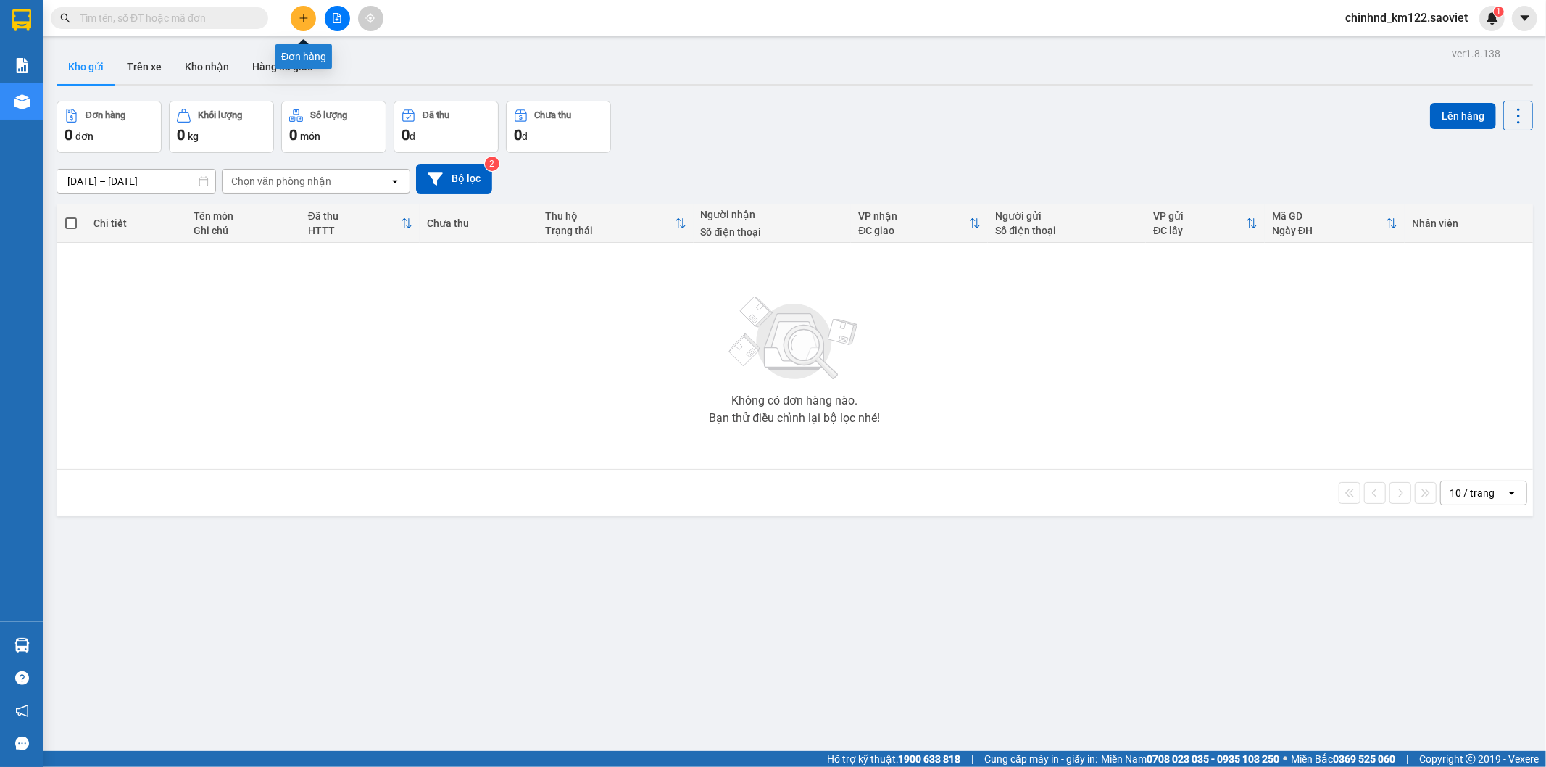
click at [341, 20] on icon "file-add" at bounding box center [337, 18] width 8 height 10
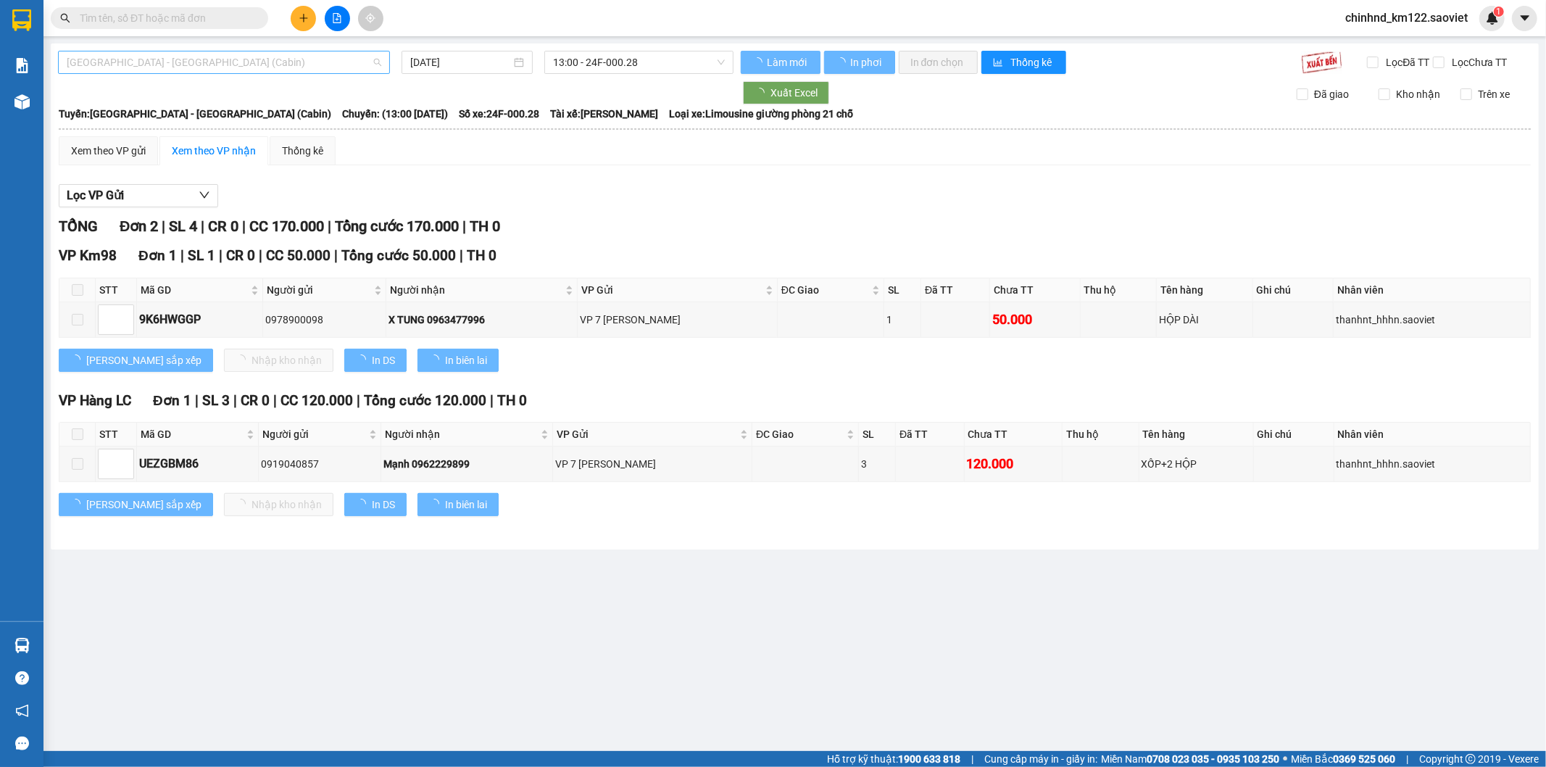
click at [152, 54] on span "[GEOGRAPHIC_DATA] - [GEOGRAPHIC_DATA] (Cabin)" at bounding box center [224, 62] width 315 height 22
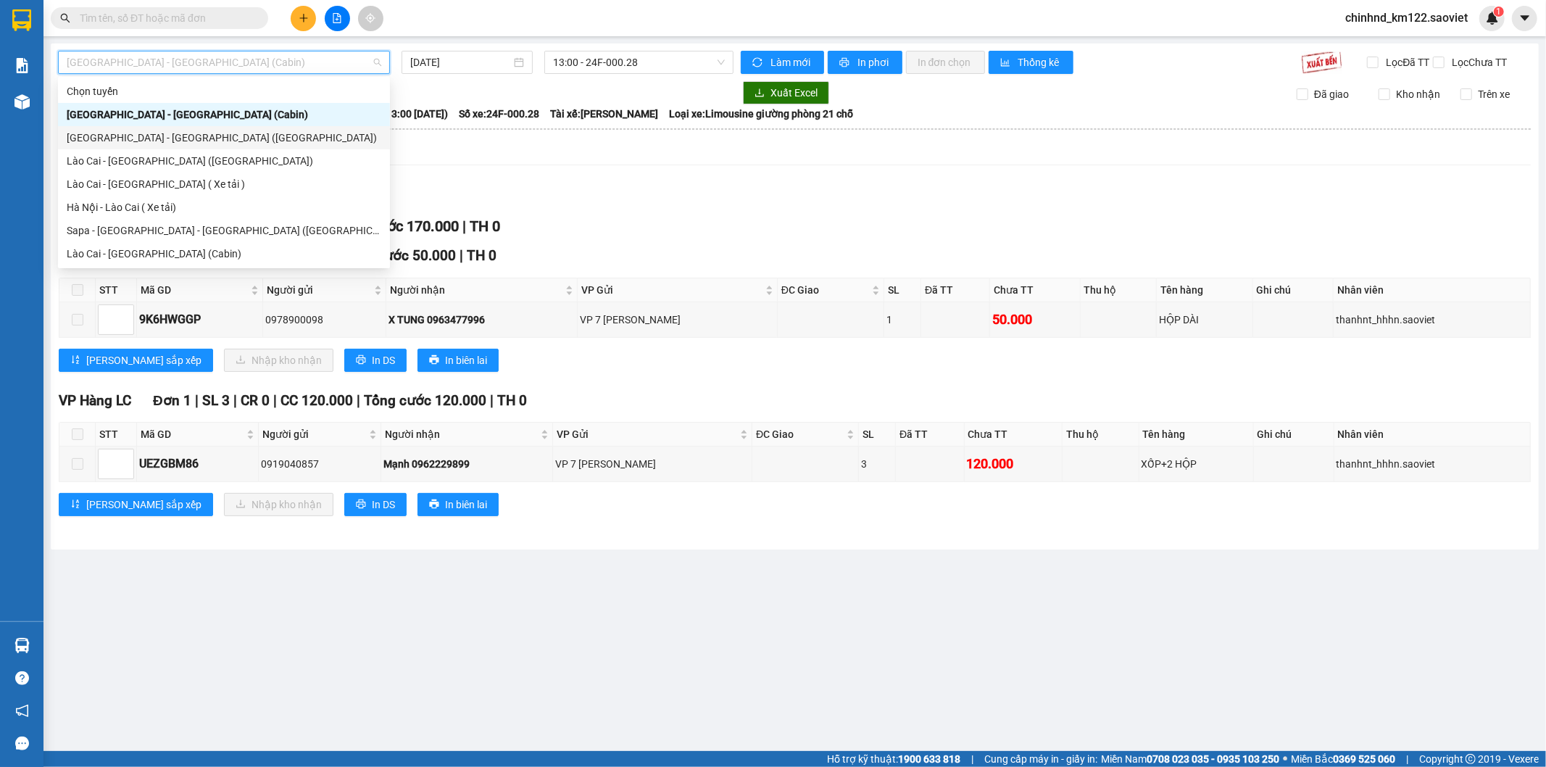
click at [140, 147] on div "[GEOGRAPHIC_DATA] - [GEOGRAPHIC_DATA] ([GEOGRAPHIC_DATA])" at bounding box center [224, 137] width 332 height 23
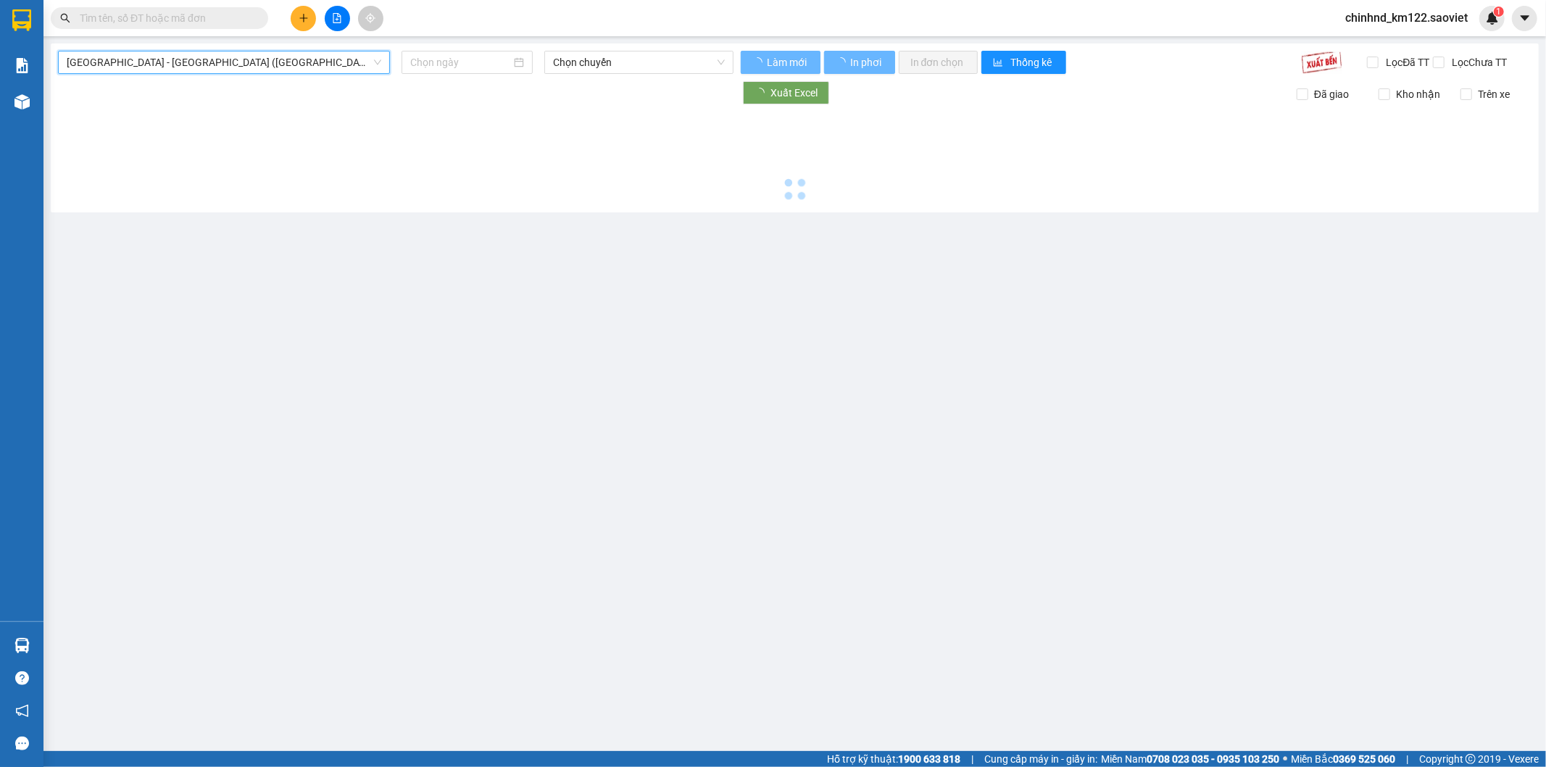
type input "[DATE]"
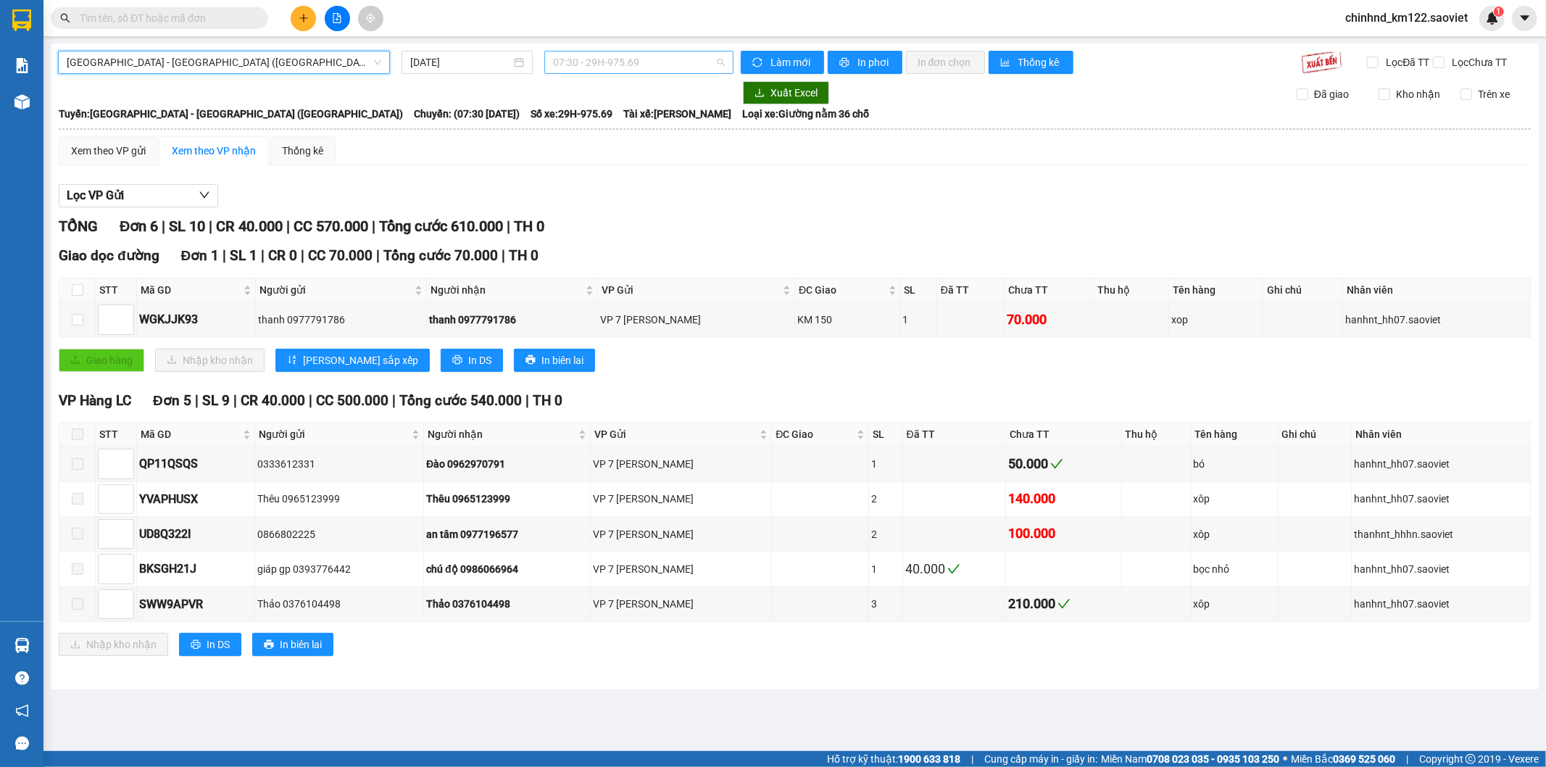
click at [642, 67] on span "07:30 - 29H-975.69" at bounding box center [638, 62] width 171 height 22
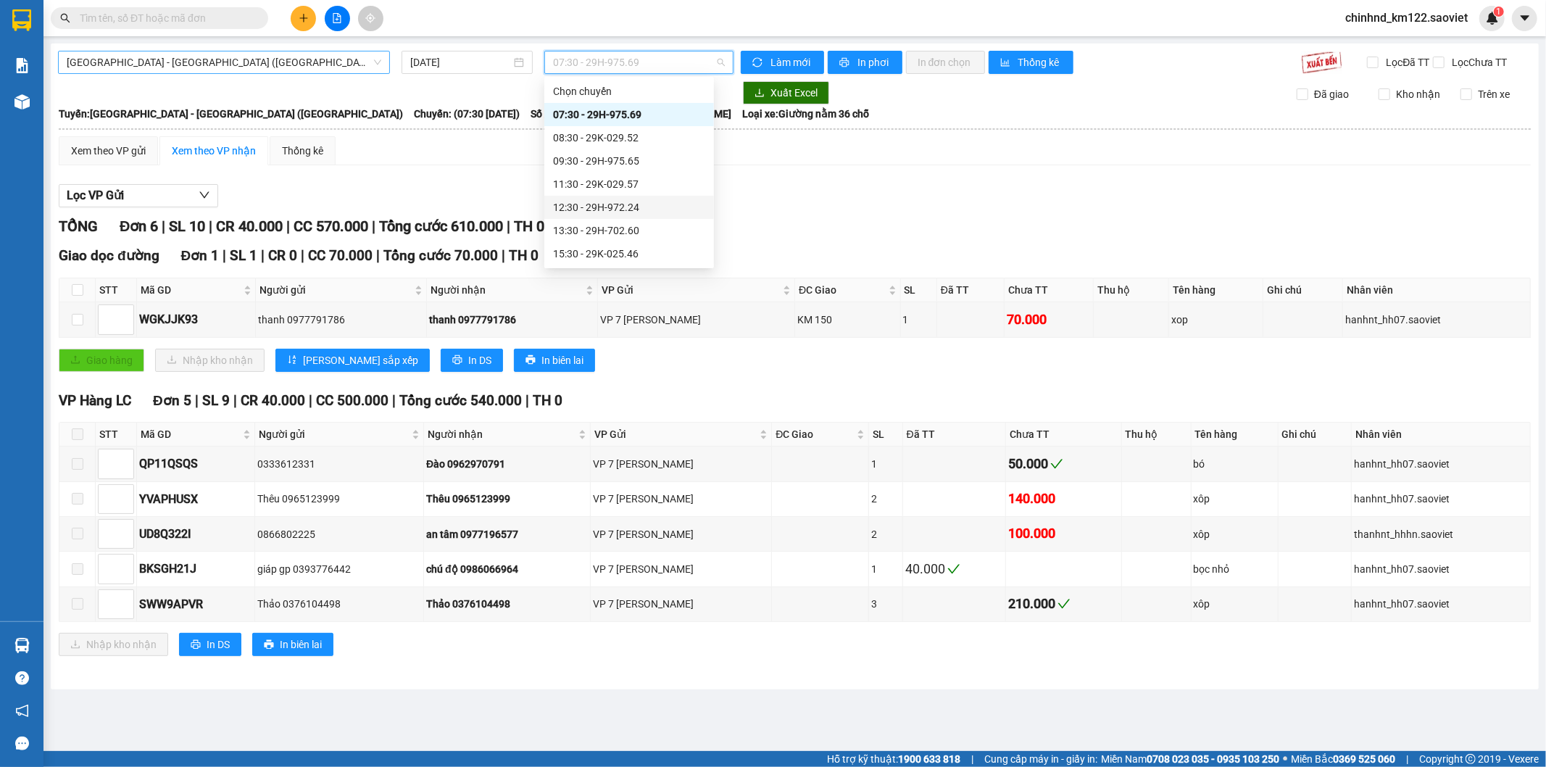
click at [238, 60] on span "[GEOGRAPHIC_DATA] - [GEOGRAPHIC_DATA] ([GEOGRAPHIC_DATA])" at bounding box center [224, 62] width 315 height 22
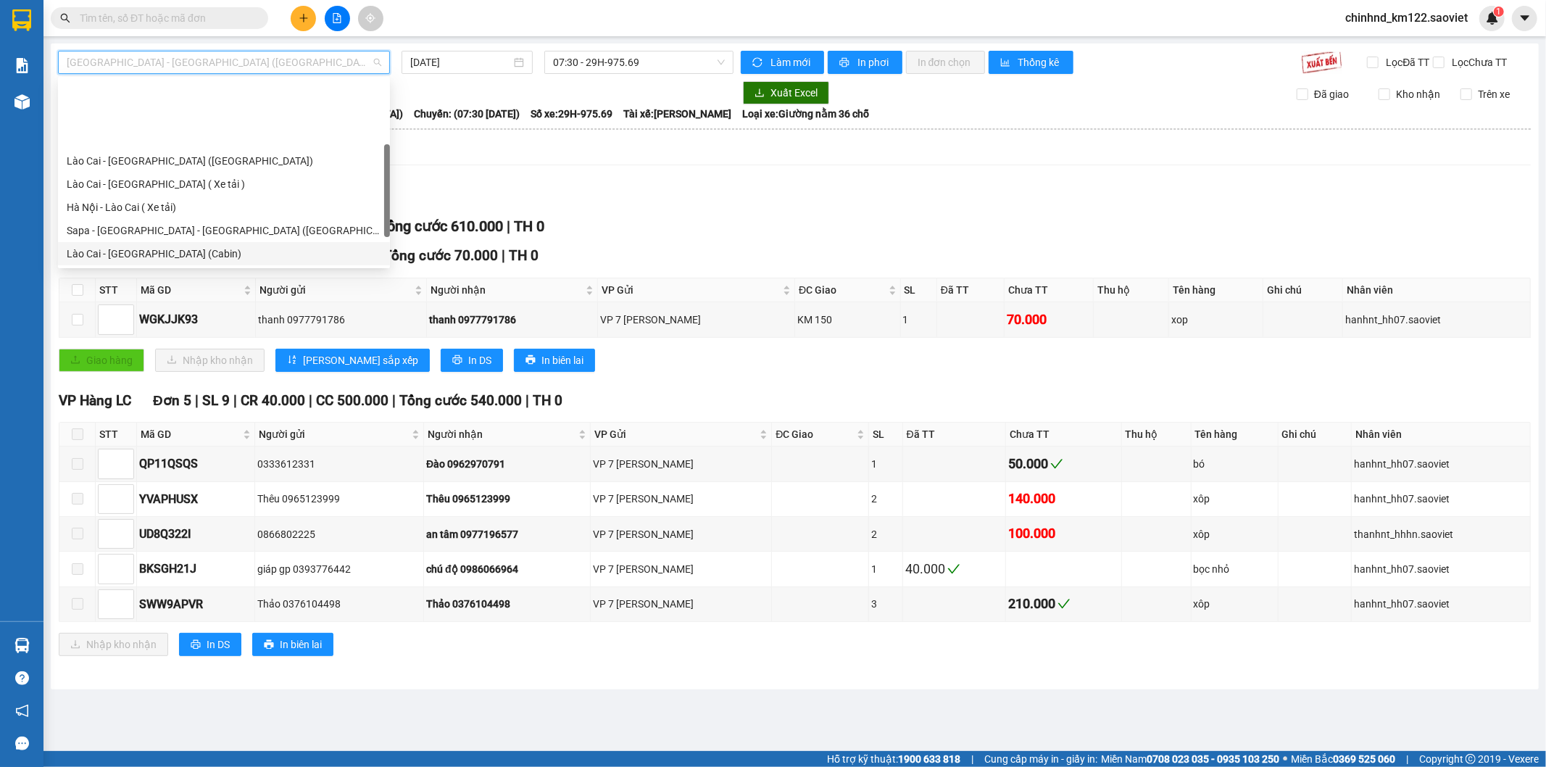
scroll to position [80, 0]
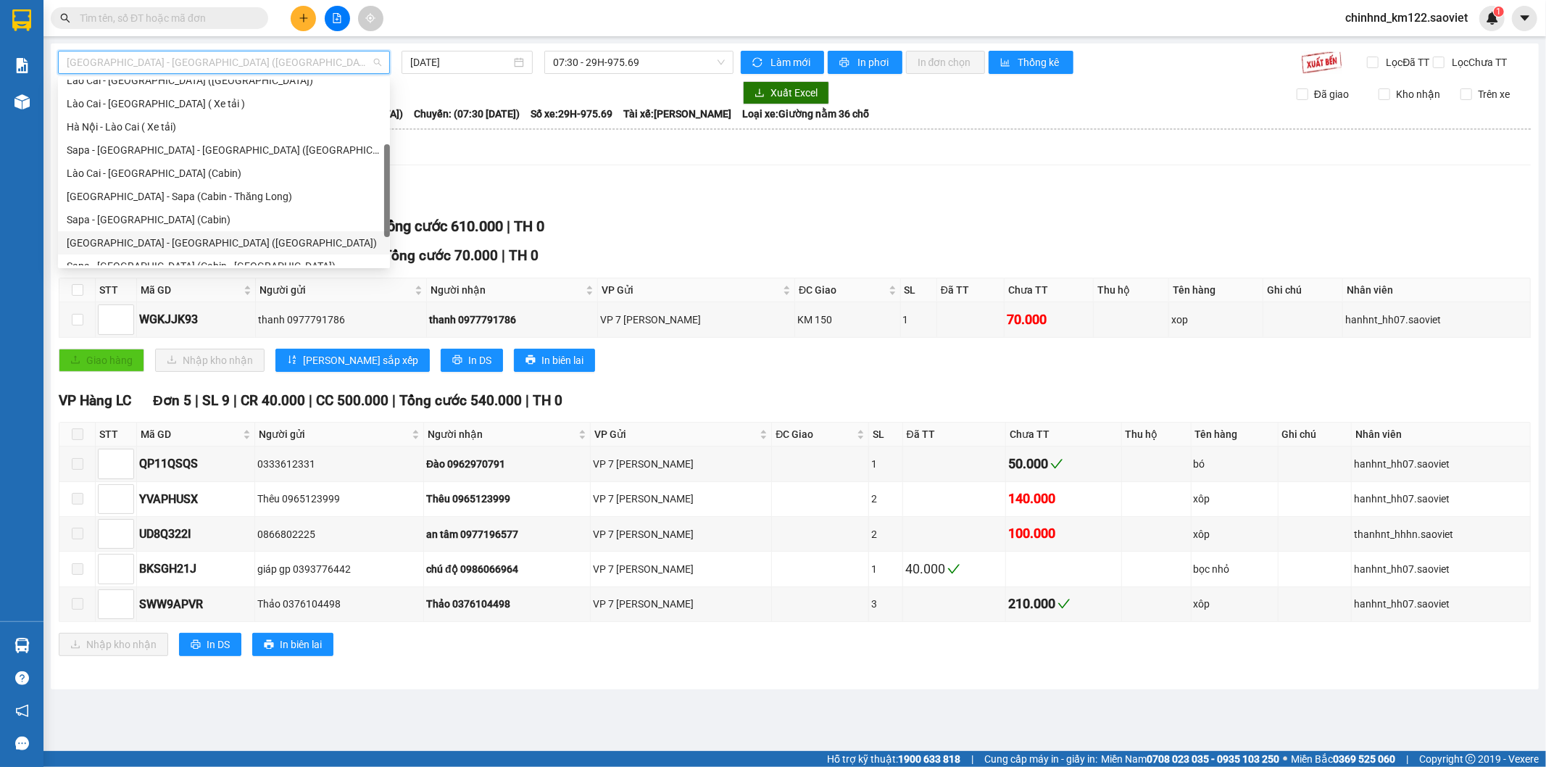
click at [125, 242] on div "[GEOGRAPHIC_DATA] - [GEOGRAPHIC_DATA] ([GEOGRAPHIC_DATA])" at bounding box center [224, 243] width 315 height 16
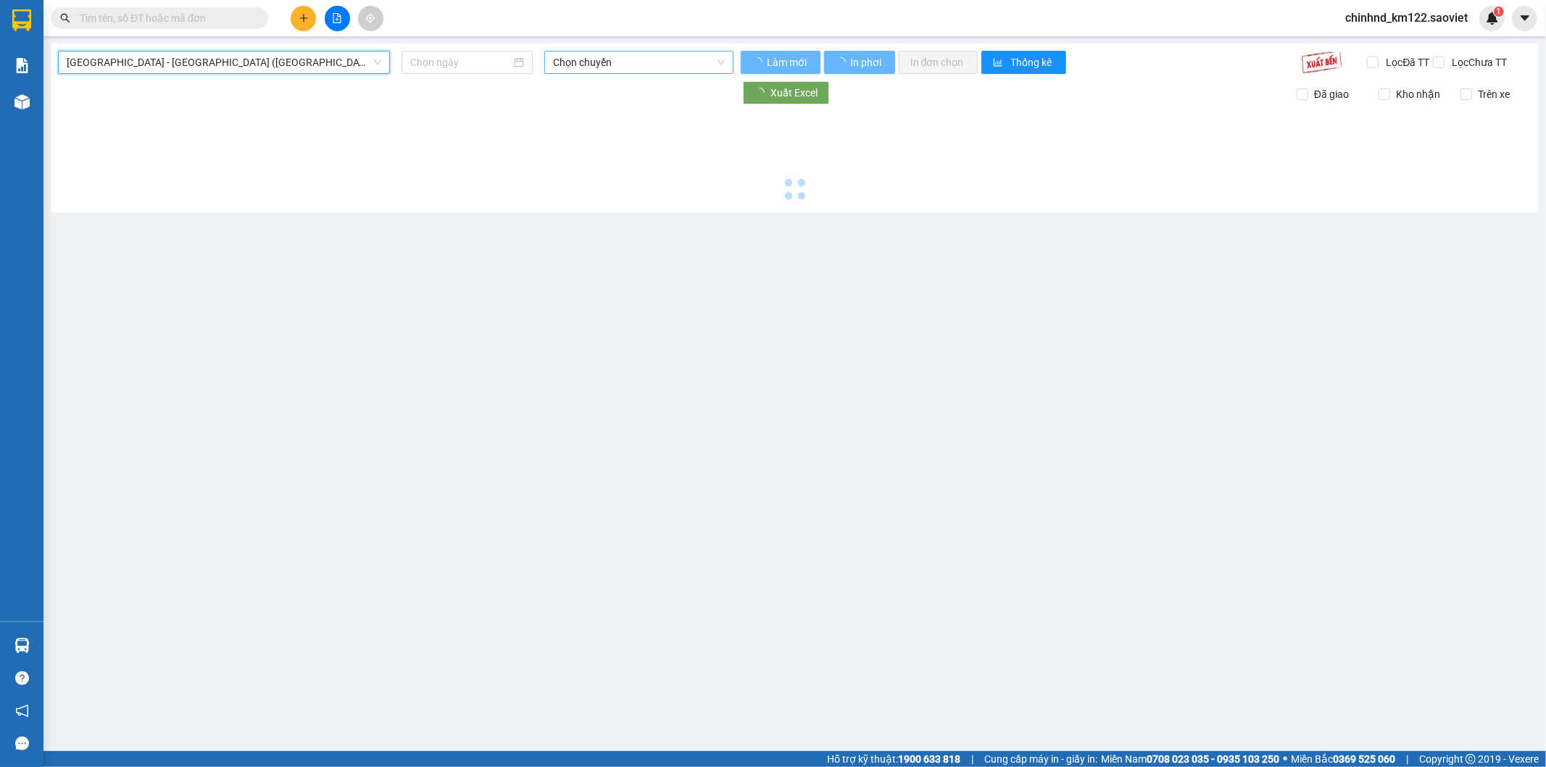
type input "[DATE]"
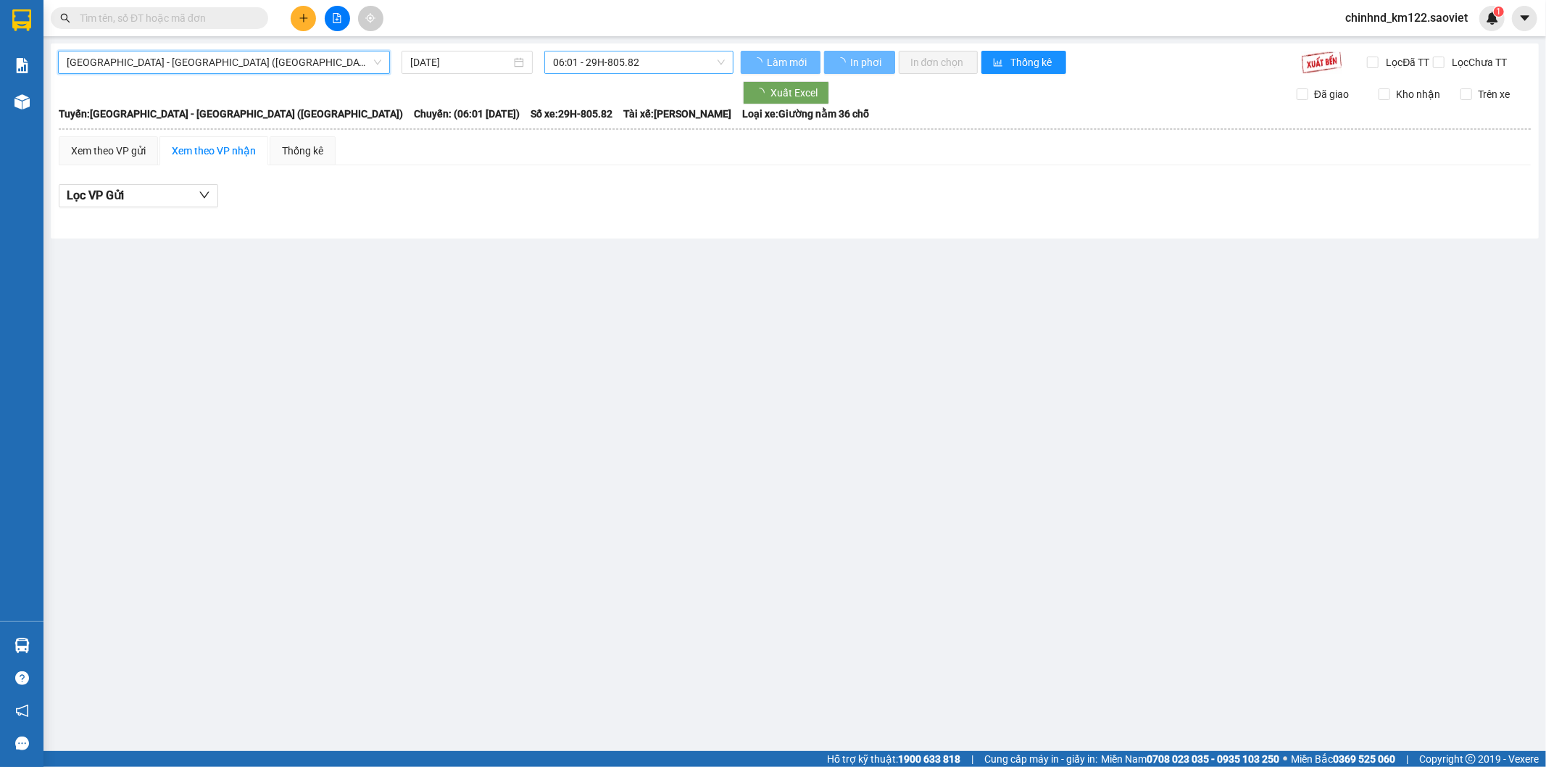
click at [650, 63] on span "06:01 - 29H-805.82" at bounding box center [638, 62] width 171 height 22
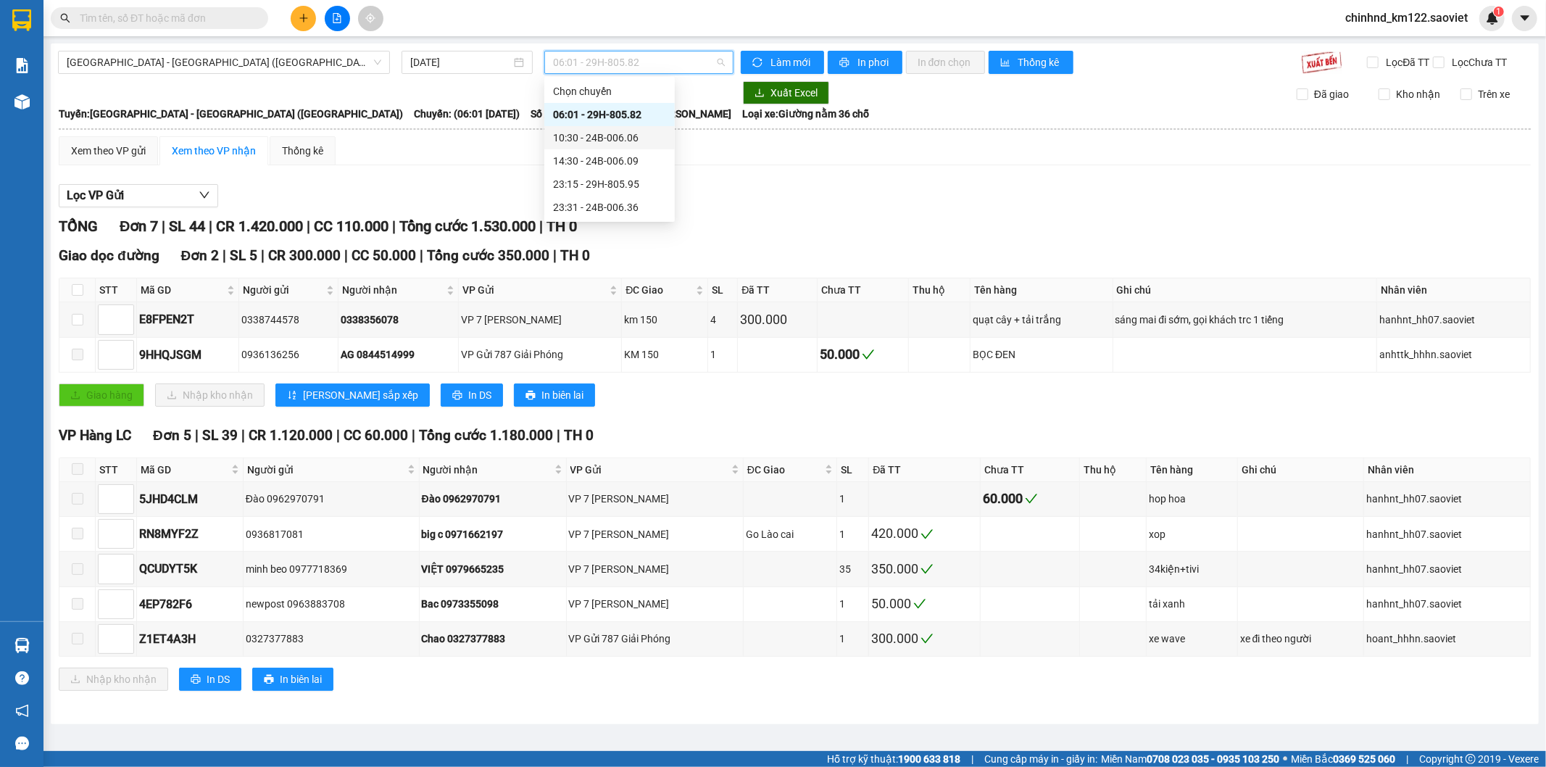
click at [638, 148] on div "10:30 - 24B-006.06" at bounding box center [609, 137] width 130 height 23
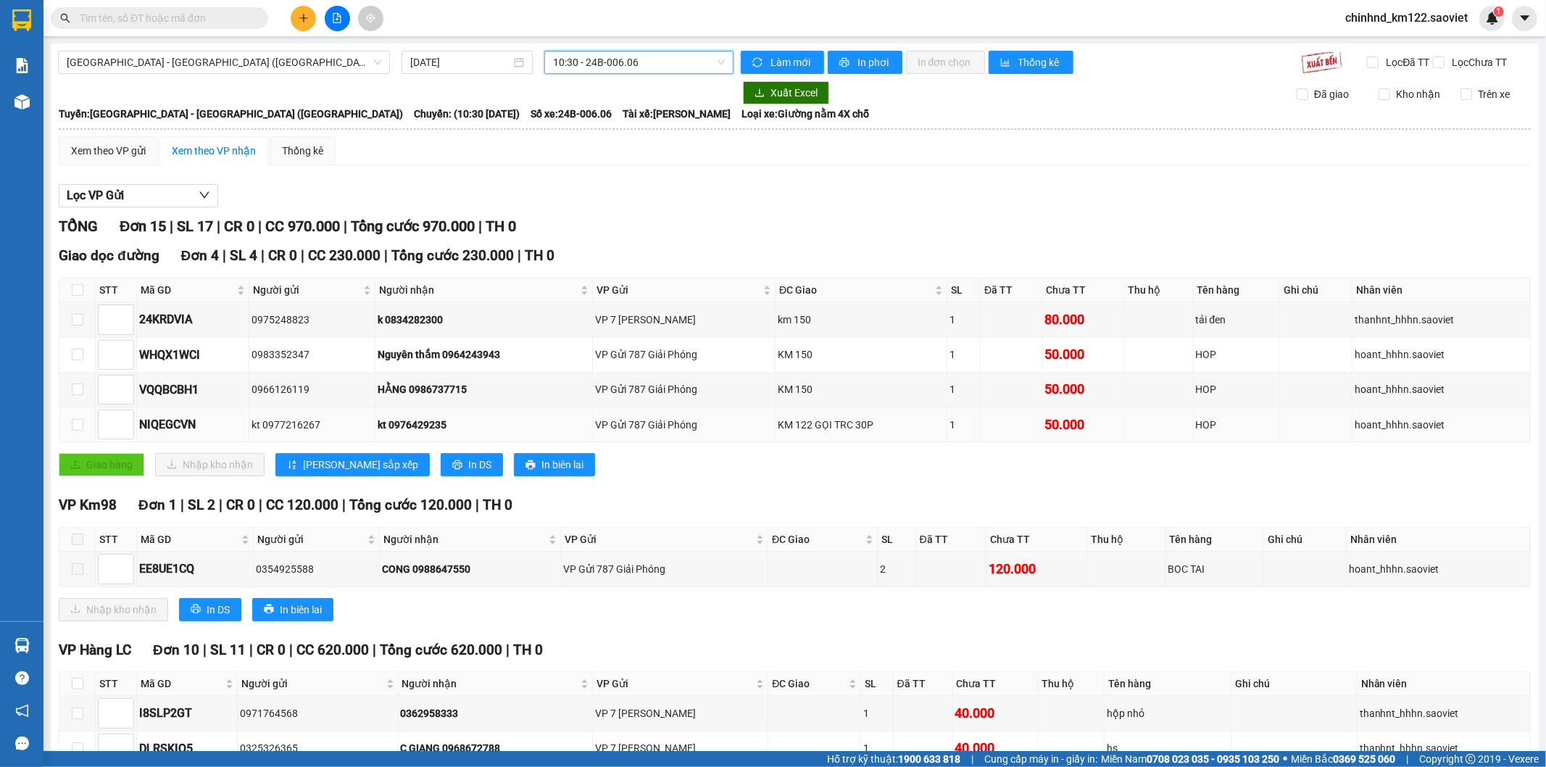
click at [410, 433] on div "kt 0976429235" at bounding box center [484, 425] width 212 height 16
copy div "0976429235"
click at [193, 19] on input "text" at bounding box center [165, 18] width 171 height 16
paste input "0976429235"
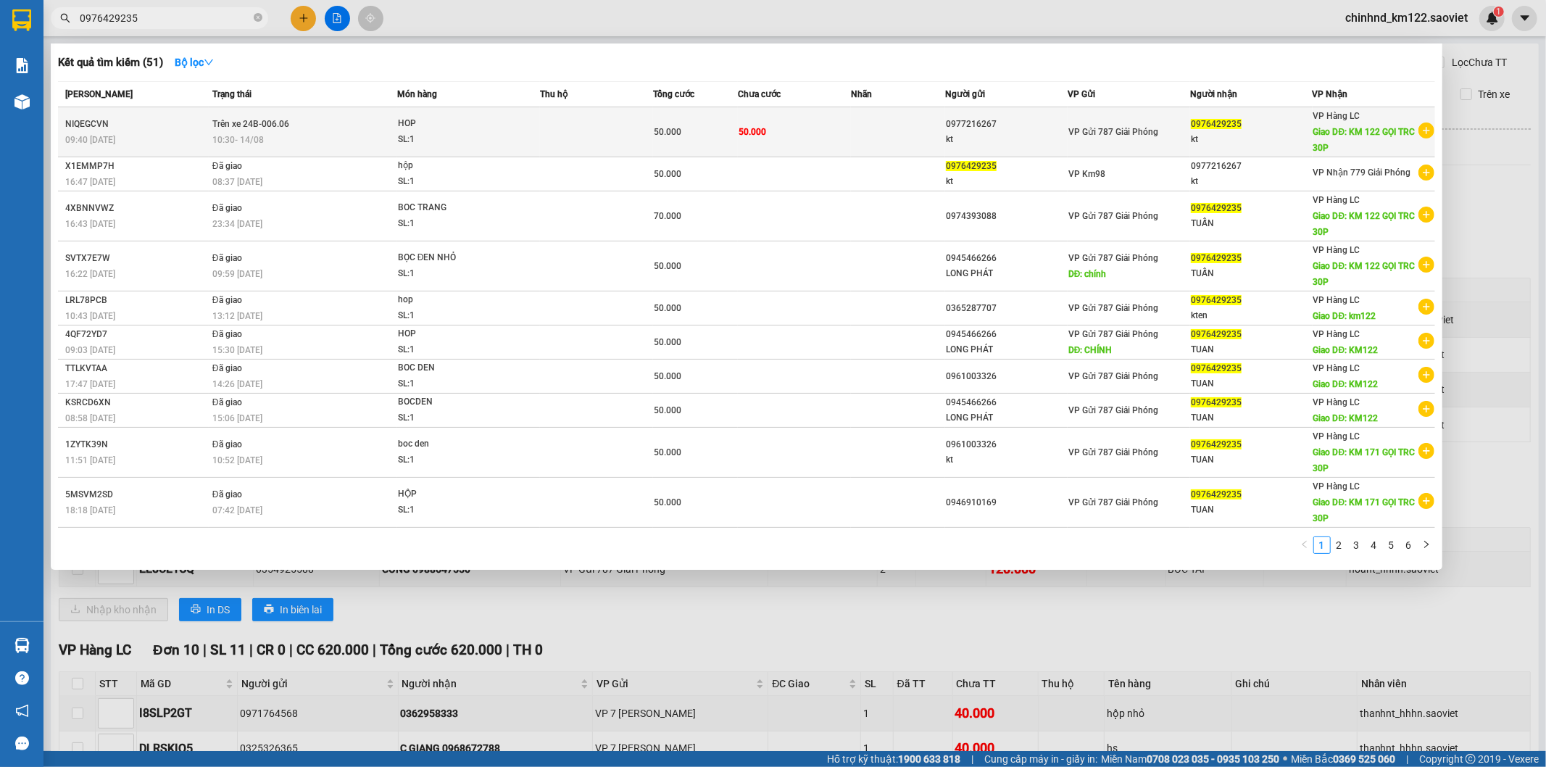
type input "0976429235"
click at [554, 145] on td at bounding box center [596, 132] width 113 height 50
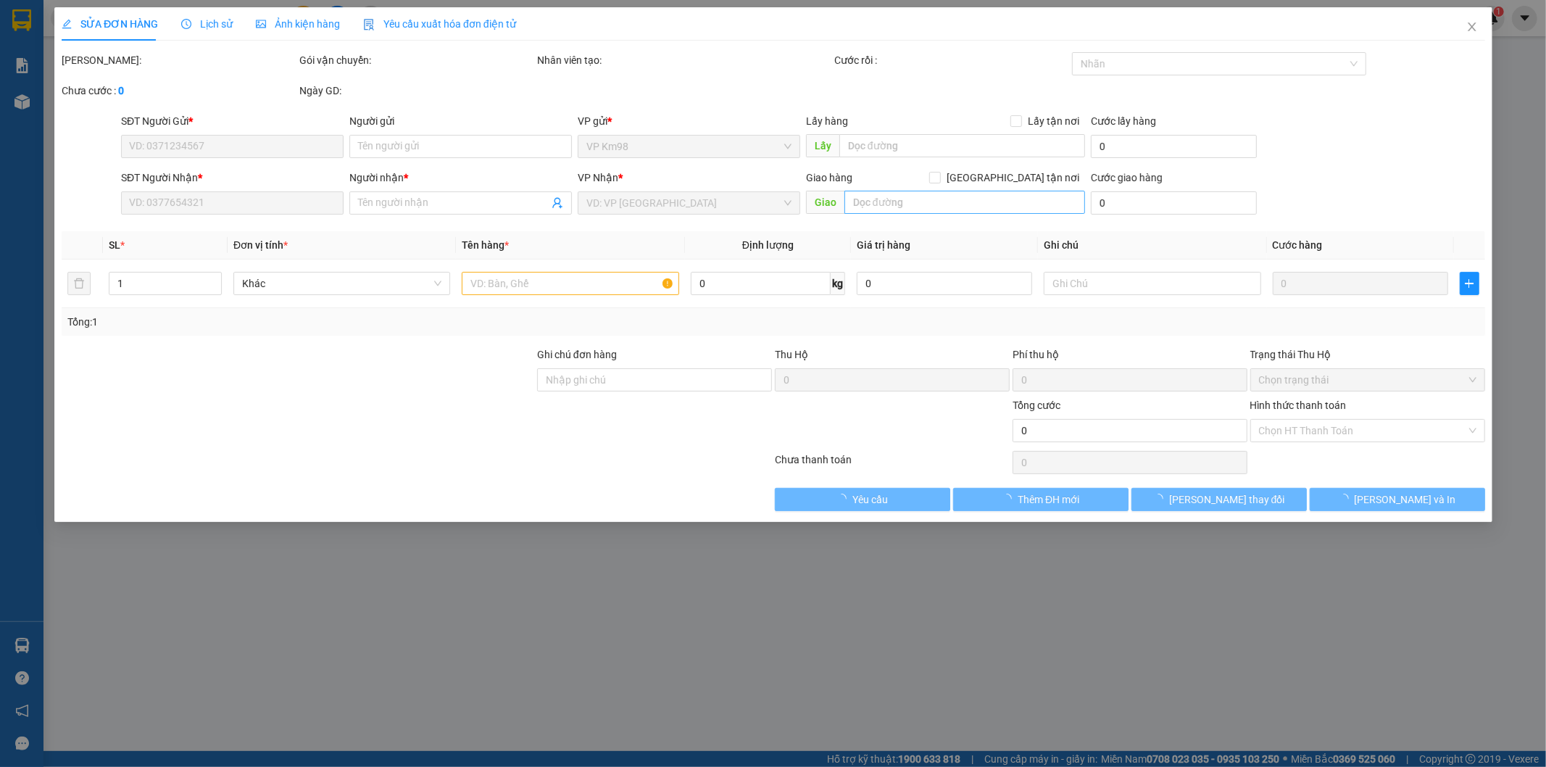
type input "0977216267"
type input "kt"
type input "0976429235"
type input "kt"
type input "KM 122 GỌI TRC 30P"
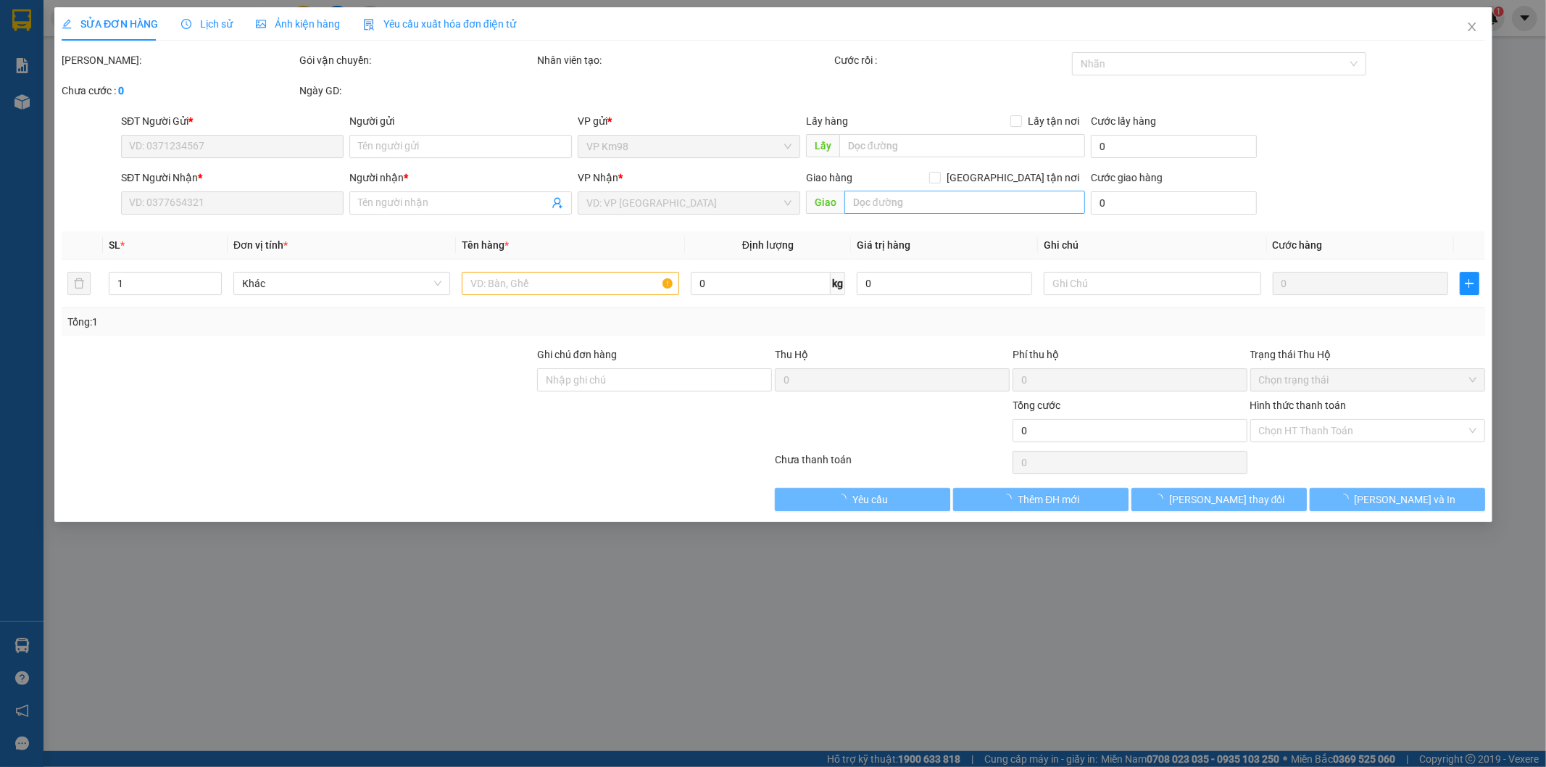
type input "50.000"
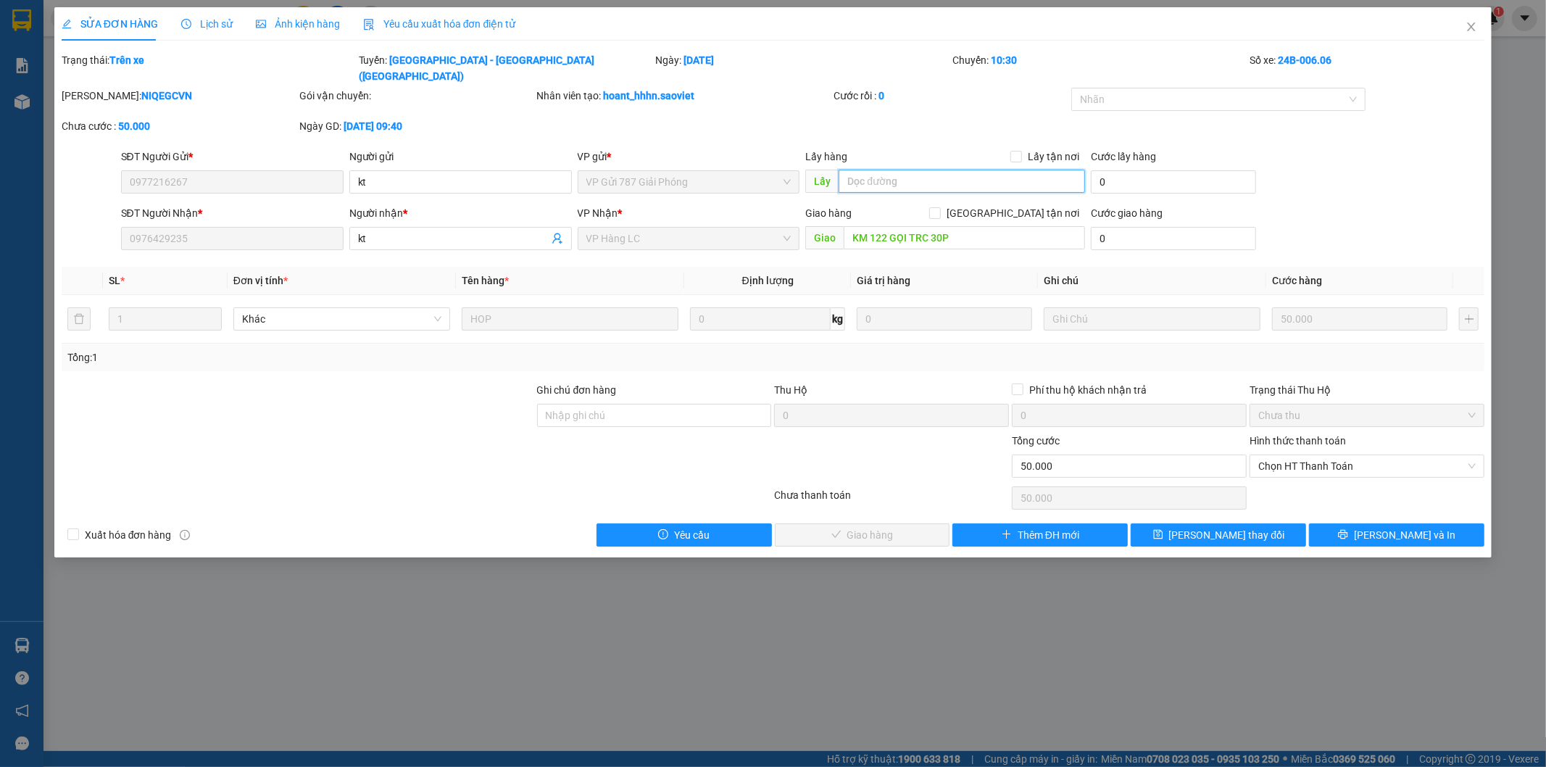
click at [895, 171] on input "text" at bounding box center [962, 181] width 246 height 23
type input "c"
type input "xe trả"
click at [1231, 527] on span "[PERSON_NAME] thay đổi" at bounding box center [1227, 535] width 116 height 16
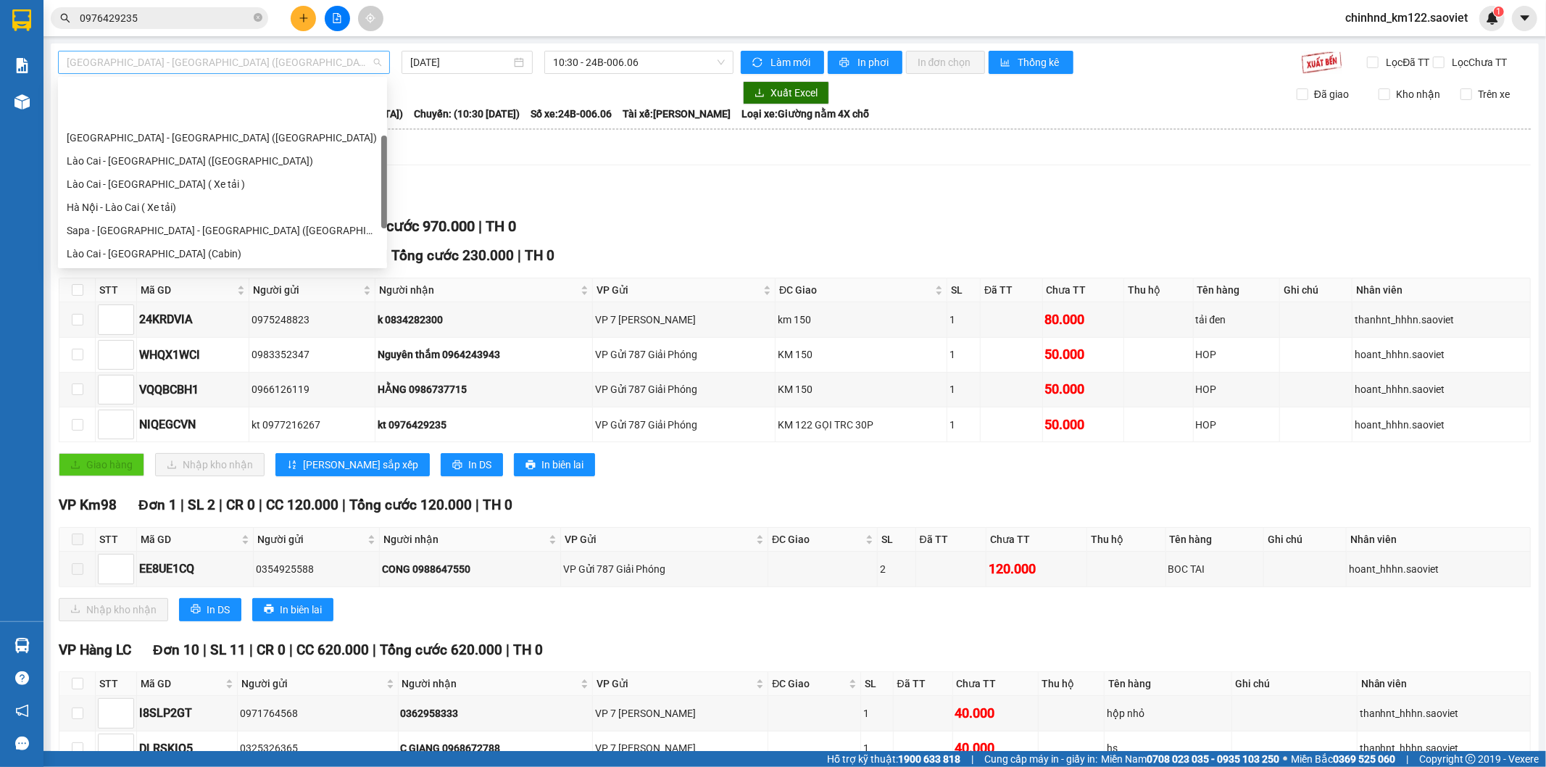
click at [174, 65] on span "[GEOGRAPHIC_DATA] - [GEOGRAPHIC_DATA] ([GEOGRAPHIC_DATA])" at bounding box center [224, 62] width 315 height 22
click at [149, 175] on div "Lào Cai - [GEOGRAPHIC_DATA] ( Xe tải )" at bounding box center [222, 184] width 329 height 23
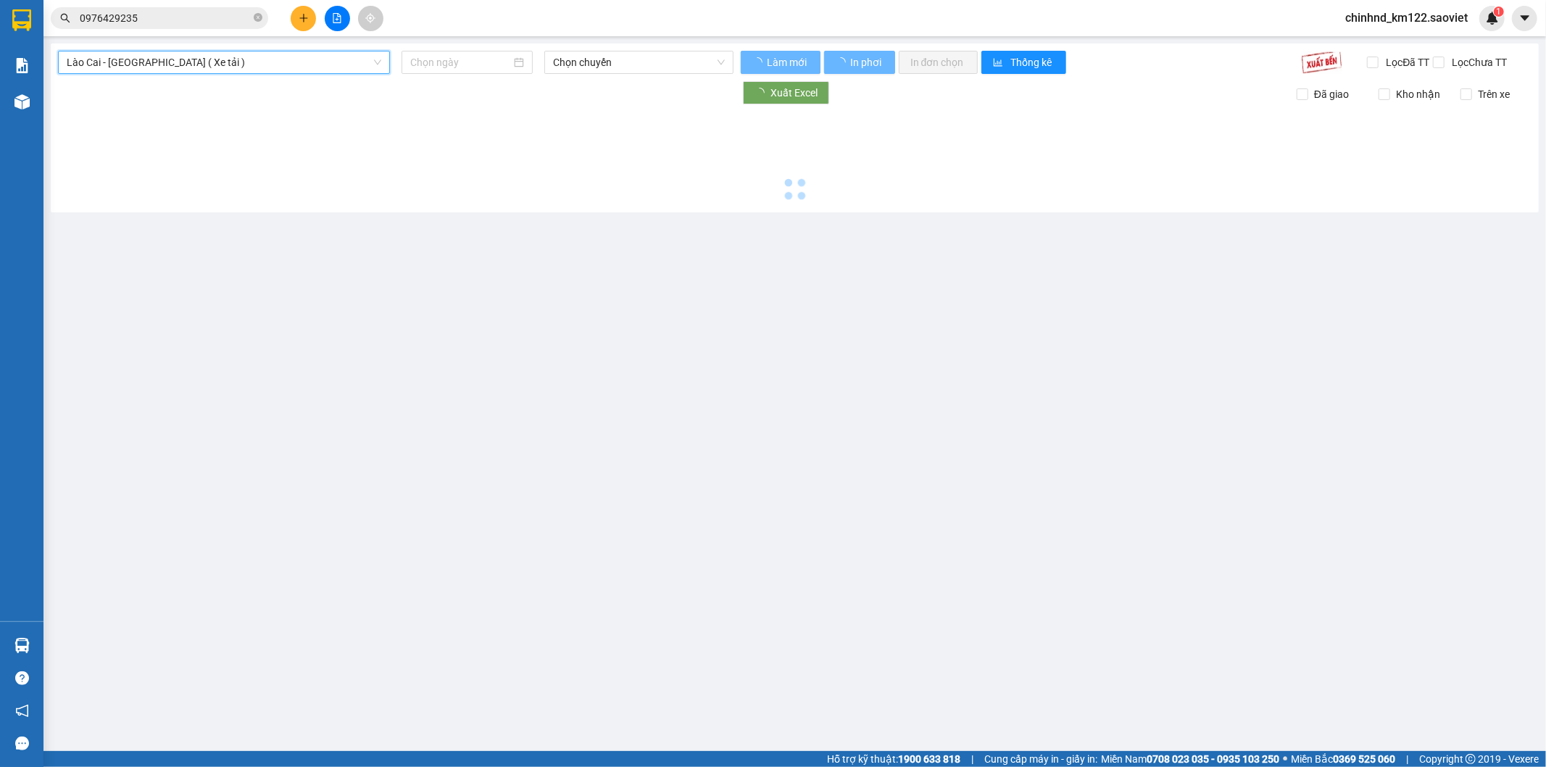
type input "[DATE]"
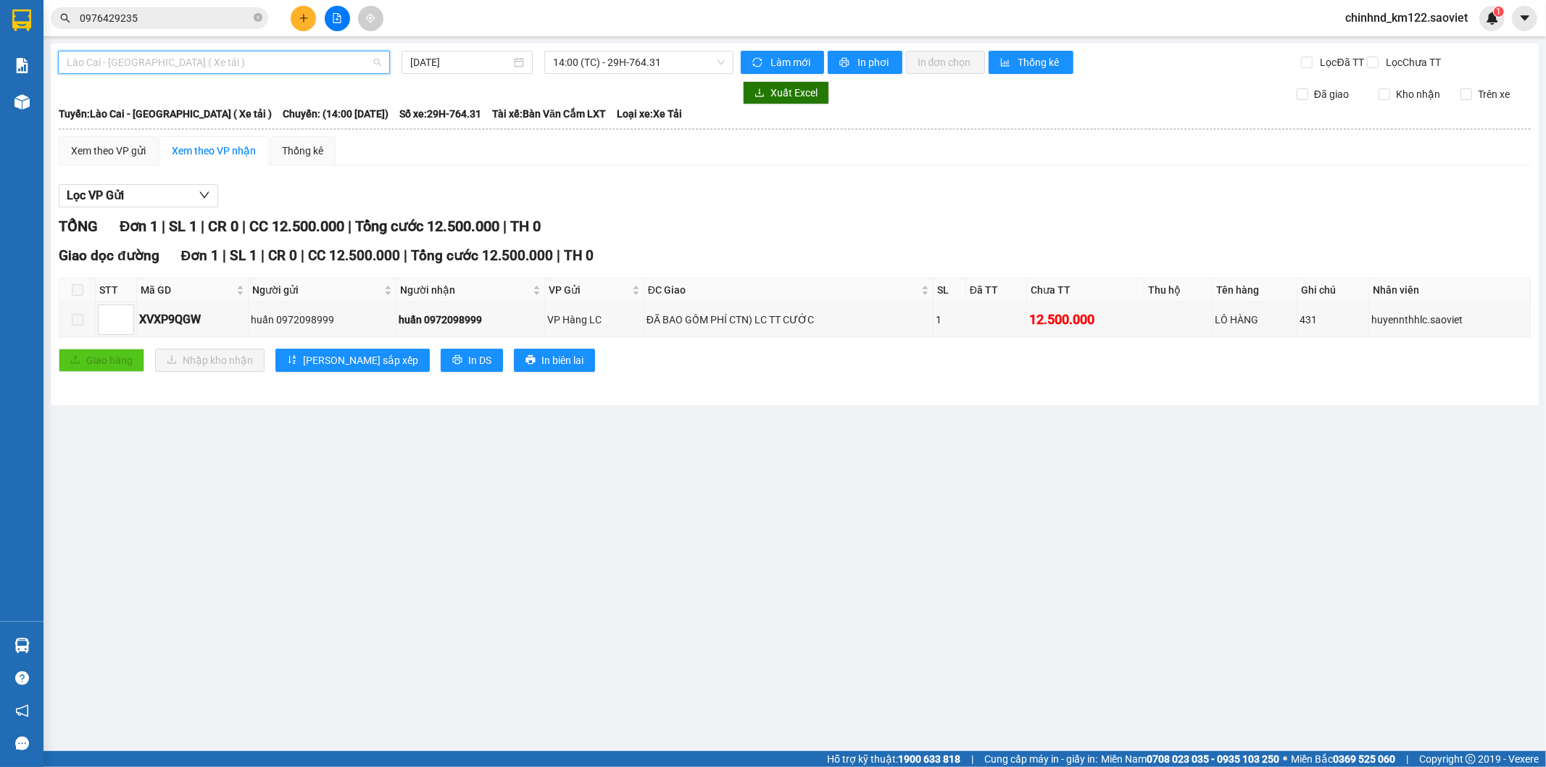
click at [154, 69] on span "Lào Cai - [GEOGRAPHIC_DATA] ( Xe tải )" at bounding box center [224, 62] width 315 height 22
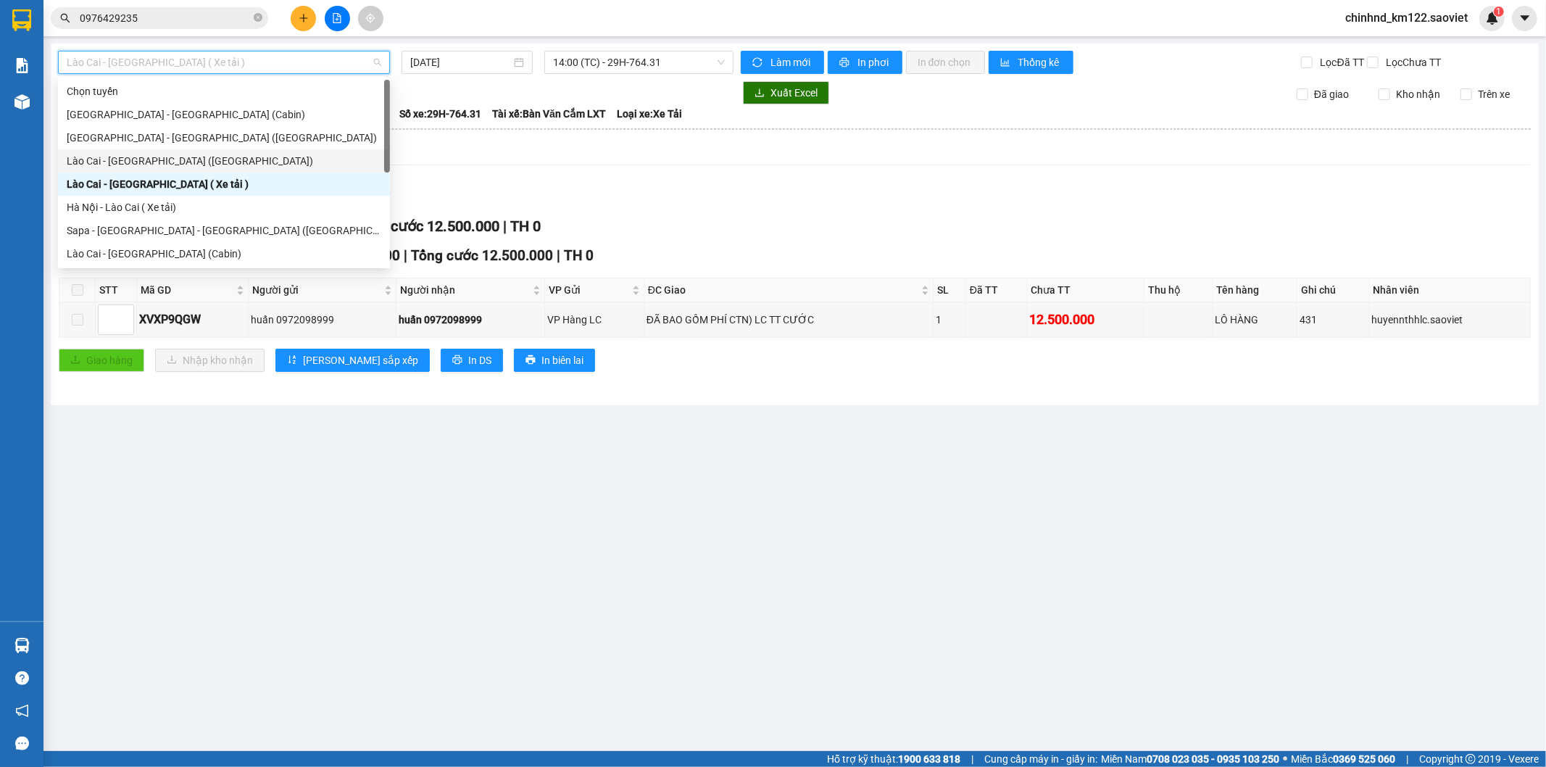
drag, startPoint x: 164, startPoint y: 145, endPoint x: 171, endPoint y: 171, distance: 27.1
click at [171, 171] on div "Chọn tuyến Hà Nội - Lào Cai (Cabin) Hà Nội - Lào Cai (Giường) Lào Cai - Hà Nội …" at bounding box center [224, 196] width 332 height 232
click at [172, 170] on div "Lào Cai - [GEOGRAPHIC_DATA] ([GEOGRAPHIC_DATA])" at bounding box center [224, 160] width 332 height 23
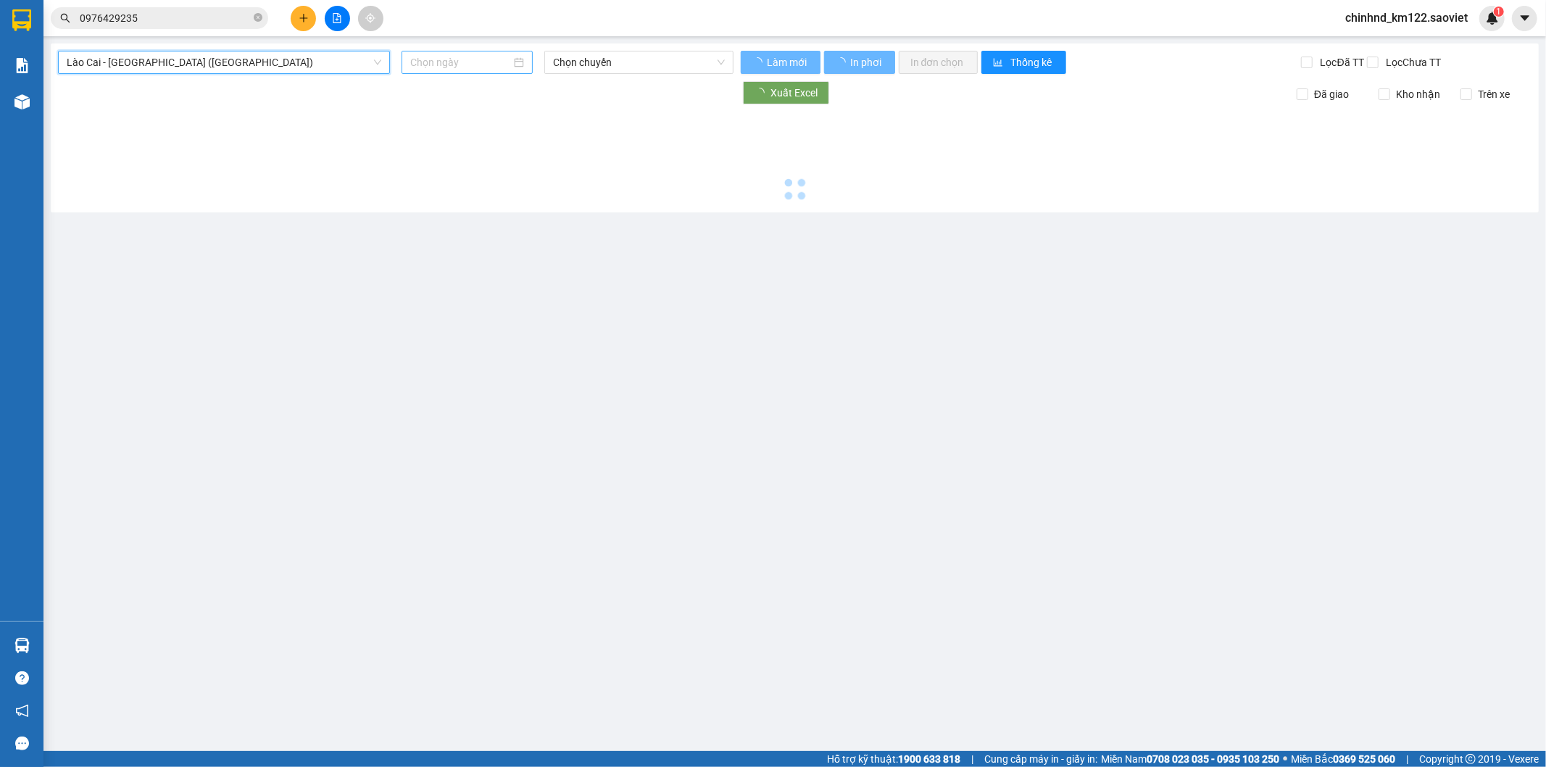
type input "[DATE]"
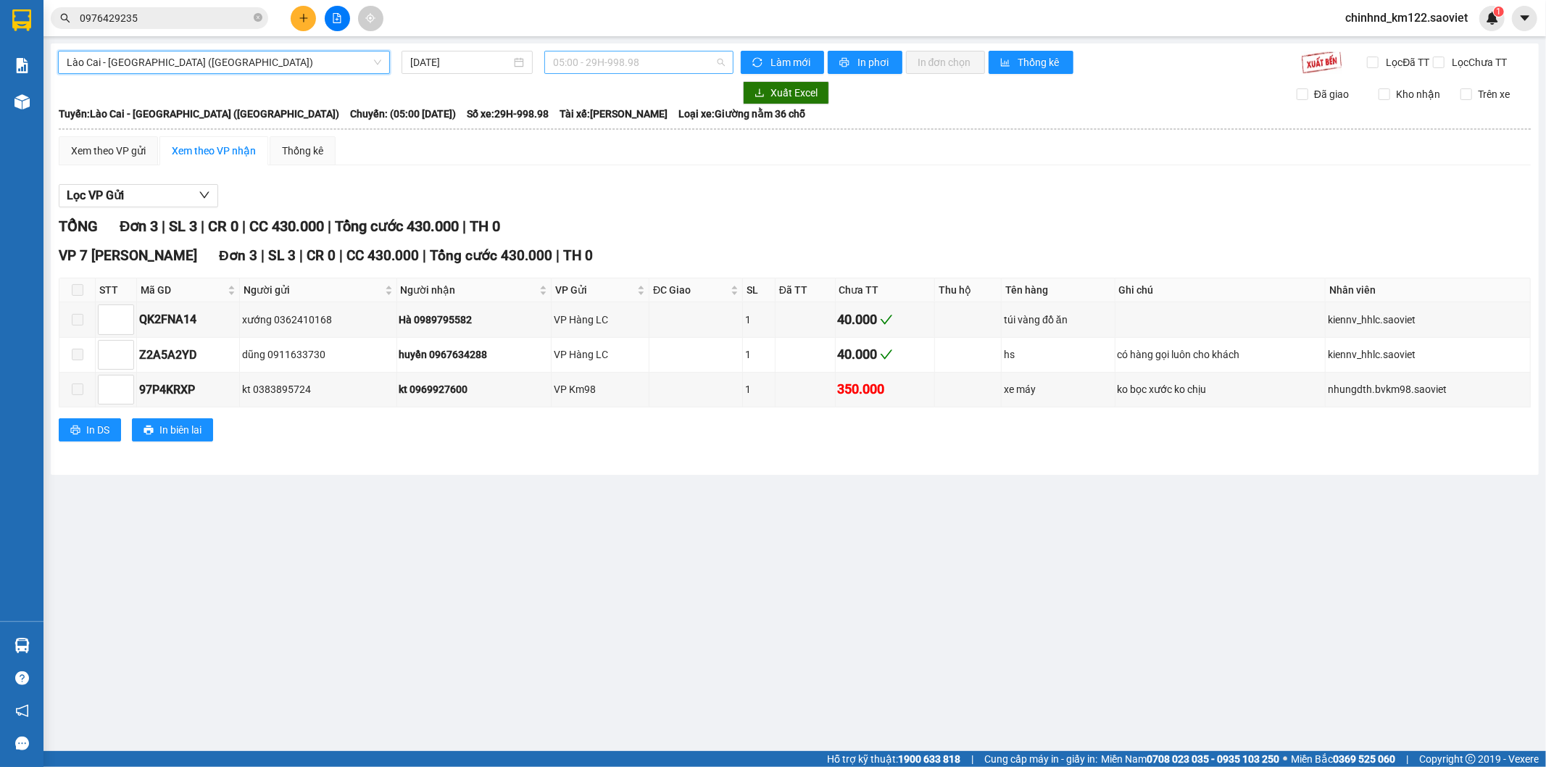
click at [602, 57] on span "05:00 - 29H-998.98" at bounding box center [638, 62] width 171 height 22
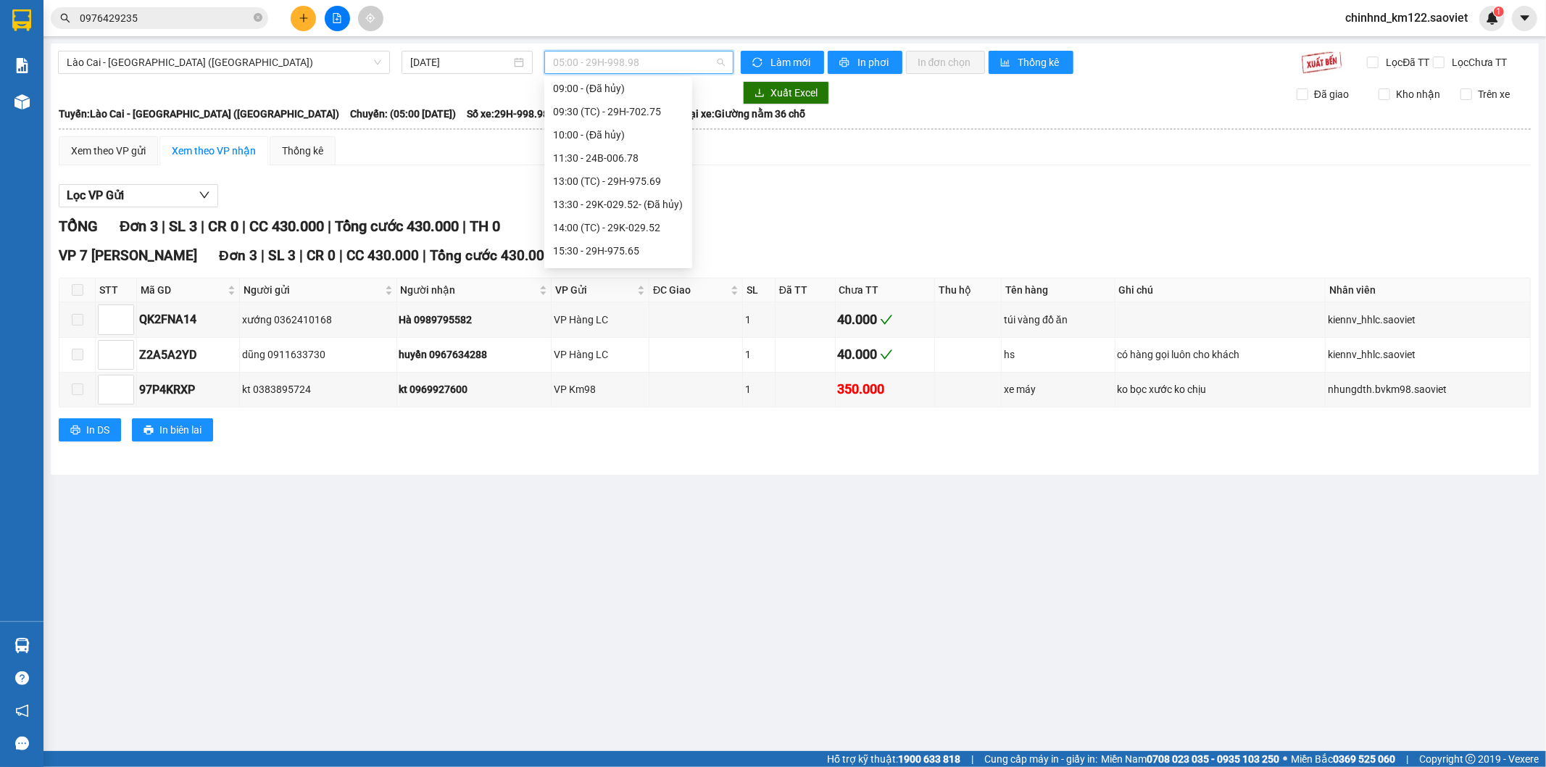
scroll to position [80, 0]
click at [625, 216] on div "13:00 (TC) - 29H-975.69" at bounding box center [618, 220] width 130 height 16
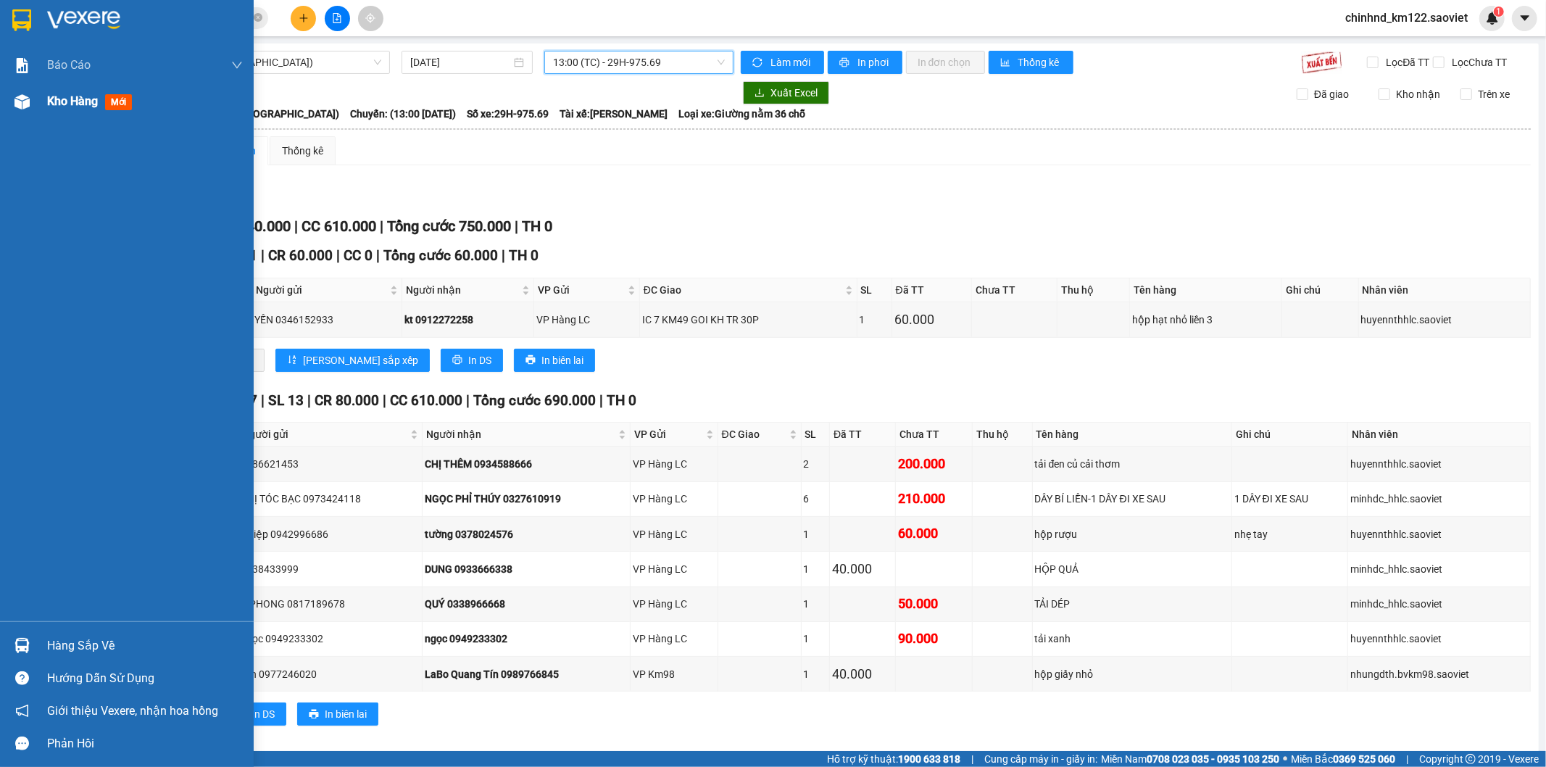
click at [60, 97] on span "Kho hàng" at bounding box center [72, 101] width 51 height 14
